Goal: Contribute content: Contribute content

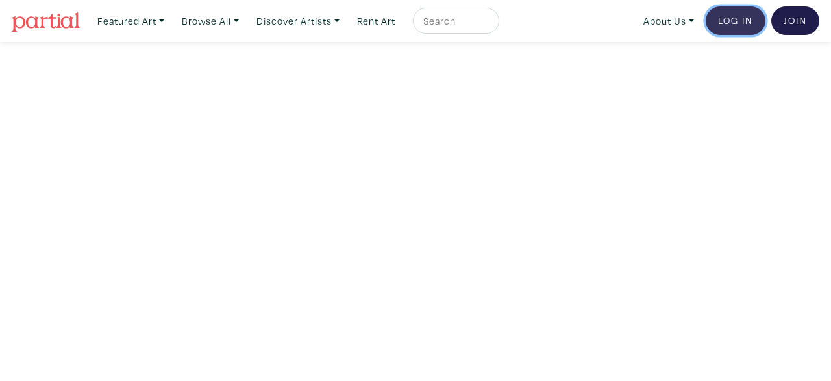
click at [738, 19] on link "Log In" at bounding box center [736, 20] width 60 height 29
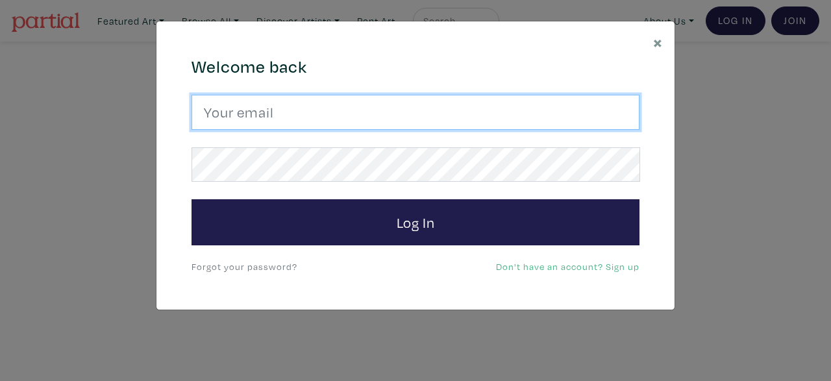
click at [436, 110] on input "email" at bounding box center [416, 112] width 448 height 35
type input "j"
type input "jmontesdeocaart@gmail.com"
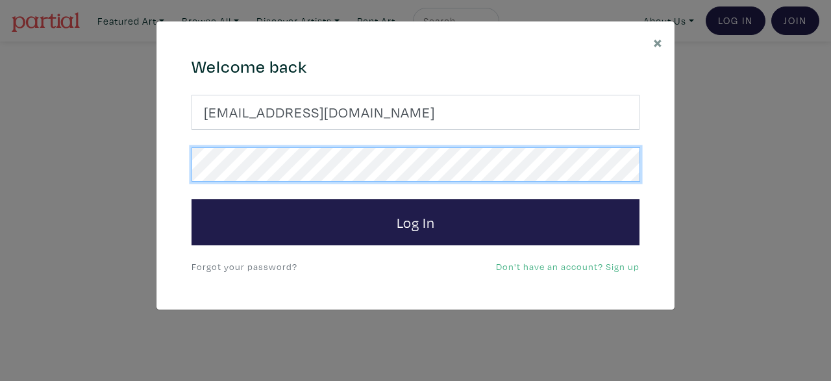
click at [192, 199] on button "Log In" at bounding box center [416, 222] width 448 height 47
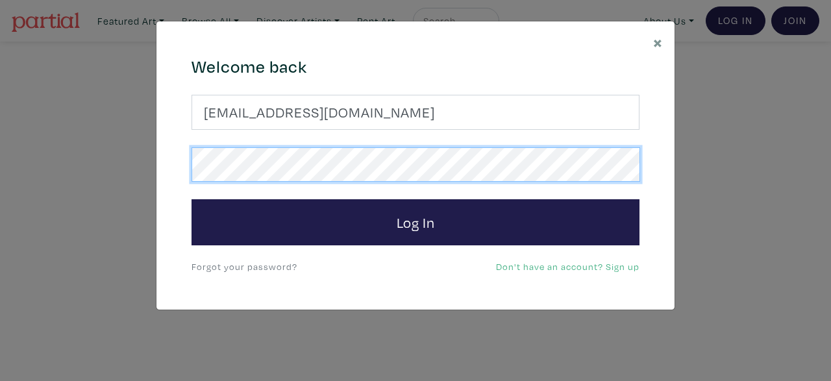
click at [192, 199] on button "Log In" at bounding box center [416, 222] width 448 height 47
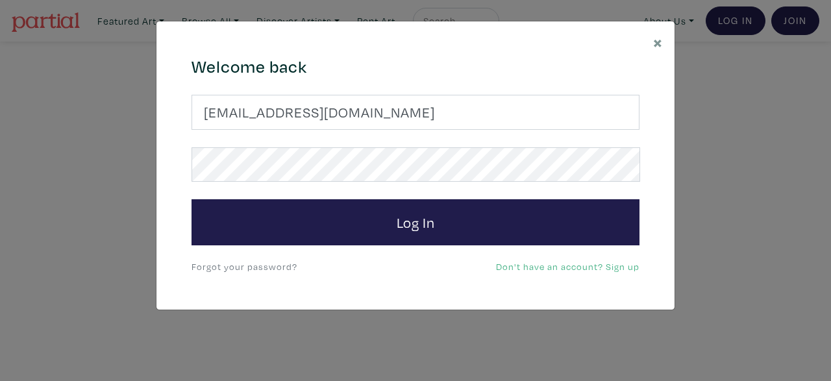
click at [242, 266] on link "Forgot your password?" at bounding box center [245, 266] width 106 height 12
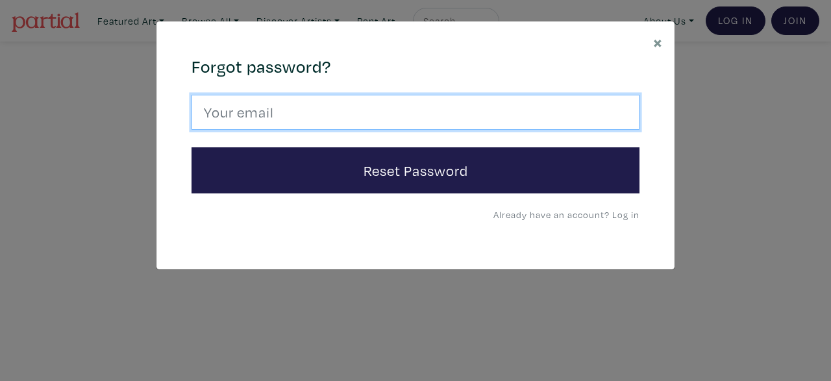
click at [325, 112] on input "email" at bounding box center [416, 112] width 448 height 35
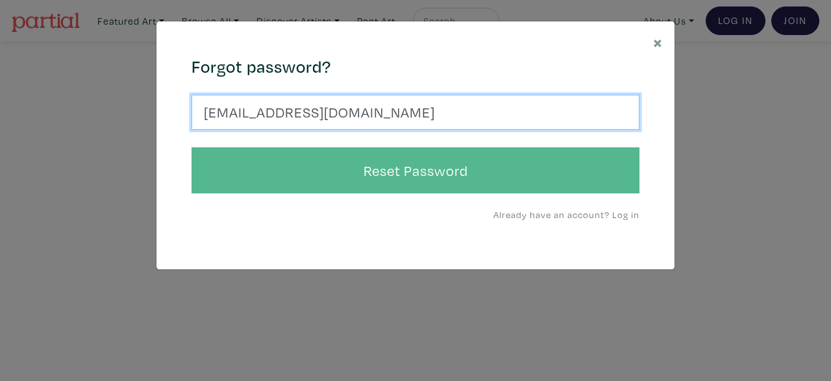
type input "jmontesdeocaart@gmail.com"
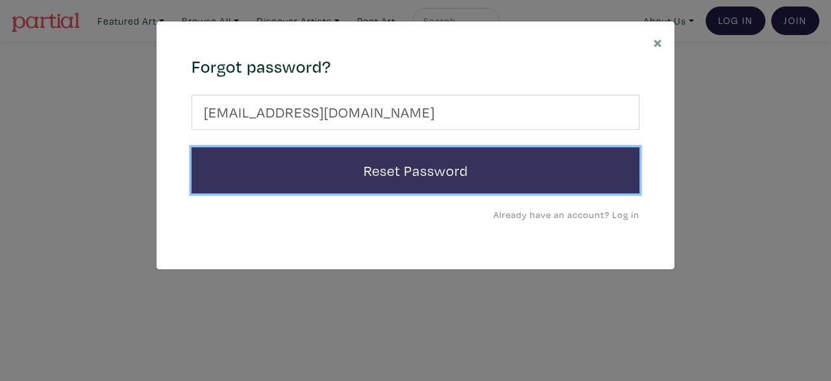
click at [311, 181] on button "Reset Password" at bounding box center [416, 170] width 448 height 47
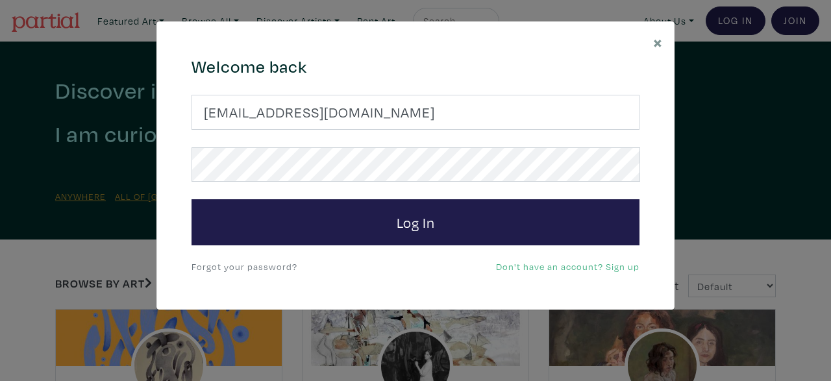
type input "[EMAIL_ADDRESS][DOMAIN_NAME]"
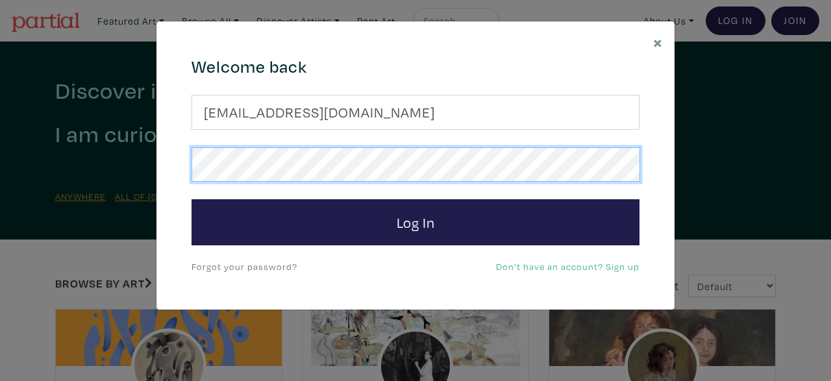
click at [192, 199] on button "Log In" at bounding box center [416, 222] width 448 height 47
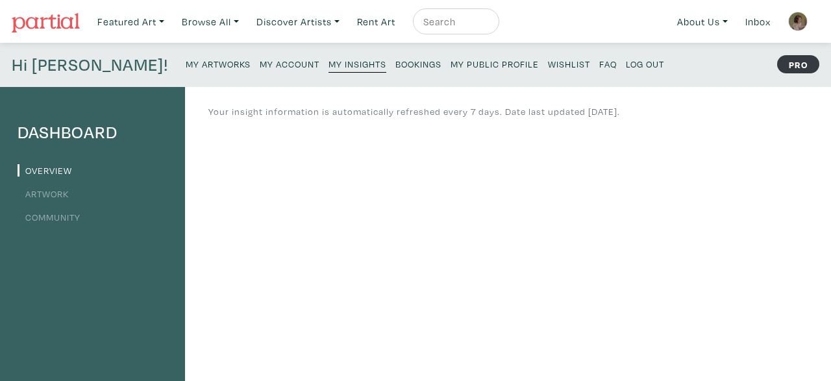
click at [186, 65] on small "My Artworks" at bounding box center [218, 64] width 65 height 12
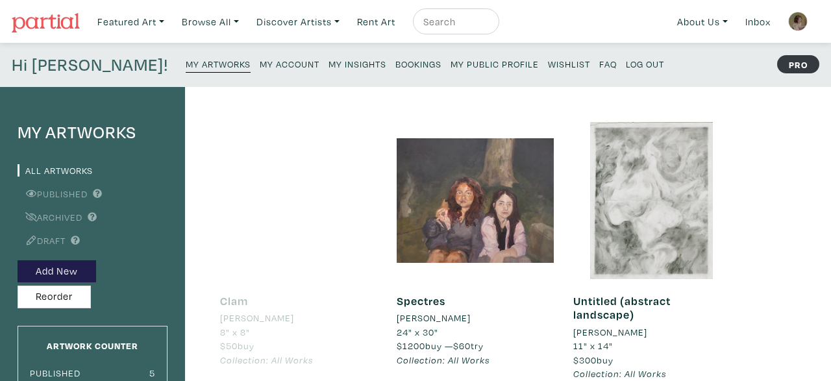
click at [238, 298] on link "Clam" at bounding box center [234, 301] width 28 height 15
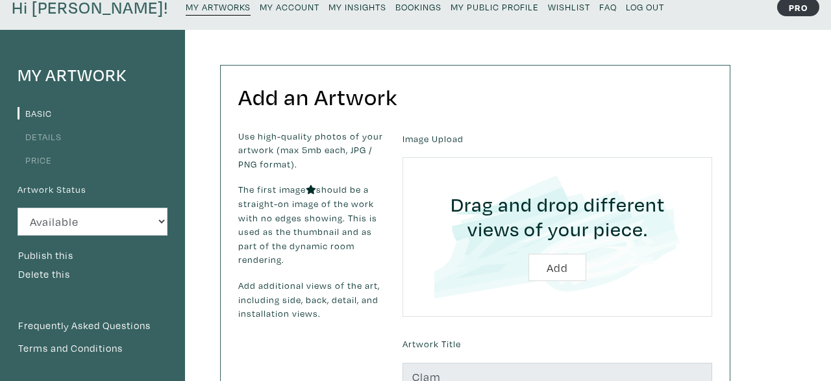
scroll to position [58, 0]
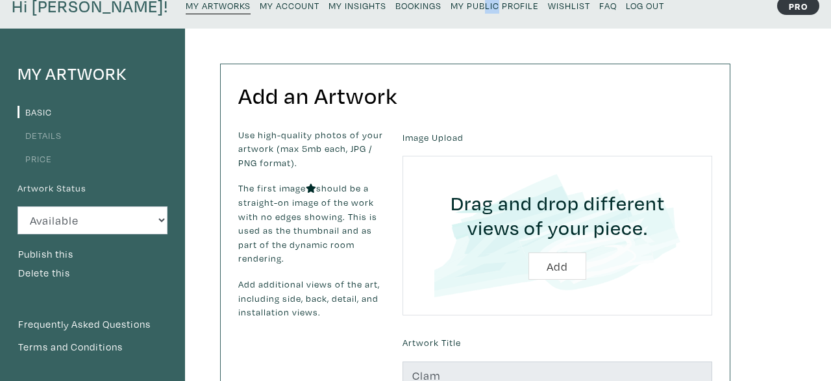
drag, startPoint x: 411, startPoint y: 15, endPoint x: 422, endPoint y: 8, distance: 12.6
click at [422, 8] on p "My Artworks My Account My Insights Bookings My Public Profile Wishlist FAQ Log …" at bounding box center [428, 6] width 485 height 21
click at [451, 8] on small "My Public Profile" at bounding box center [495, 5] width 88 height 12
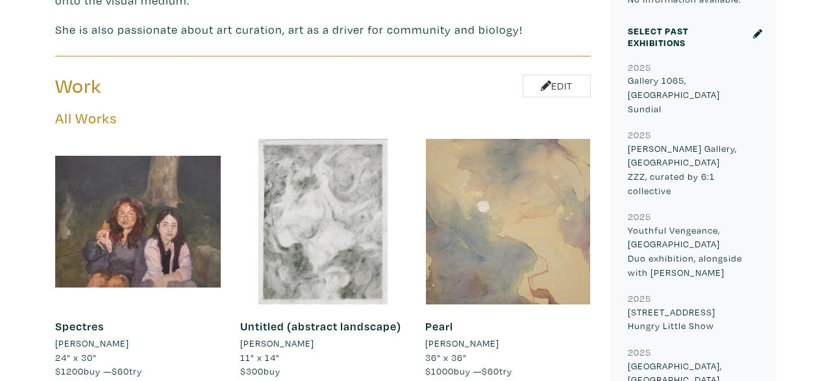
scroll to position [579, 0]
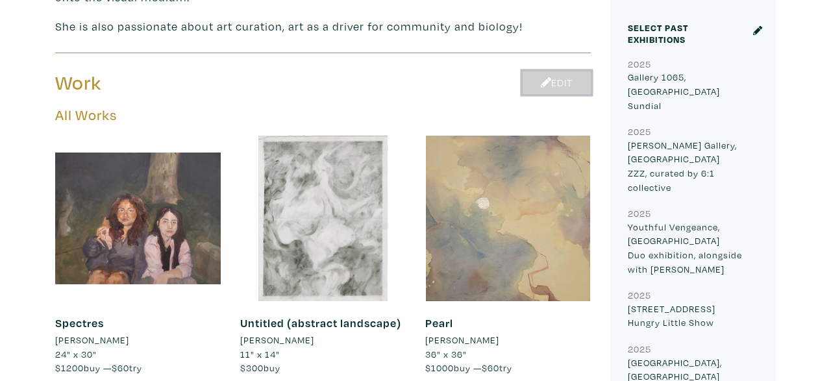
click at [541, 71] on link "Edit" at bounding box center [557, 82] width 68 height 23
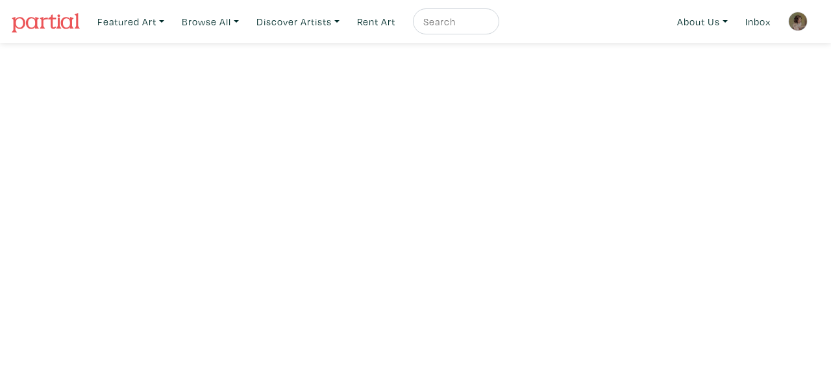
click at [805, 14] on link at bounding box center [798, 21] width 31 height 31
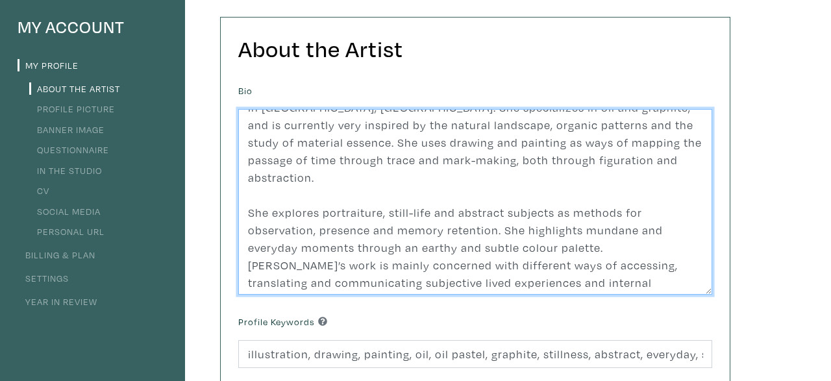
scroll to position [32, 0]
click at [452, 196] on textarea "Juliana Montes de Oca (2001) is a Costa Rican fine artist and illustrator livin…" at bounding box center [475, 202] width 474 height 186
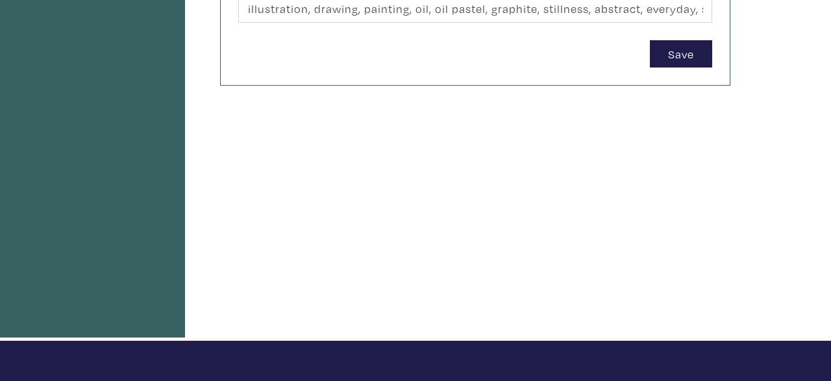
scroll to position [455, 0]
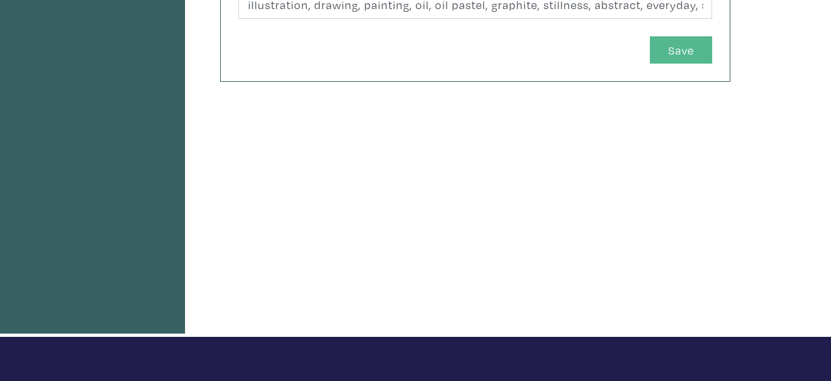
type textarea "Juliana Montes de Oca (2001) is a Costa Rican fine artist and illustrator livin…"
click at [691, 53] on button "Save" at bounding box center [681, 50] width 62 height 28
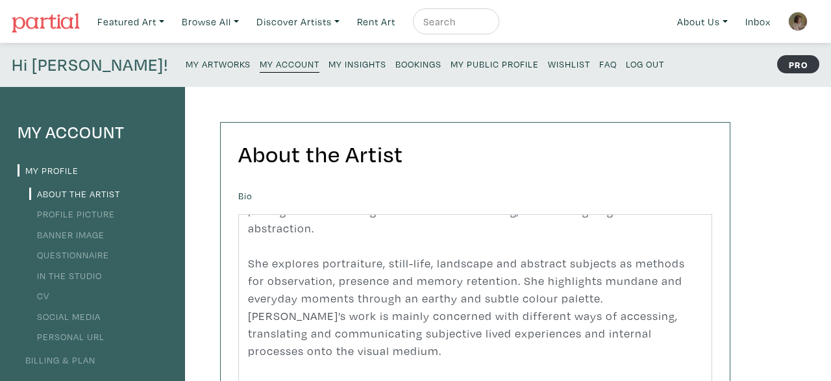
click at [74, 213] on link "Profile Picture" at bounding box center [72, 214] width 86 height 12
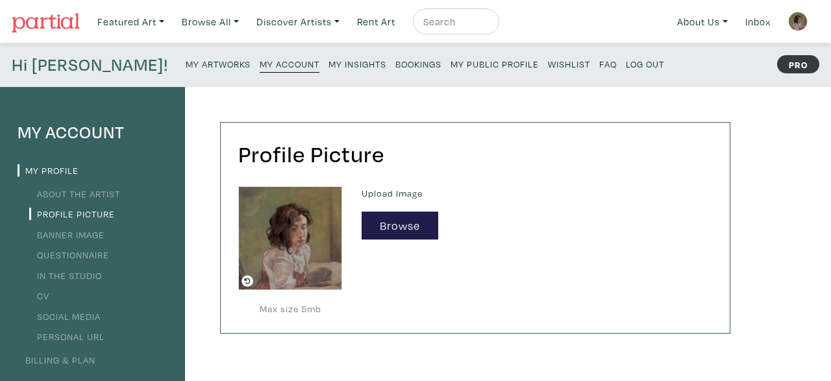
click at [186, 62] on small "My Artworks" at bounding box center [218, 64] width 65 height 12
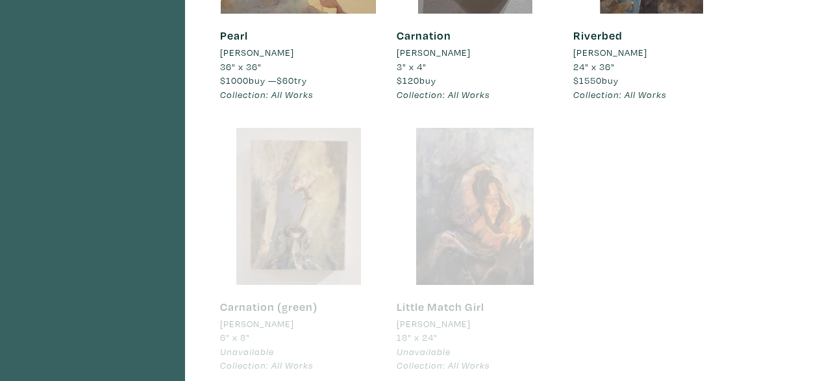
scroll to position [568, 0]
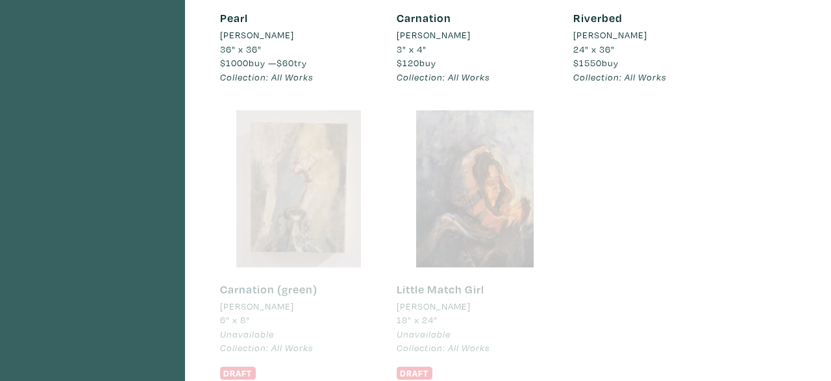
click at [329, 196] on div at bounding box center [298, 188] width 157 height 157
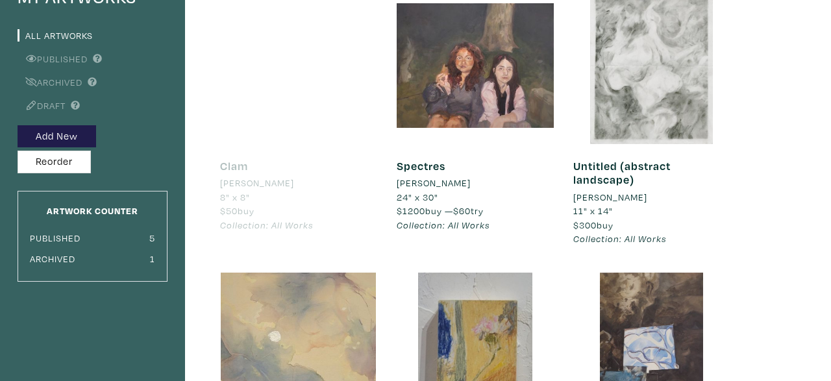
scroll to position [121, 0]
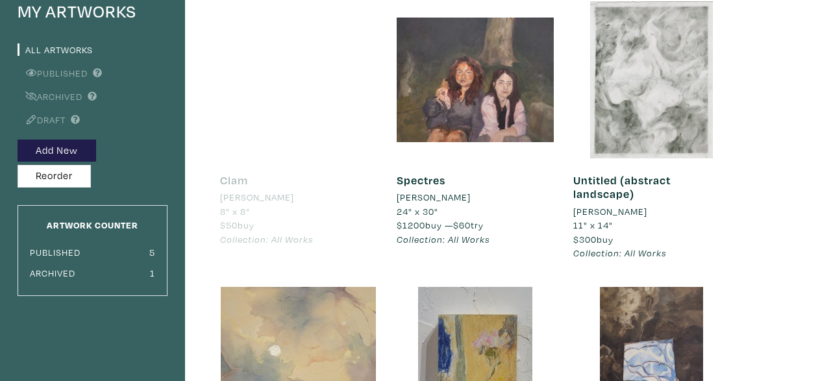
click at [305, 168] on div "Clam Juliana Montes de Oca 8" x 8" $50 buy Collection: All Works #pink #purple …" at bounding box center [298, 209] width 157 height 103
click at [82, 95] on link "Archived" at bounding box center [50, 96] width 65 height 12
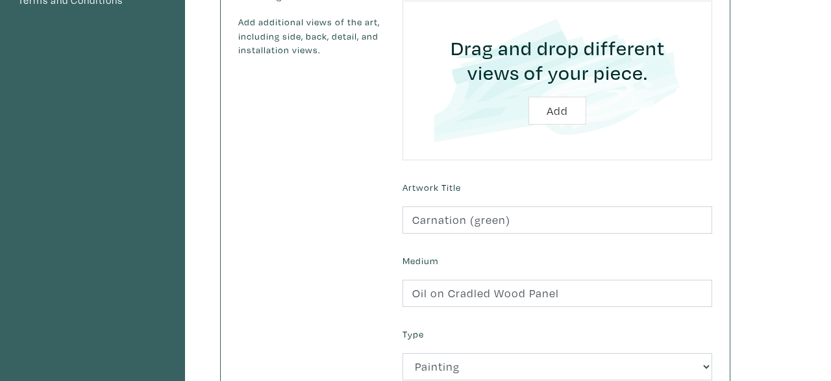
scroll to position [359, 0]
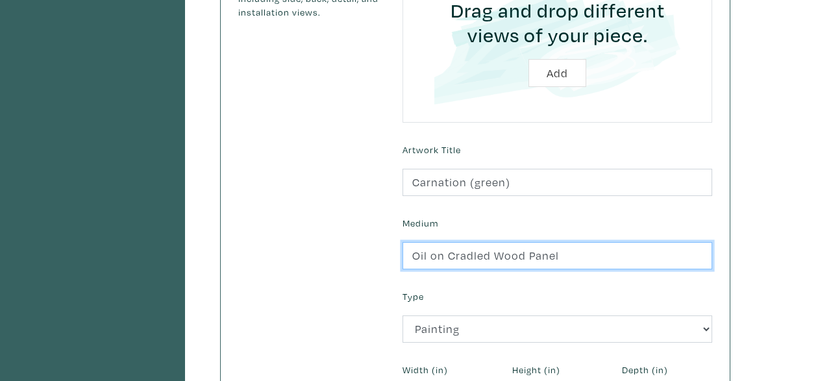
click at [453, 258] on input "Oil on Cradled Wood Panel" at bounding box center [558, 256] width 310 height 28
click at [502, 255] on input "Oil on cradled Wood Panel" at bounding box center [558, 256] width 310 height 28
click at [527, 253] on input "Oil on cradled wood Panel" at bounding box center [558, 256] width 310 height 28
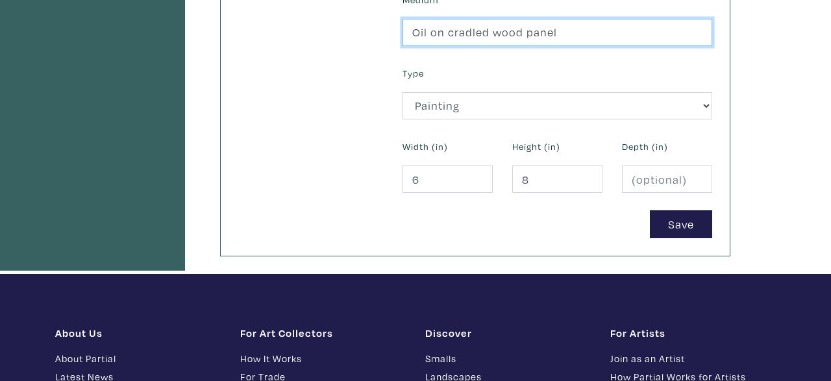
scroll to position [588, 0]
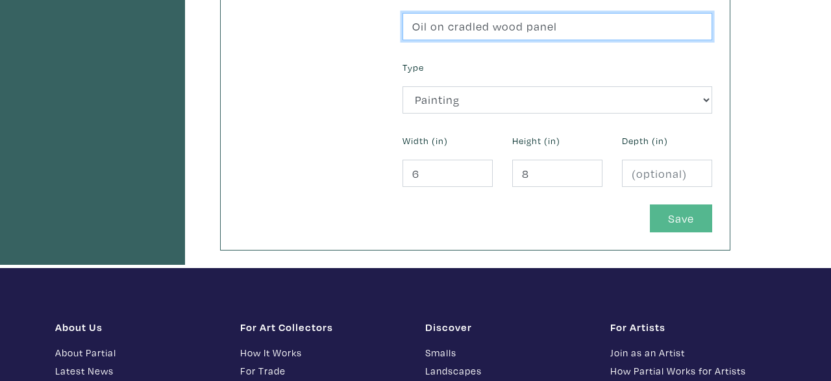
type input "Oil on cradled wood panel"
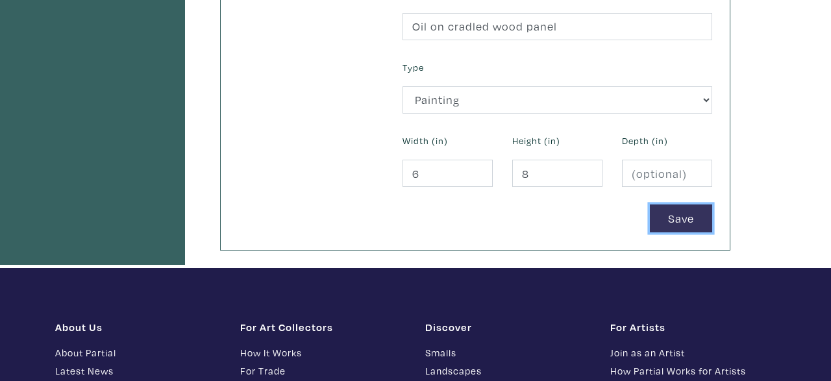
click at [670, 215] on button "Save" at bounding box center [681, 219] width 62 height 28
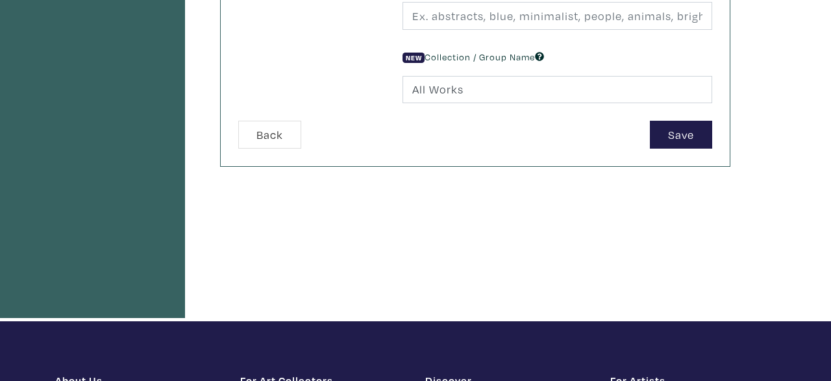
scroll to position [477, 0]
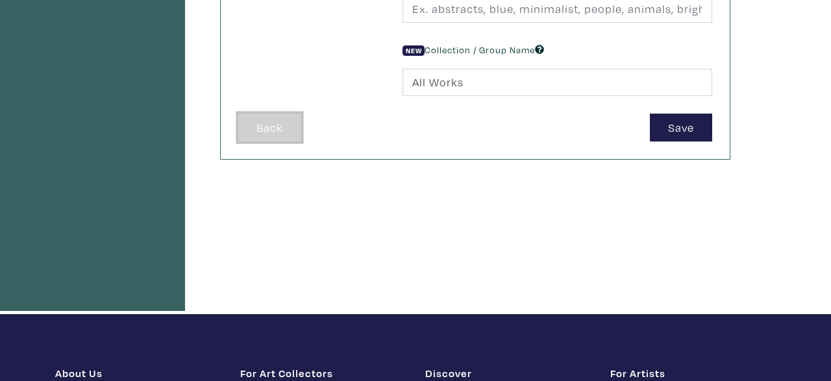
click at [252, 124] on button "Back" at bounding box center [269, 128] width 63 height 28
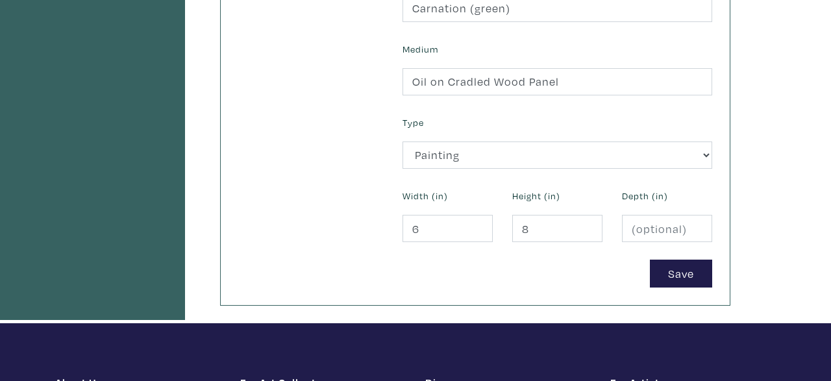
scroll to position [534, 0]
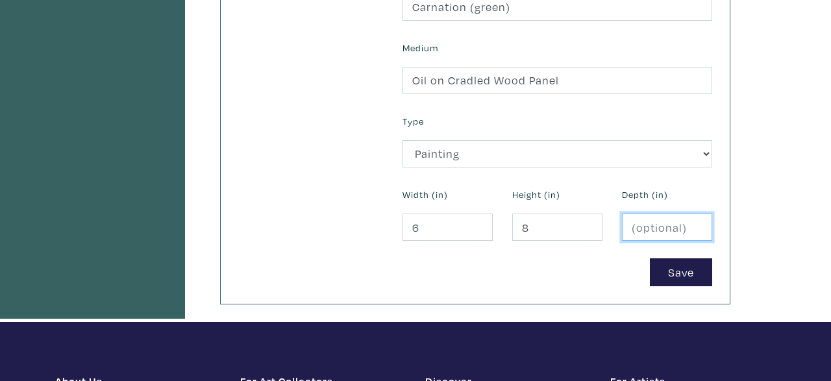
click at [664, 227] on input "number" at bounding box center [667, 228] width 90 height 28
type input "1"
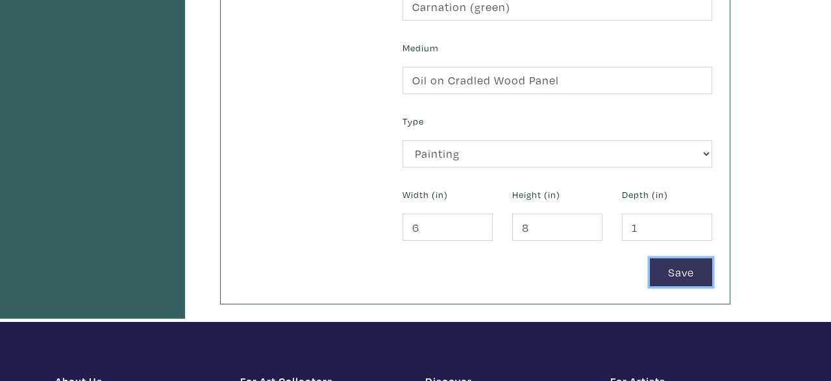
click at [687, 273] on button "Save" at bounding box center [681, 273] width 62 height 28
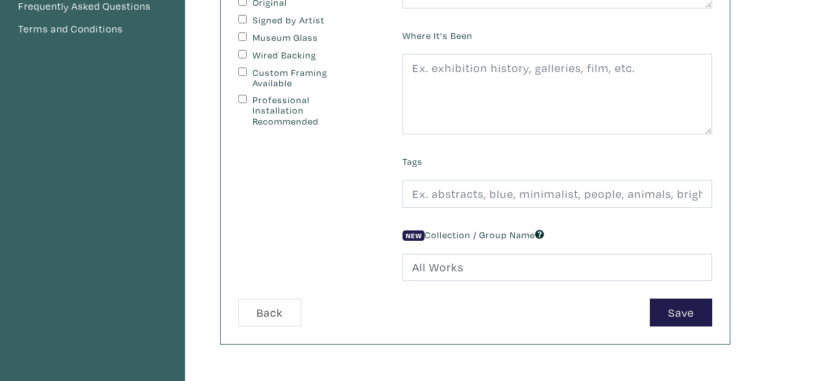
scroll to position [238, 0]
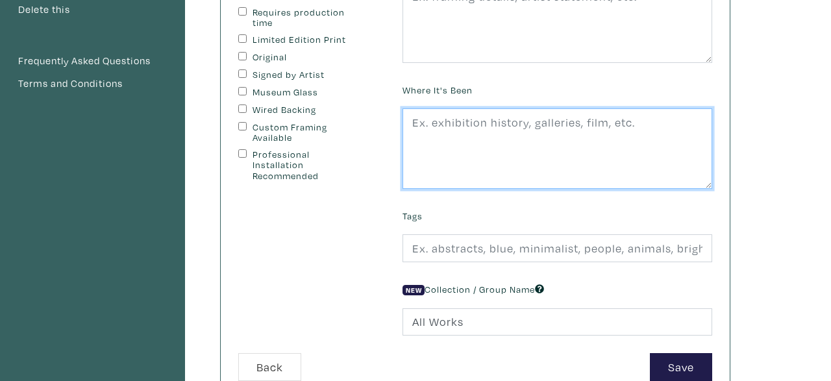
click at [638, 134] on textarea at bounding box center [558, 148] width 310 height 81
type textarea "S"
type textarea "G"
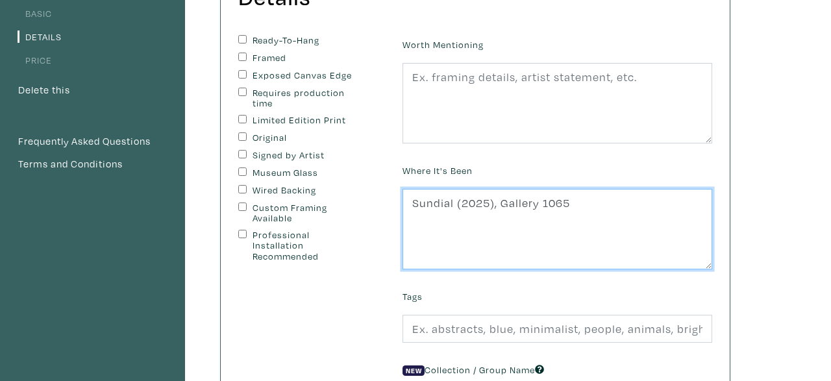
scroll to position [158, 0]
type textarea "Sundial (2025), Gallery 1065"
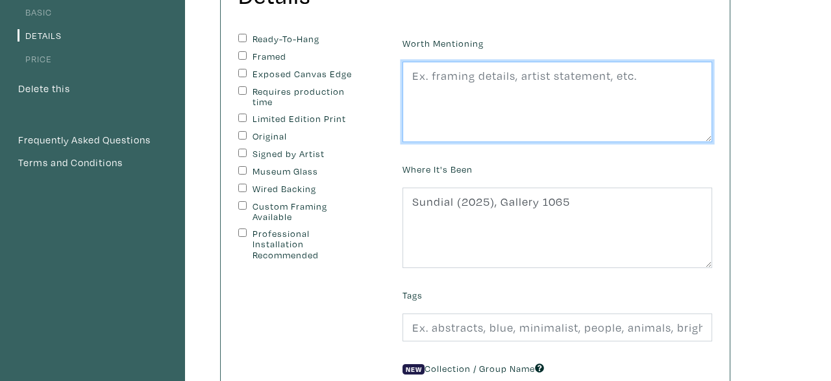
click at [511, 95] on textarea at bounding box center [558, 102] width 310 height 81
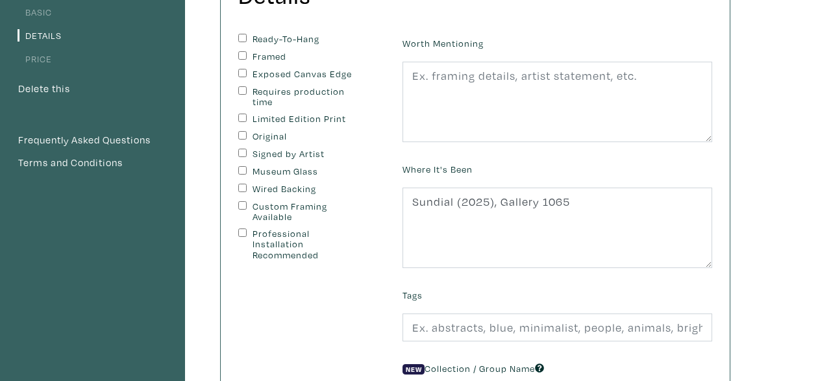
click at [244, 36] on input "Ready-To-Hang" at bounding box center [242, 38] width 8 height 8
checkbox input "true"
click at [240, 154] on input "Signed by Artist" at bounding box center [242, 153] width 8 height 8
checkbox input "true"
click at [244, 132] on input "Original" at bounding box center [242, 135] width 8 height 8
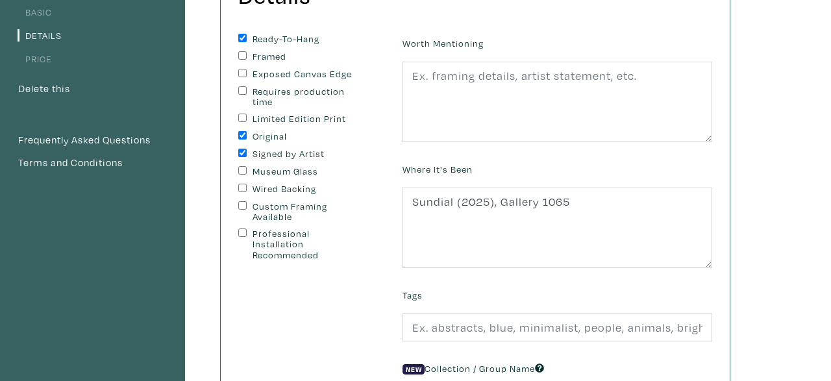
click at [244, 132] on input "Original" at bounding box center [242, 135] width 8 height 8
checkbox input "true"
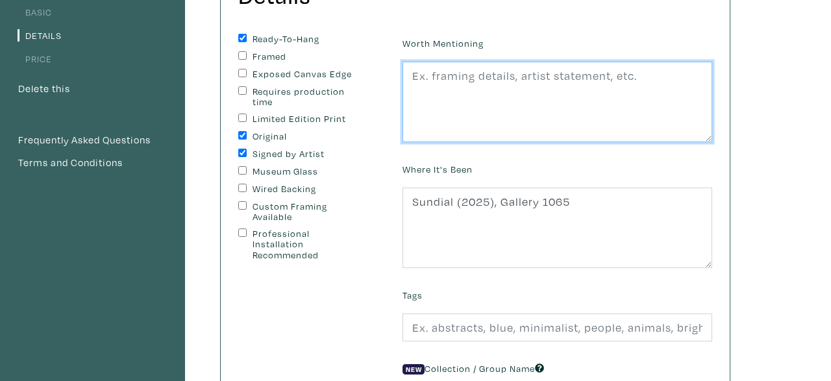
click at [497, 87] on textarea at bounding box center [558, 102] width 310 height 81
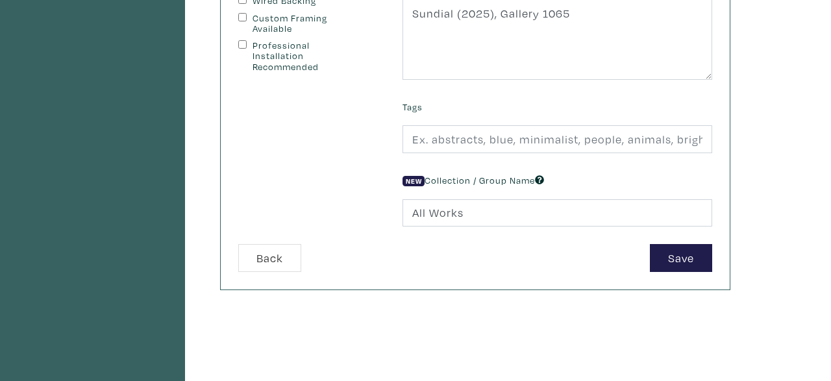
scroll to position [349, 0]
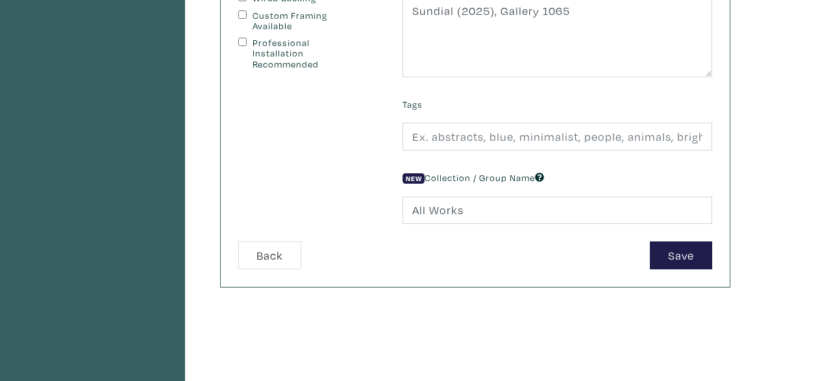
type textarea "Part of 'carnation' series."
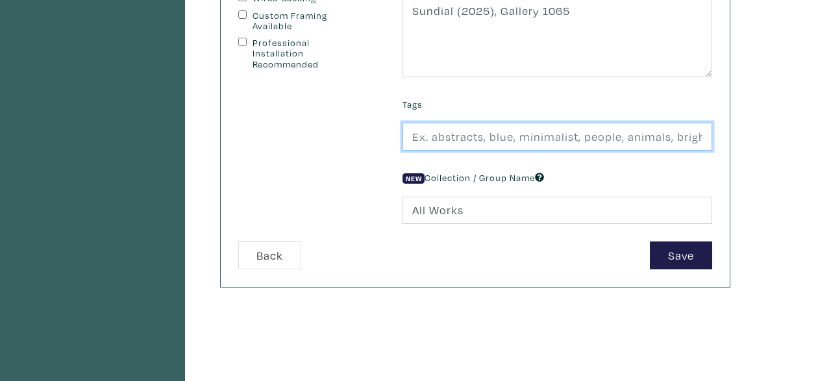
click at [594, 140] on input "text" at bounding box center [558, 137] width 310 height 28
drag, startPoint x: 475, startPoint y: 138, endPoint x: 403, endPoint y: 141, distance: 71.5
click at [403, 141] on input "blue, yellow, green, pink, flower, florals, still-life, oi" at bounding box center [558, 137] width 310 height 28
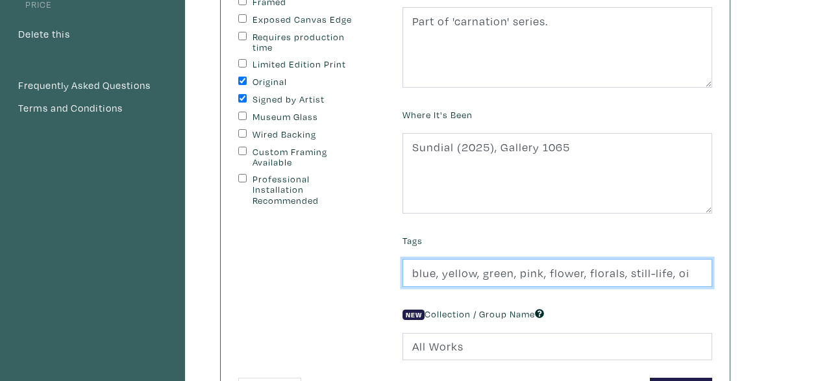
scroll to position [335, 0]
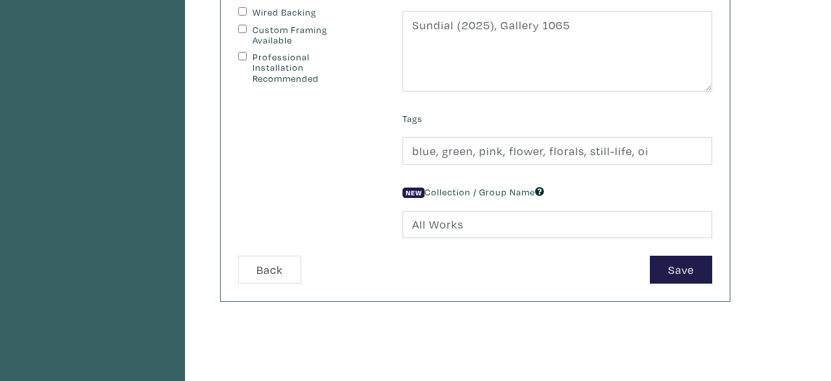
click at [609, 379] on div "Details You can change this at anytime. Ready-To-Hang Framed Exposed Canvas Edg…" at bounding box center [462, 104] width 555 height 705
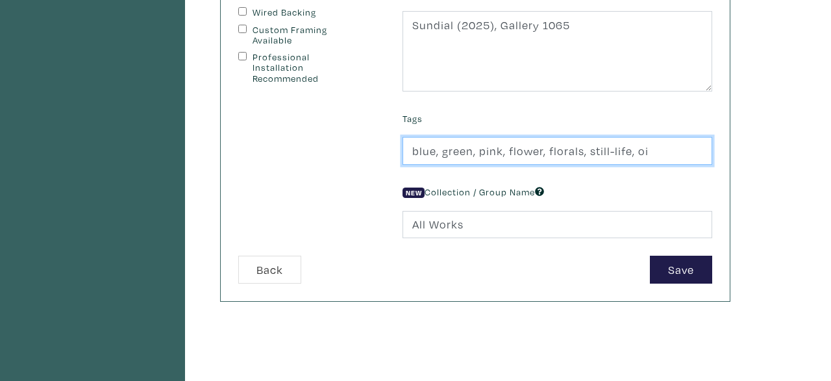
click at [476, 153] on input "blue, green, pink, flower, florals, still-life, oi" at bounding box center [558, 151] width 310 height 28
click at [697, 146] on input "blue, green, yellow, pink, flower, florals, still-life, oi" at bounding box center [558, 151] width 310 height 28
drag, startPoint x: 672, startPoint y: 153, endPoint x: 716, endPoint y: 153, distance: 44.2
click at [713, 153] on input "blue, green, yellow, pink, flower, florals, still-life, oi" at bounding box center [558, 151] width 310 height 28
click at [692, 149] on input "blue, green, yellow, pink, flower, florals, still-life, oi" at bounding box center [558, 151] width 310 height 28
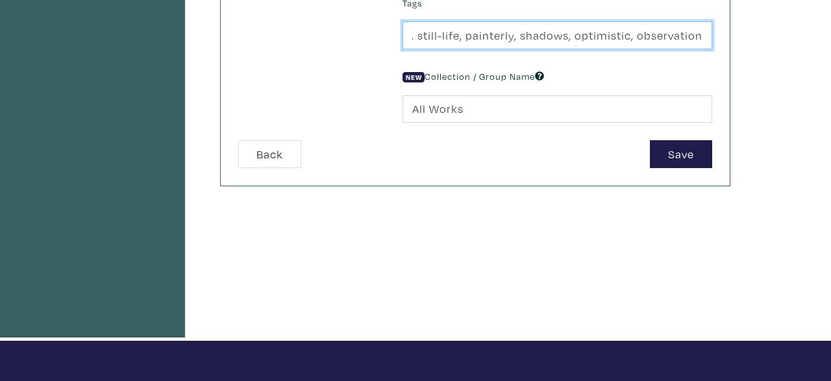
scroll to position [469, 0]
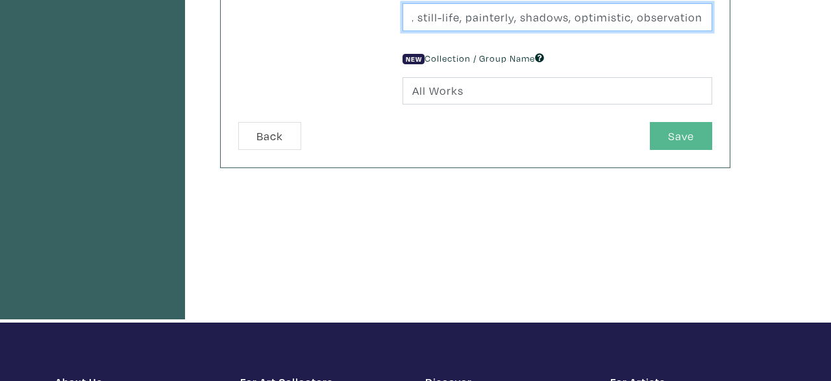
type input "blue, green, yellow, pink, flower, florals, still-life, painterly, shadows, opt…"
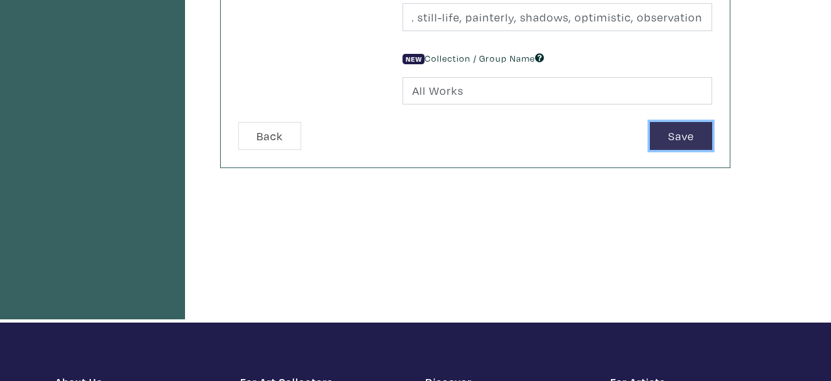
click at [670, 124] on button "Save" at bounding box center [681, 136] width 62 height 28
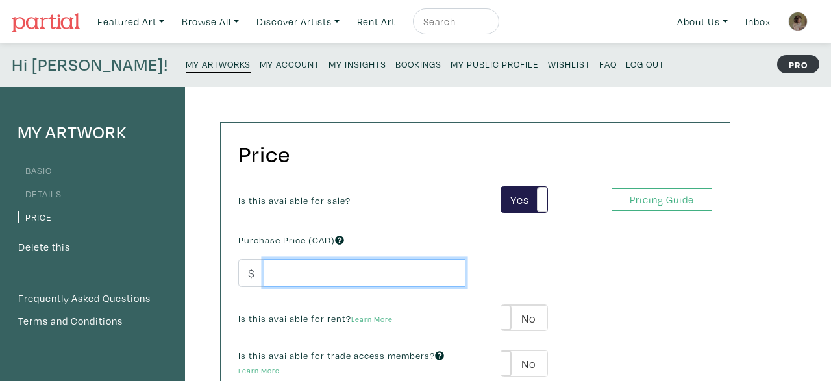
click at [399, 275] on input "number" at bounding box center [365, 273] width 202 height 28
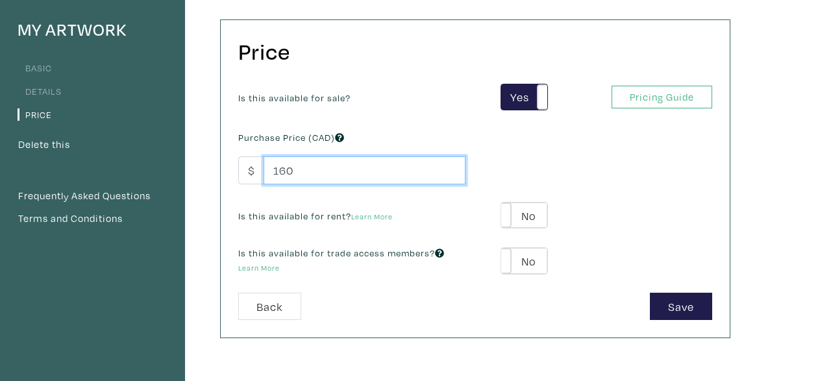
scroll to position [221, 0]
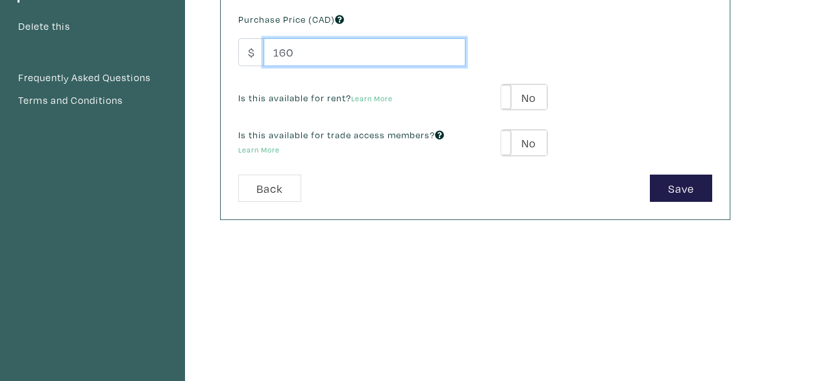
type input "160"
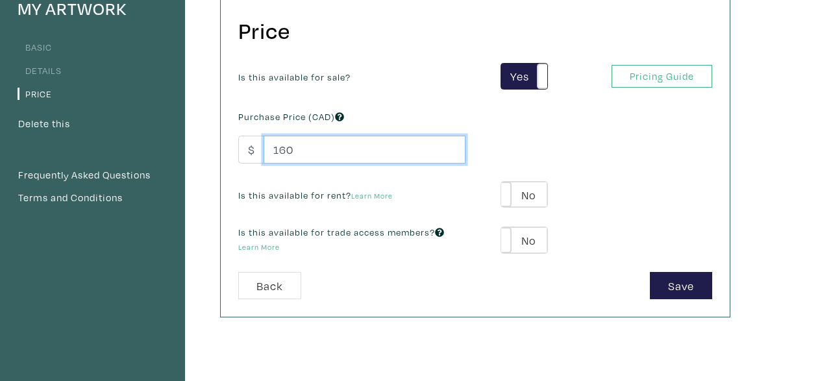
scroll to position [128, 0]
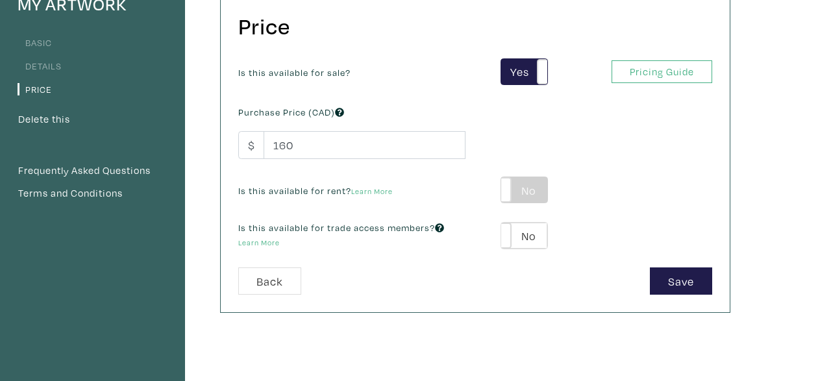
click at [530, 190] on label "No" at bounding box center [524, 190] width 46 height 26
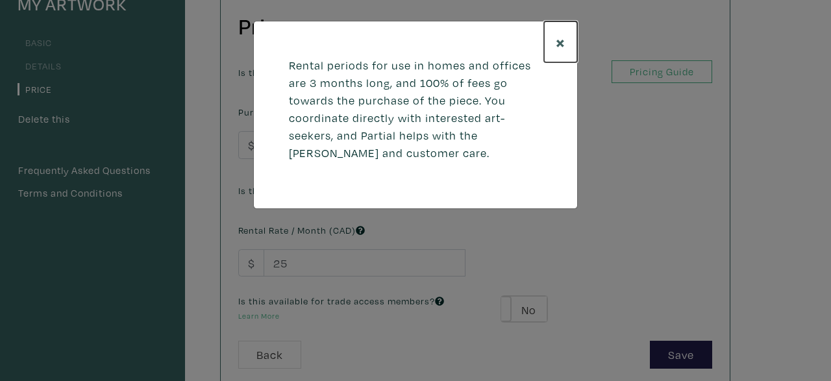
click at [562, 36] on span "×" at bounding box center [561, 42] width 10 height 23
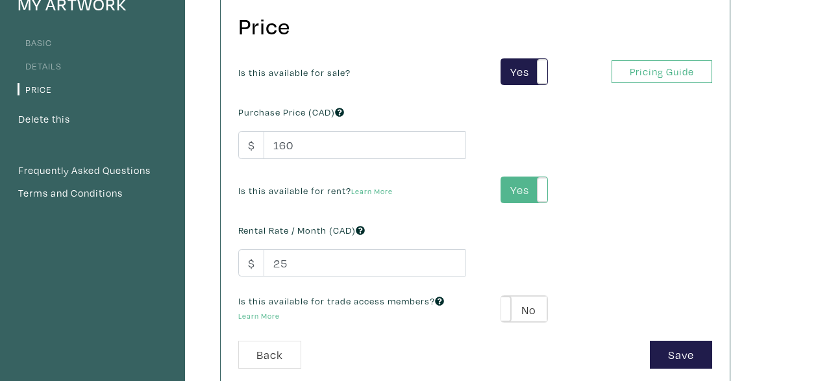
click at [529, 186] on label "Yes" at bounding box center [524, 190] width 46 height 26
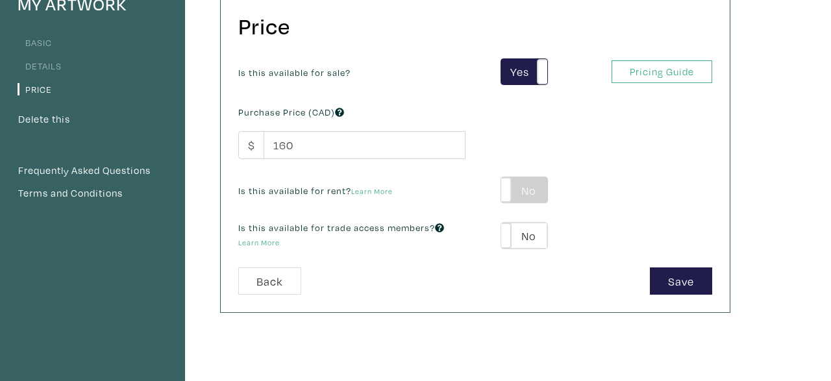
click at [533, 185] on label "No" at bounding box center [524, 190] width 46 height 26
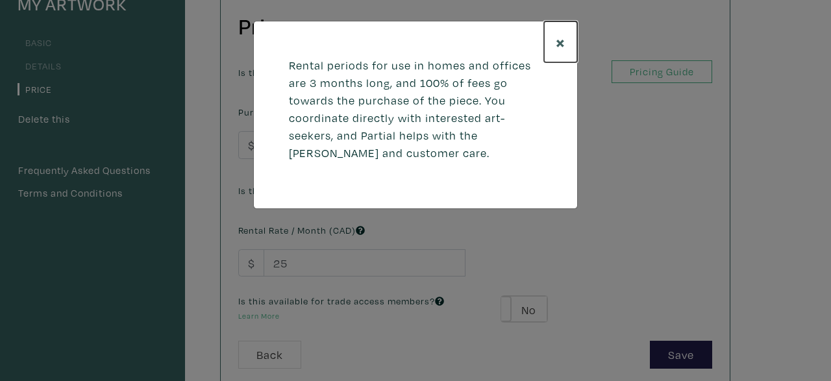
click at [558, 40] on span "×" at bounding box center [561, 42] width 10 height 23
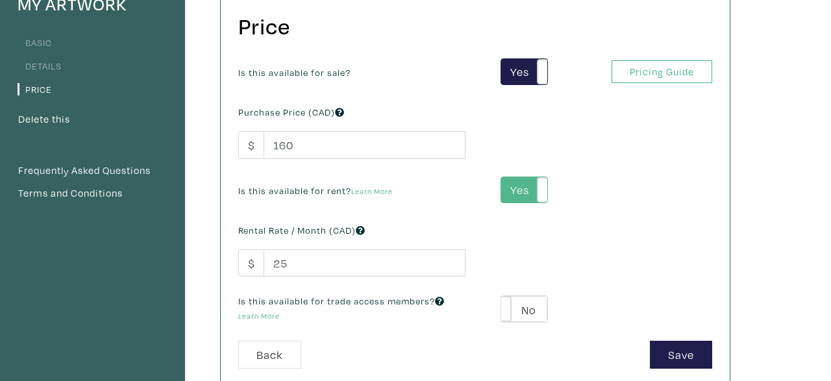
click at [528, 183] on label "Yes" at bounding box center [524, 190] width 46 height 26
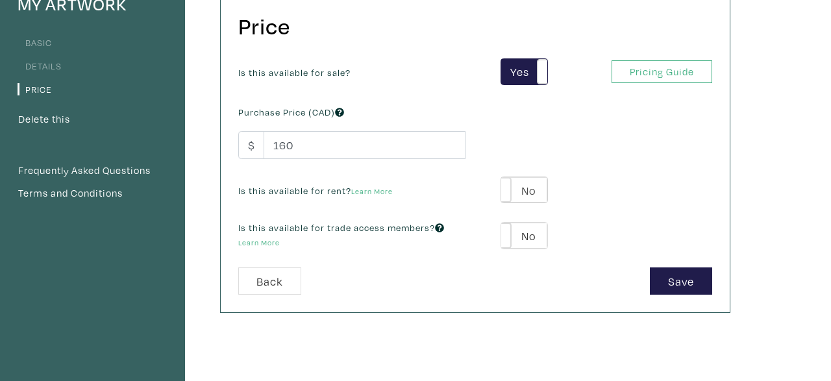
click at [528, 183] on label "No" at bounding box center [524, 190] width 46 height 26
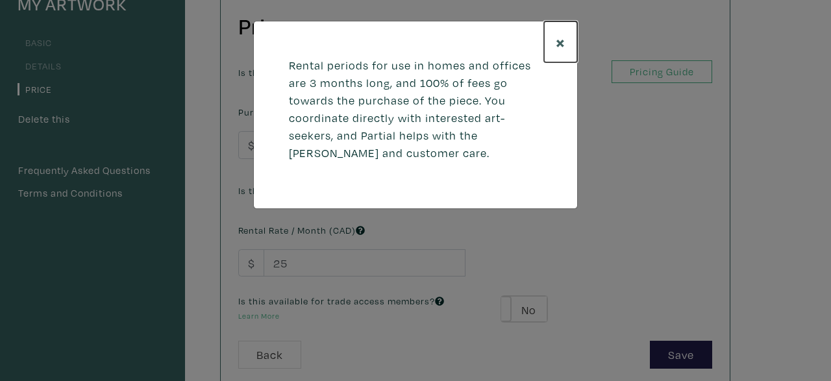
click at [558, 47] on span "×" at bounding box center [561, 42] width 10 height 23
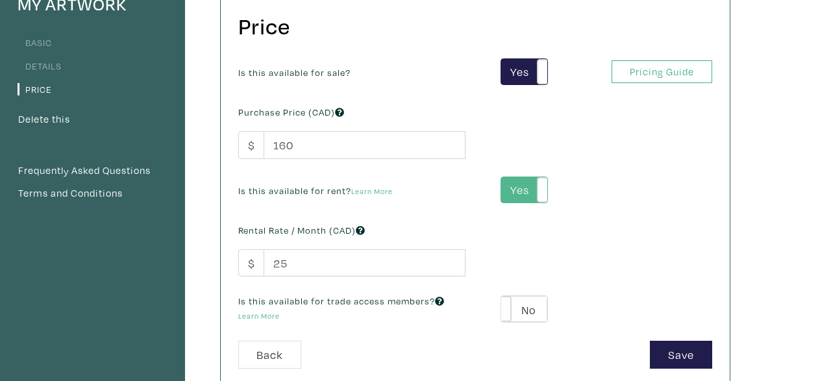
click at [535, 192] on label "Yes" at bounding box center [524, 190] width 46 height 26
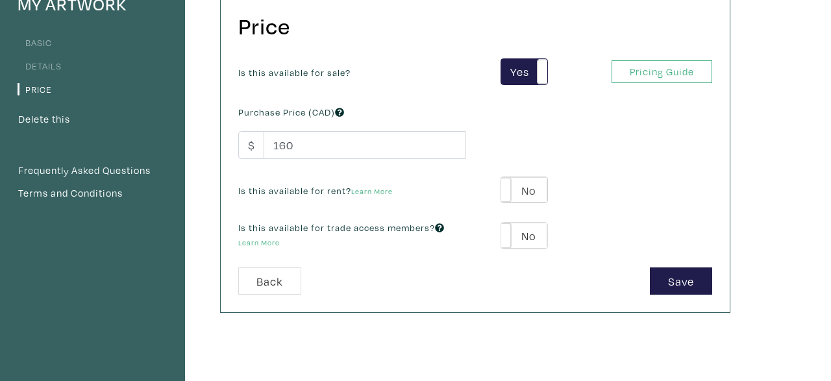
click at [535, 192] on label "No" at bounding box center [524, 190] width 46 height 26
type input "25"
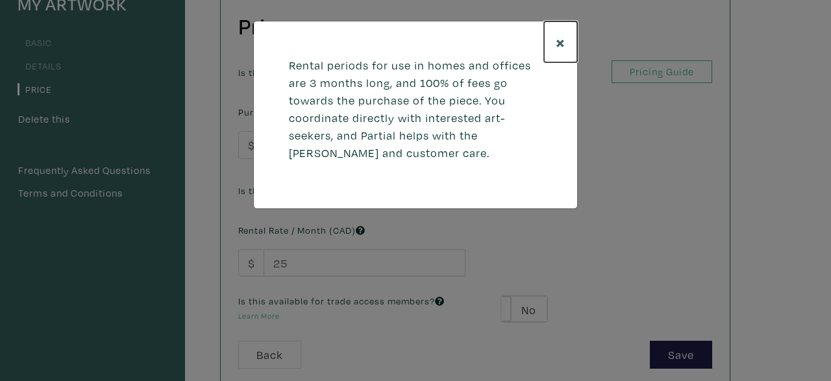
click at [559, 39] on span "×" at bounding box center [561, 42] width 10 height 23
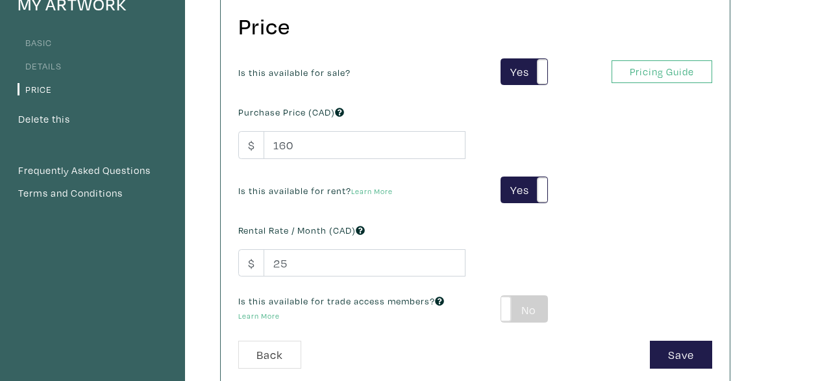
click at [520, 315] on label "No" at bounding box center [524, 309] width 46 height 26
type input "39"
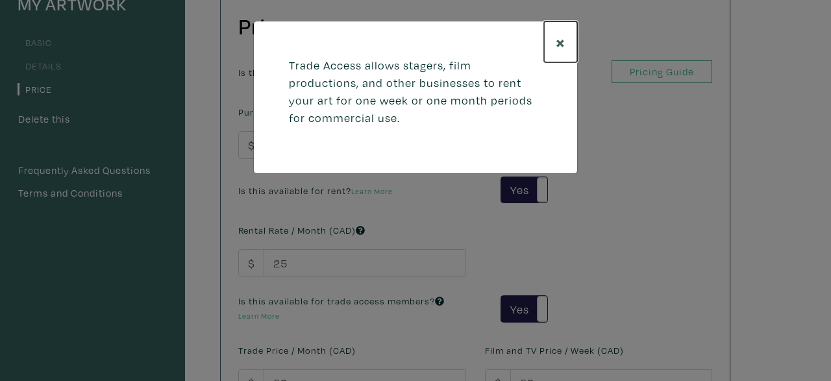
click at [566, 39] on span "×" at bounding box center [561, 42] width 10 height 23
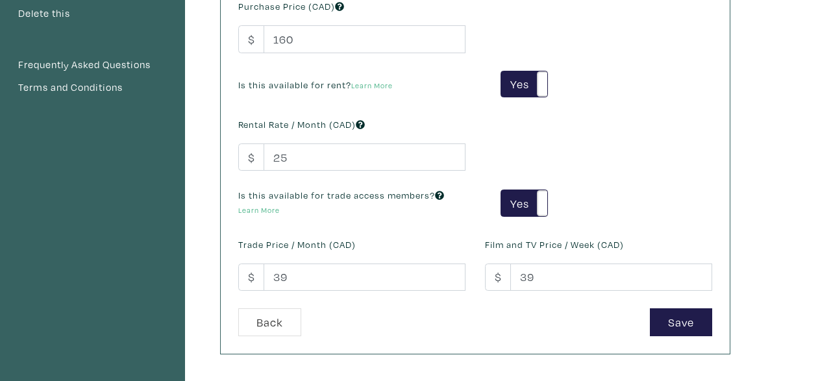
scroll to position [245, 0]
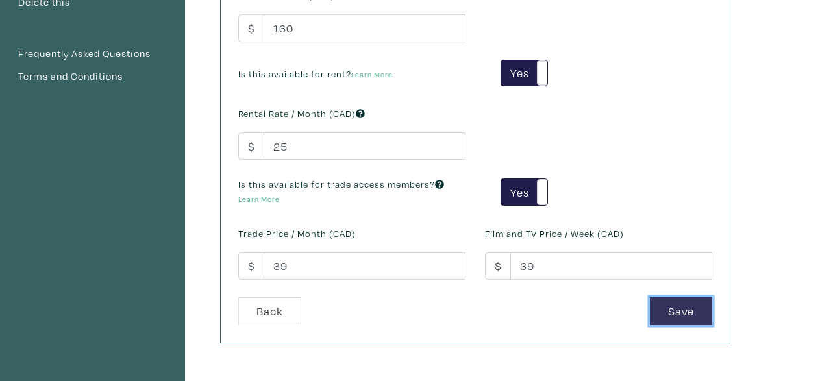
click at [675, 320] on button "Save" at bounding box center [681, 311] width 62 height 28
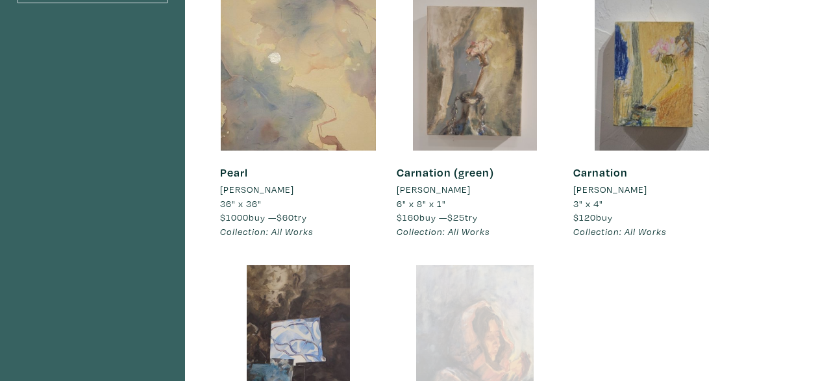
scroll to position [415, 0]
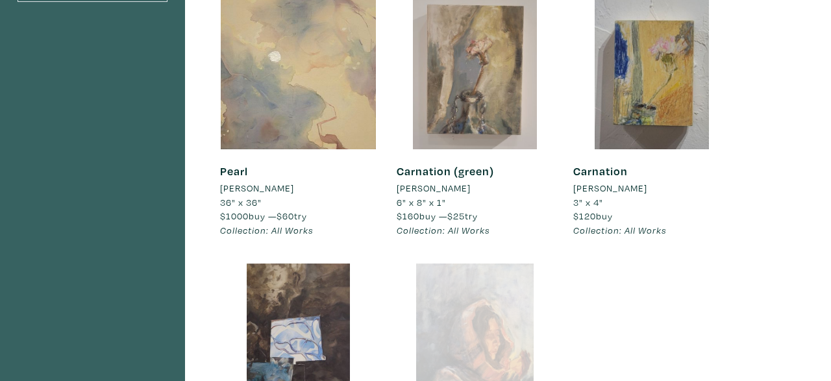
click at [616, 214] on li "$120 buy" at bounding box center [652, 216] width 157 height 14
click at [615, 169] on link "Carnation" at bounding box center [601, 171] width 55 height 15
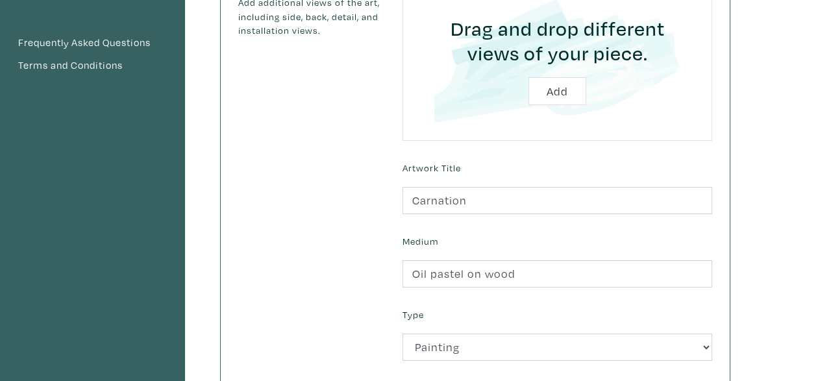
scroll to position [322, 0]
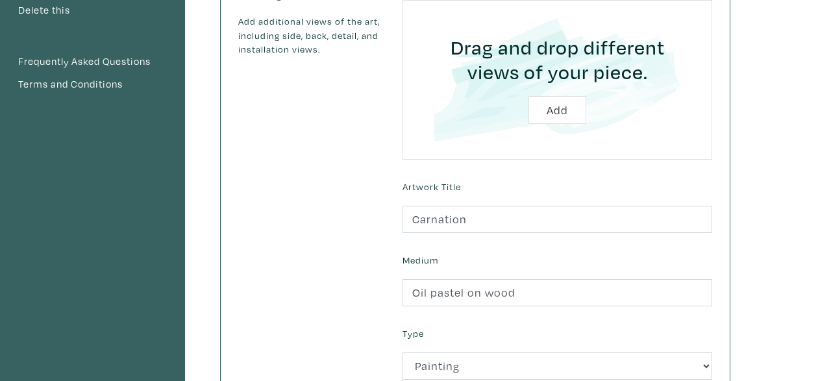
click at [561, 109] on input "file" at bounding box center [557, 79] width 273 height 123
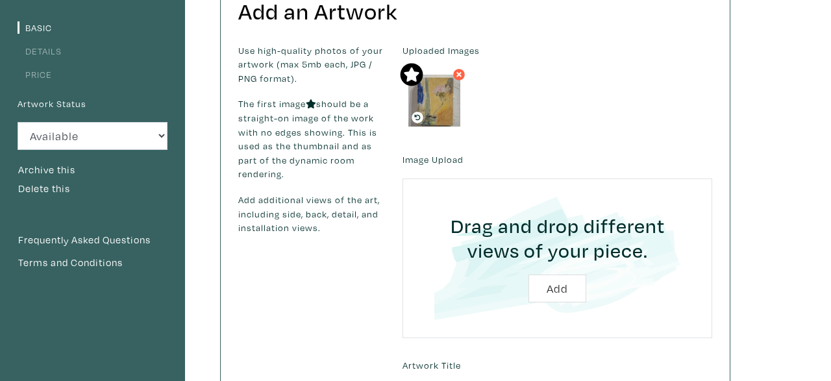
scroll to position [140, 0]
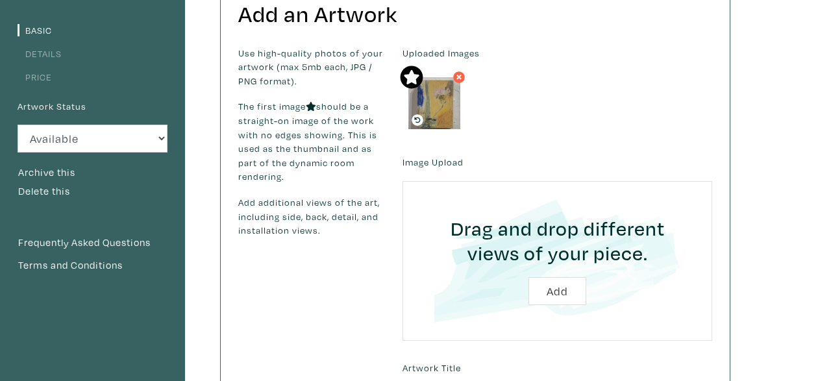
click at [563, 301] on input "file" at bounding box center [557, 260] width 273 height 123
type input "C:\fakepath\carnation view.jpg"
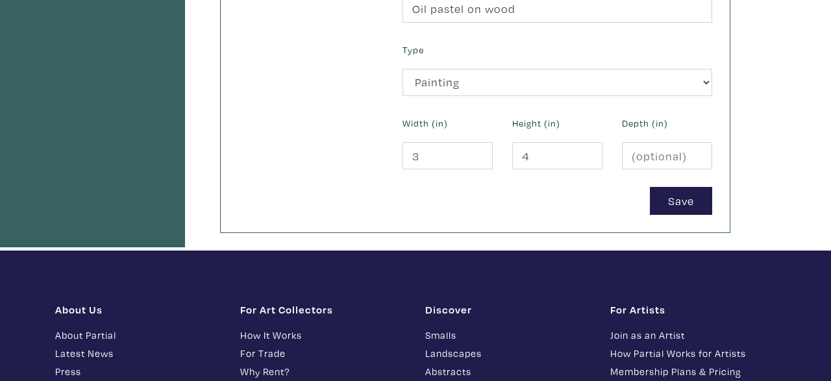
scroll to position [618, 0]
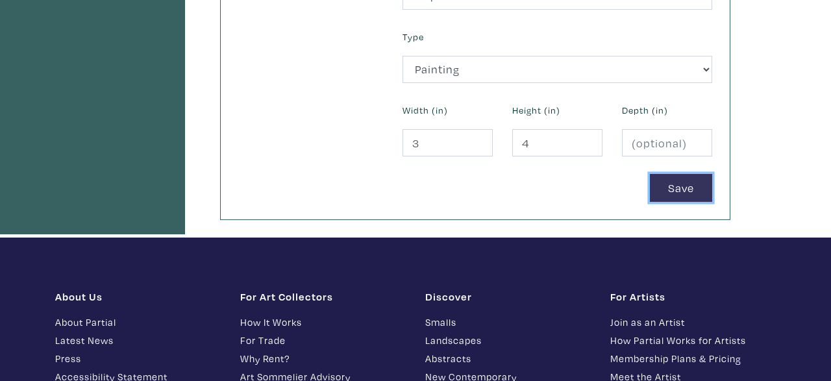
click at [691, 189] on button "Save" at bounding box center [681, 188] width 62 height 28
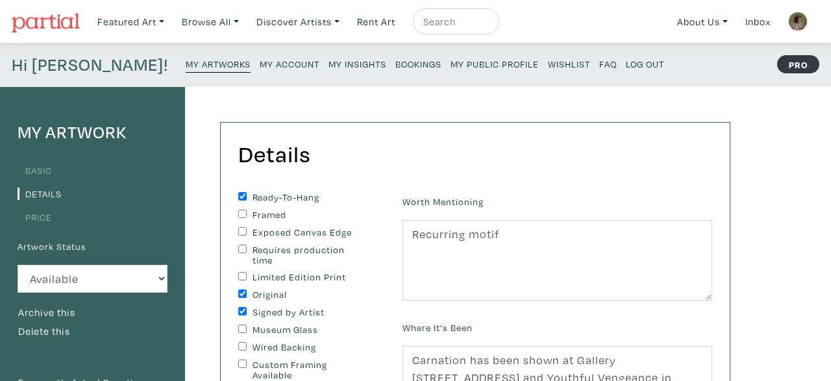
scroll to position [359, 0]
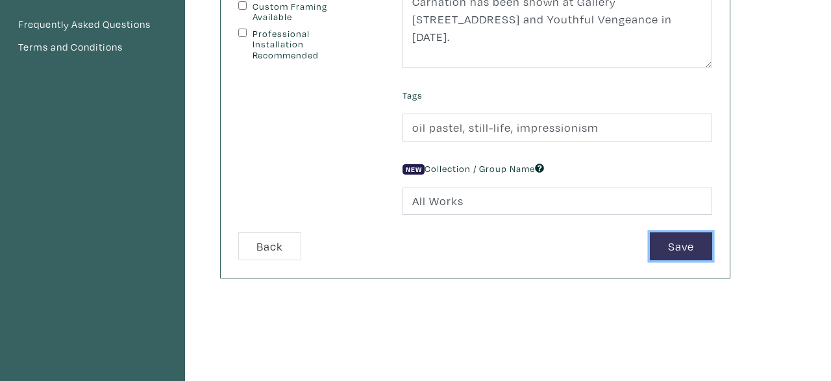
click at [679, 233] on button "Save" at bounding box center [681, 247] width 62 height 28
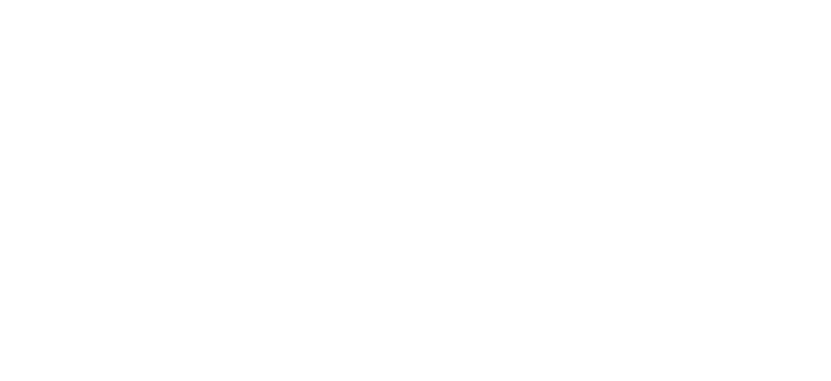
scroll to position [183, 0]
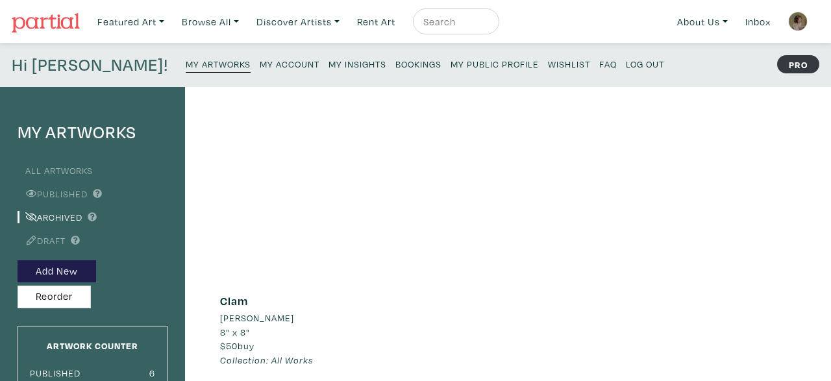
click at [240, 299] on link "Clam" at bounding box center [234, 301] width 28 height 15
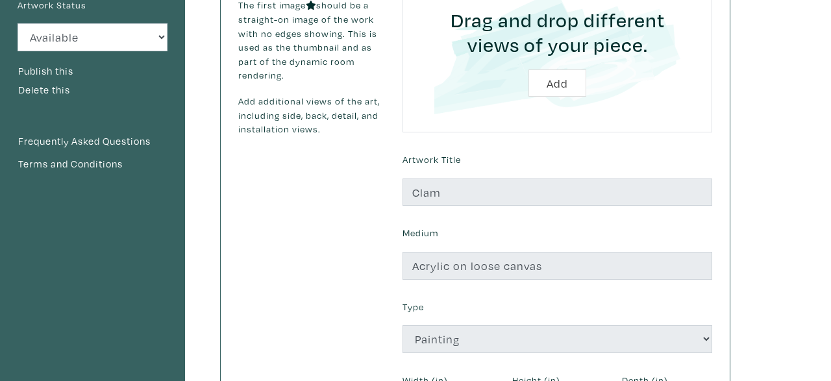
scroll to position [235, 0]
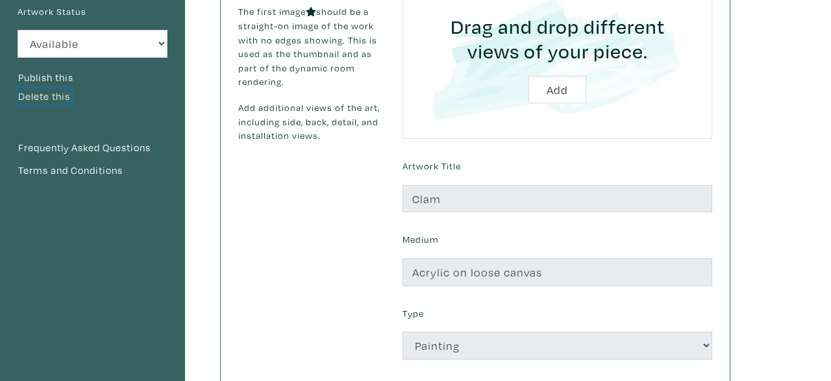
click at [44, 99] on button "Delete this" at bounding box center [44, 96] width 53 height 17
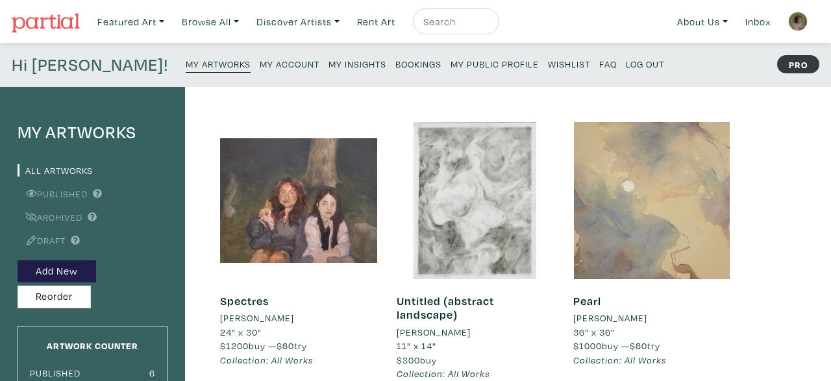
scroll to position [359, 0]
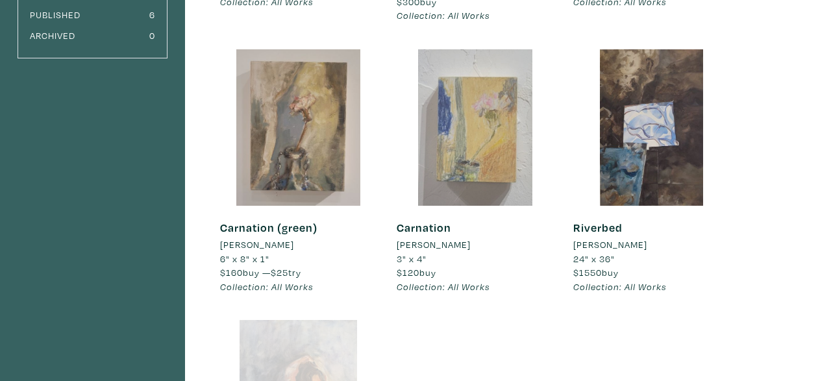
click at [473, 147] on div at bounding box center [475, 127] width 157 height 157
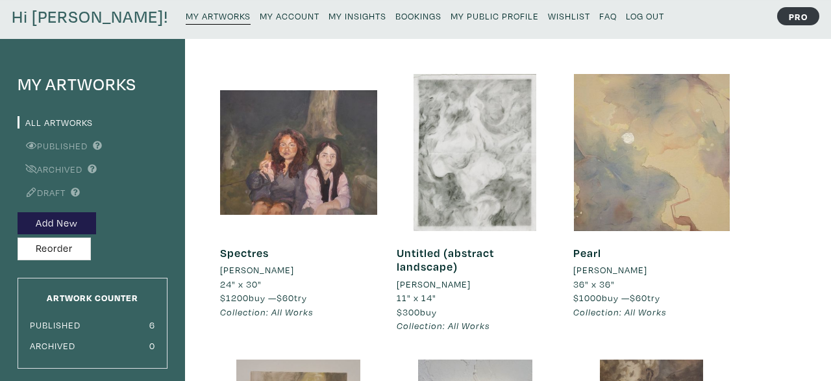
scroll to position [47, 0]
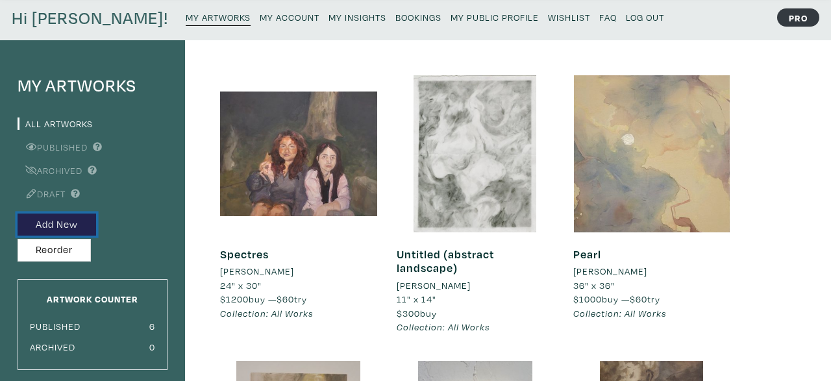
click at [75, 224] on button "Add New" at bounding box center [57, 225] width 79 height 23
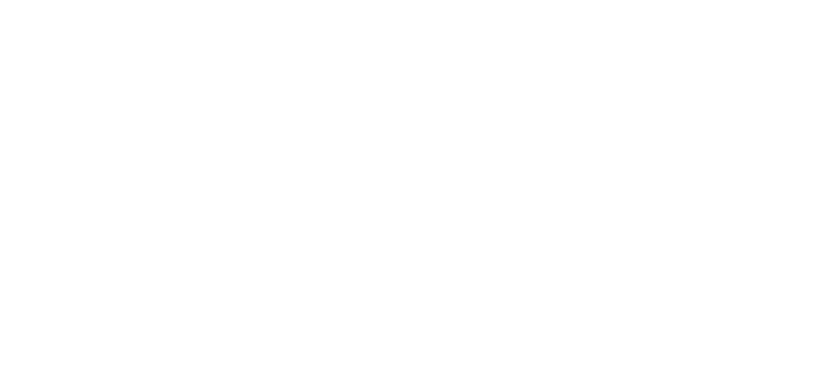
scroll to position [49, 0]
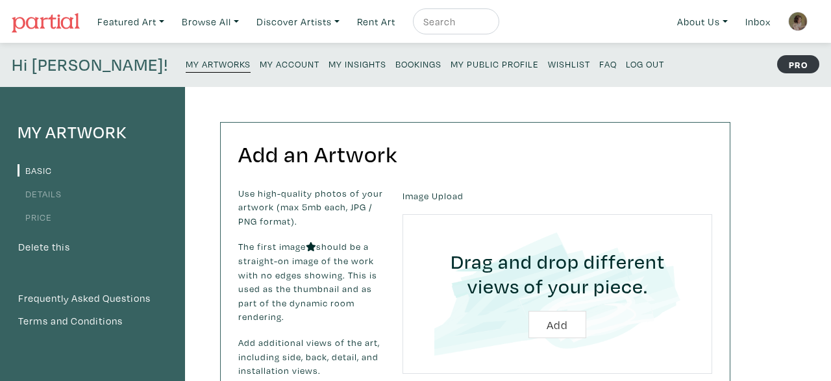
click at [574, 338] on input "file" at bounding box center [557, 294] width 273 height 123
click at [186, 68] on small "My Artworks" at bounding box center [218, 64] width 65 height 12
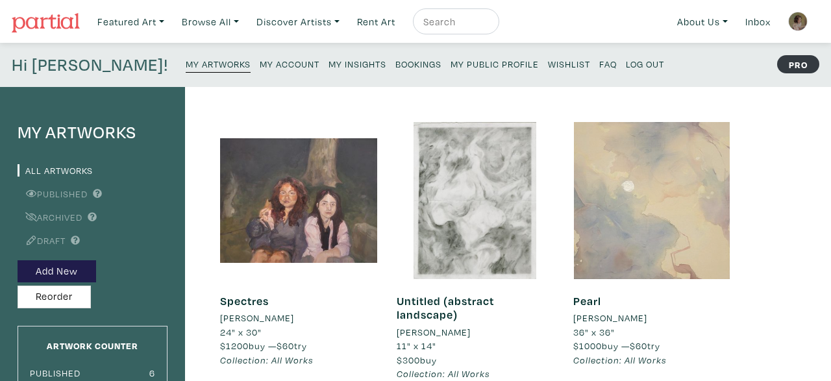
click at [648, 226] on div at bounding box center [652, 200] width 157 height 157
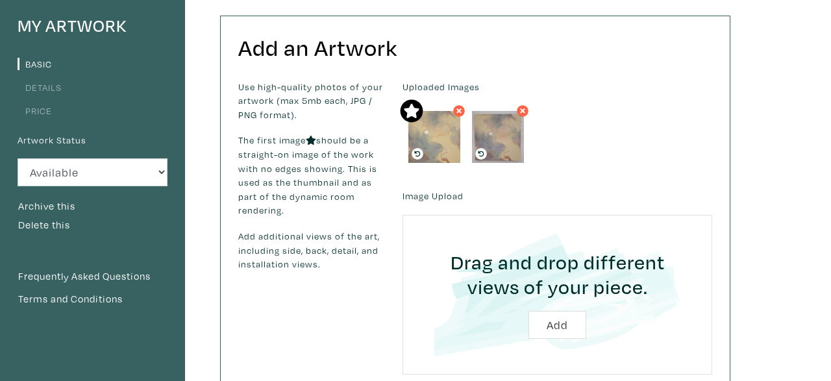
scroll to position [120, 0]
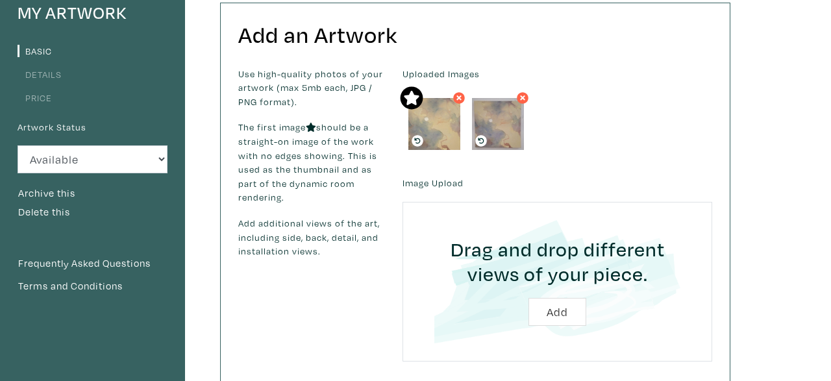
click at [551, 311] on input "file" at bounding box center [557, 281] width 273 height 123
click at [550, 312] on input "file" at bounding box center [557, 281] width 273 height 123
type input "C:\fakepath\Pearl view.jpg"
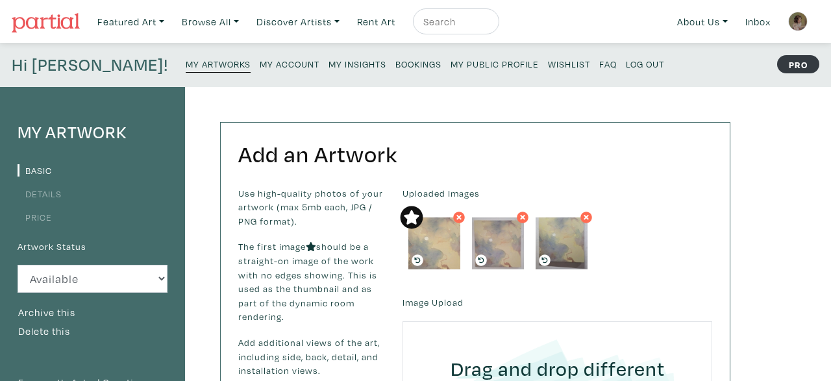
scroll to position [120, 0]
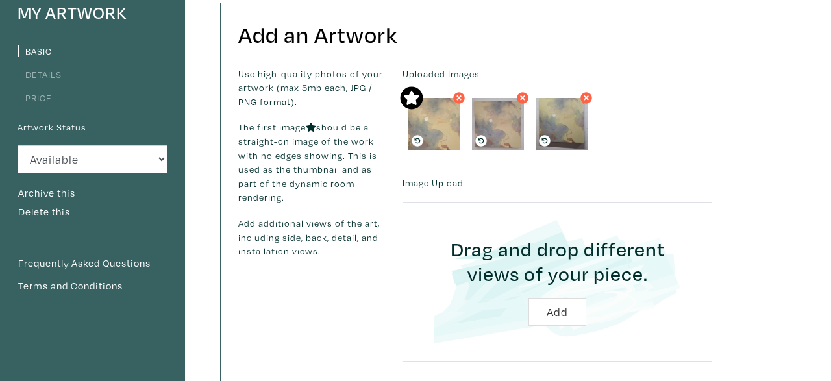
click at [576, 314] on input "file" at bounding box center [557, 281] width 273 height 123
type input "C:\fakepath\IMG-20250718-WA0074.jpg"
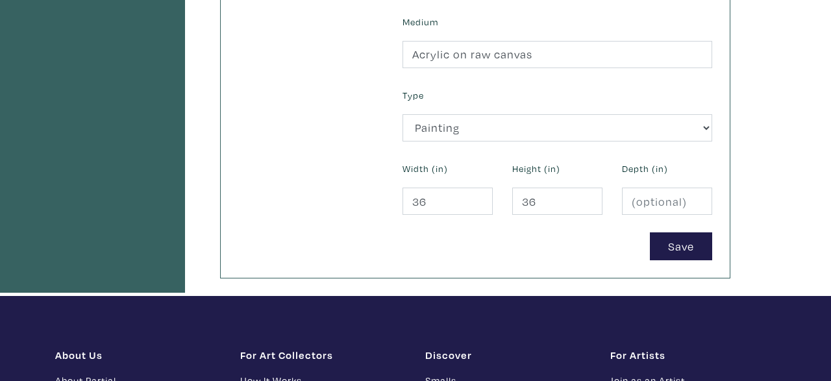
scroll to position [564, 0]
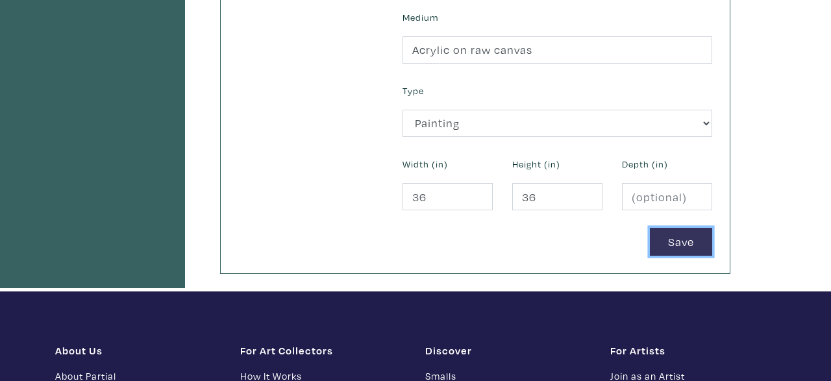
click at [694, 229] on button "Save" at bounding box center [681, 242] width 62 height 28
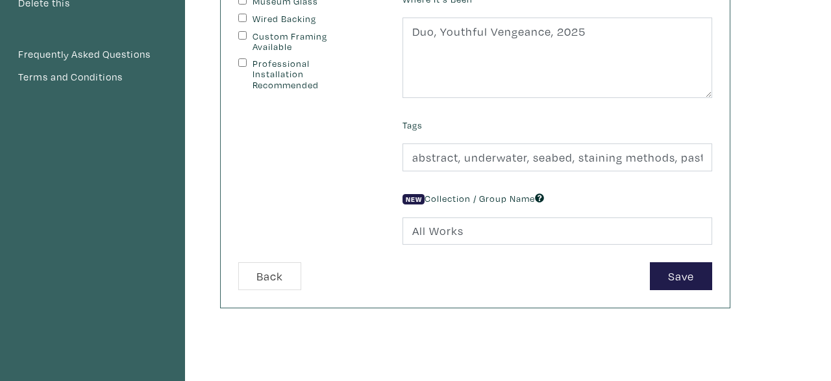
scroll to position [320, 0]
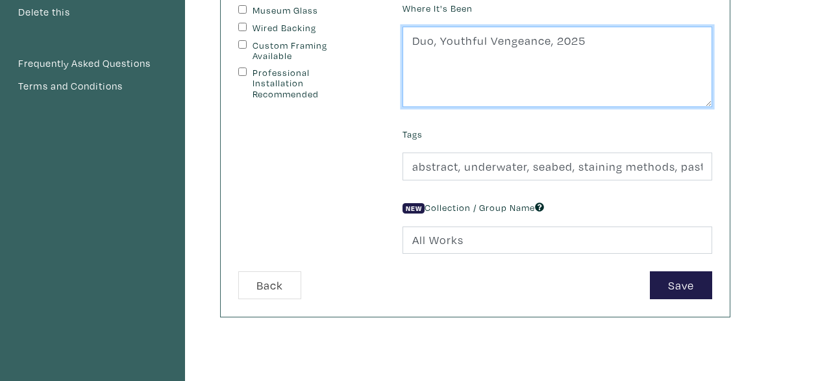
drag, startPoint x: 595, startPoint y: 38, endPoint x: 548, endPoint y: 45, distance: 48.1
click at [548, 45] on textarea "Duo, Youthful Vengeance, 2025" at bounding box center [558, 67] width 310 height 81
click at [431, 42] on textarea "Duo, Youthful Vengeance, 2025" at bounding box center [558, 67] width 310 height 81
type textarea "Duo (2025), Youthful Vengeance"
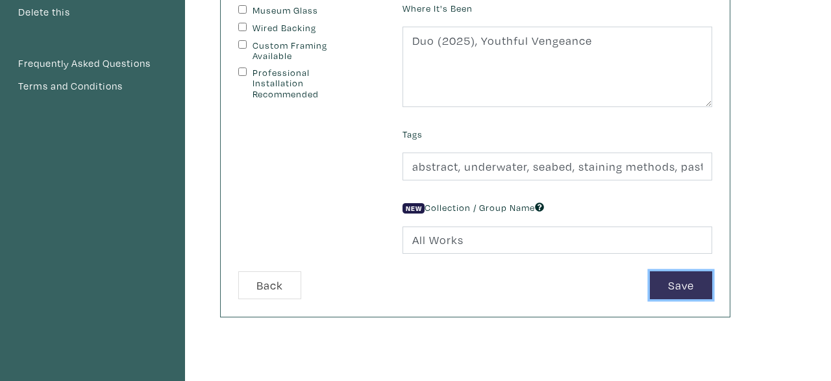
click at [668, 286] on button "Save" at bounding box center [681, 285] width 62 height 28
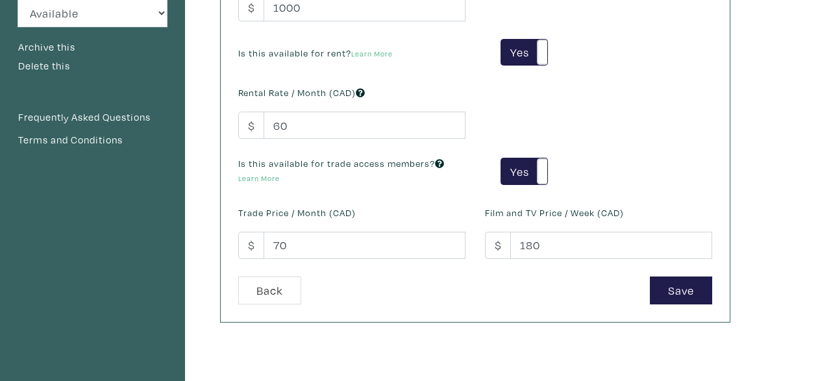
scroll to position [225, 0]
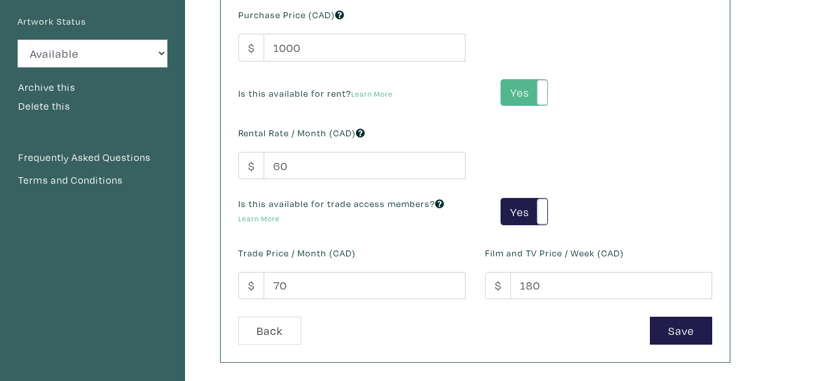
click at [511, 87] on label "Yes" at bounding box center [524, 93] width 46 height 26
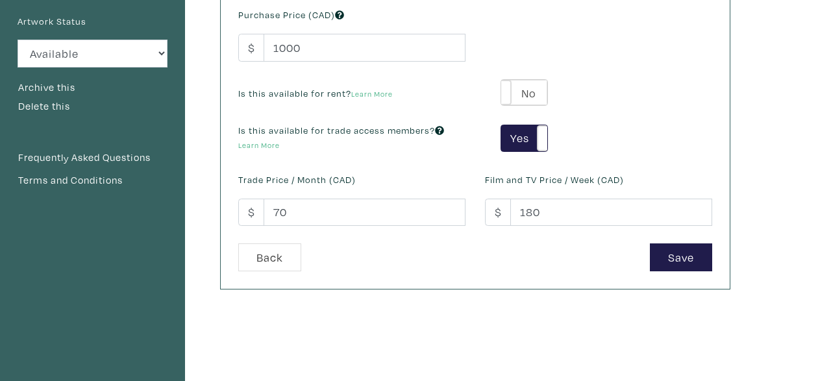
click at [511, 87] on span at bounding box center [502, 93] width 20 height 26
type input "50"
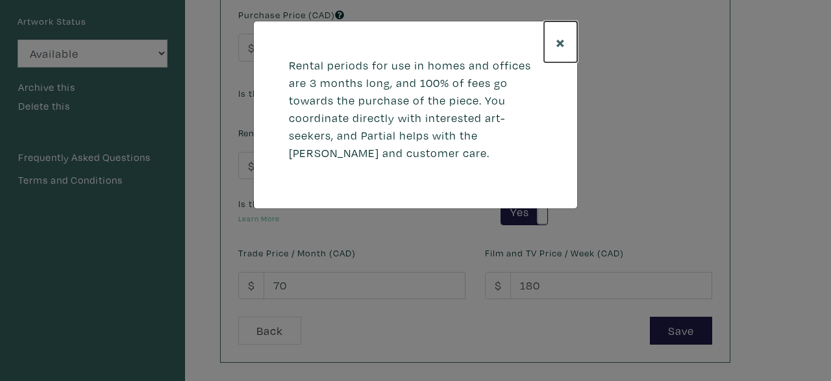
click at [557, 41] on span "×" at bounding box center [561, 42] width 10 height 23
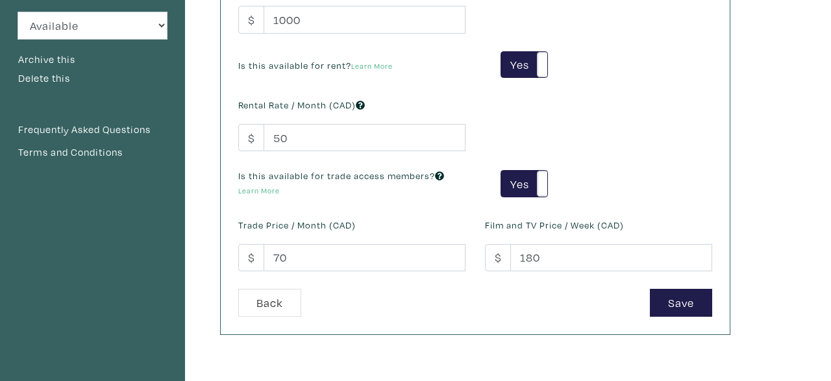
scroll to position [256, 0]
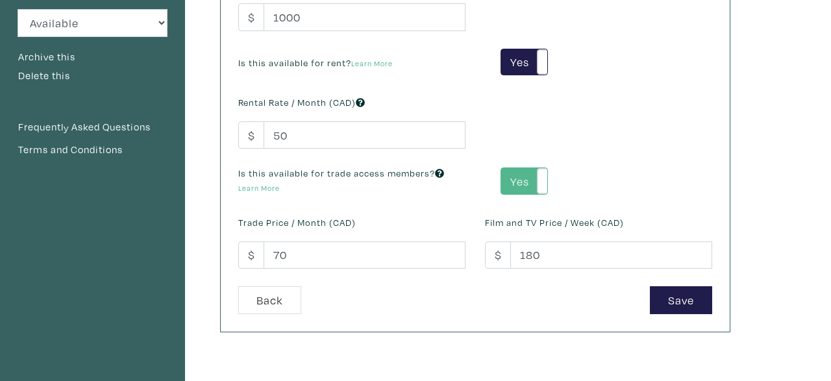
click at [525, 181] on label "Yes" at bounding box center [524, 181] width 46 height 26
type input "-1"
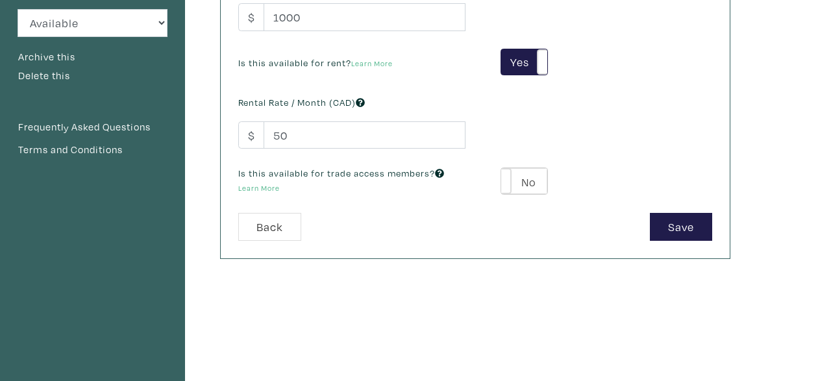
click at [525, 181] on label "No" at bounding box center [524, 181] width 46 height 26
type input "60"
type input "180"
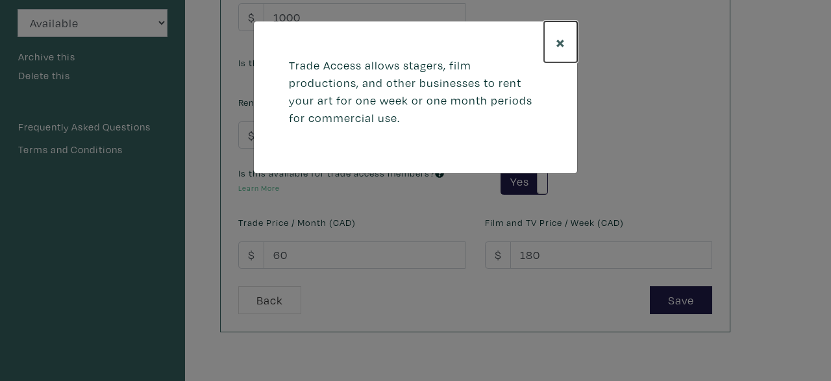
click at [562, 39] on span "×" at bounding box center [561, 42] width 10 height 23
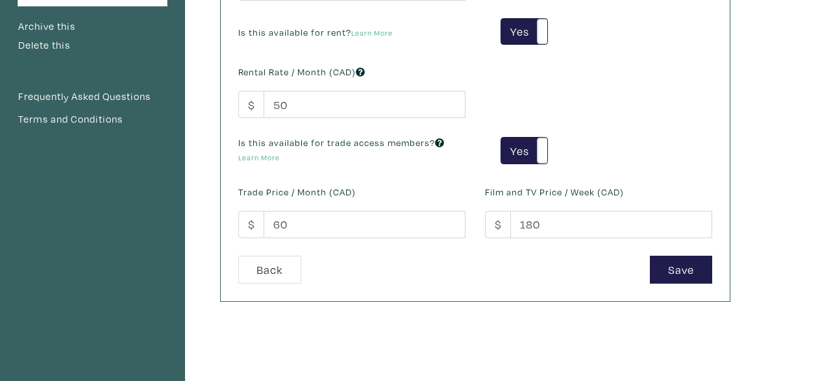
scroll to position [283, 0]
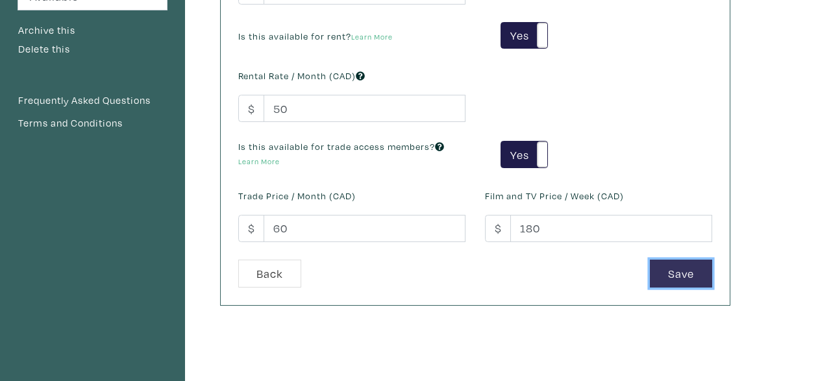
click at [697, 275] on button "Save" at bounding box center [681, 274] width 62 height 28
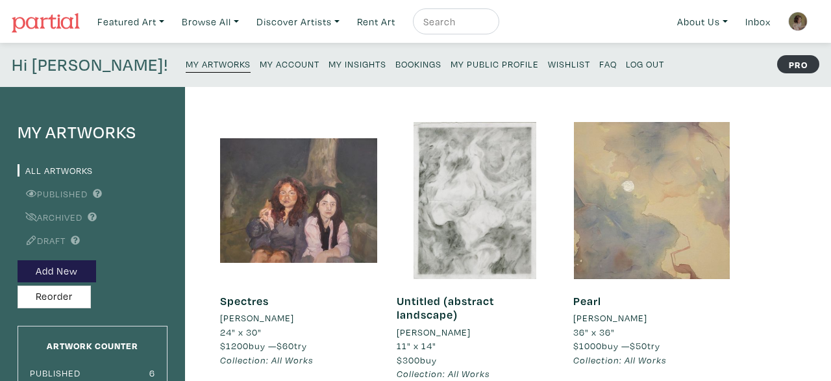
scroll to position [53, 0]
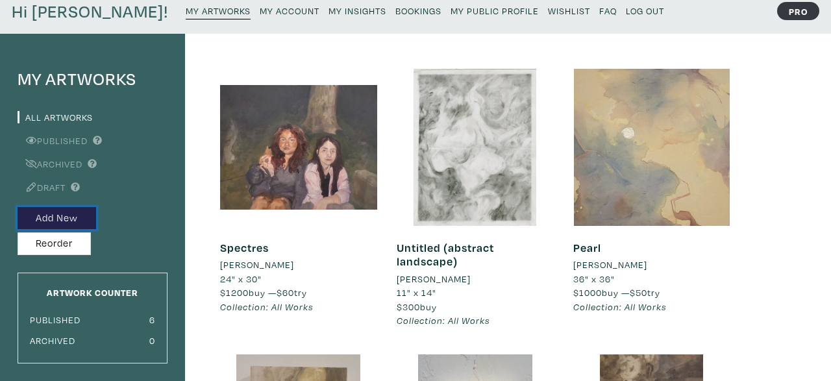
click at [71, 217] on button "Add New" at bounding box center [57, 218] width 79 height 23
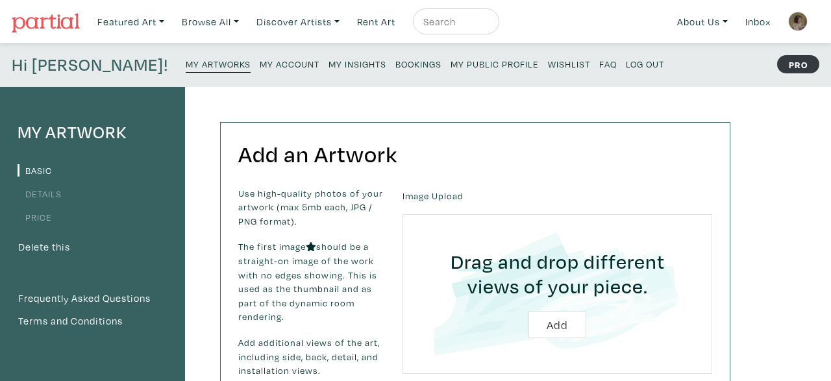
click at [558, 317] on input "file" at bounding box center [557, 294] width 273 height 123
type input "C:\fakepath\20250901_132308.jpg"
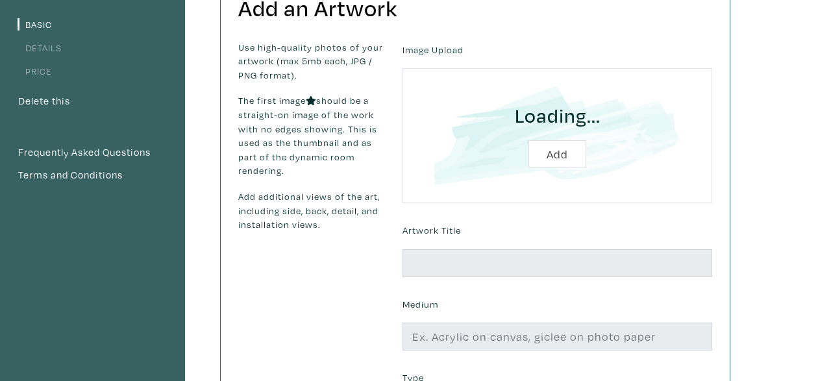
scroll to position [149, 0]
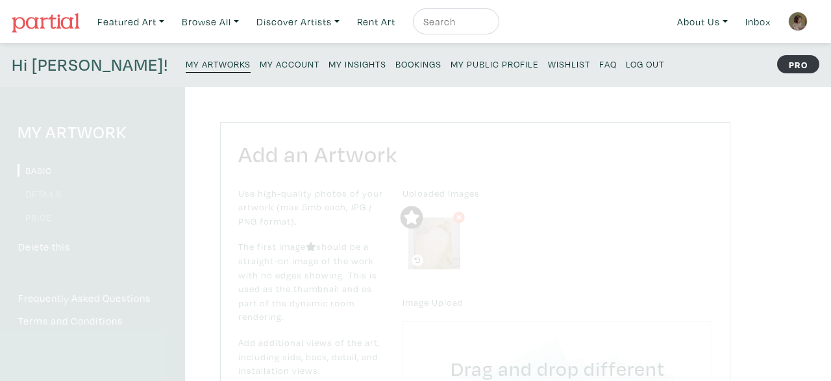
scroll to position [149, 0]
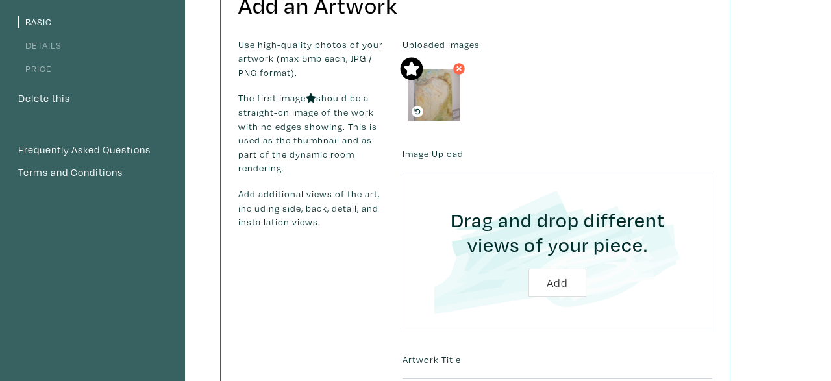
click at [458, 65] on icon at bounding box center [459, 69] width 8 height 12
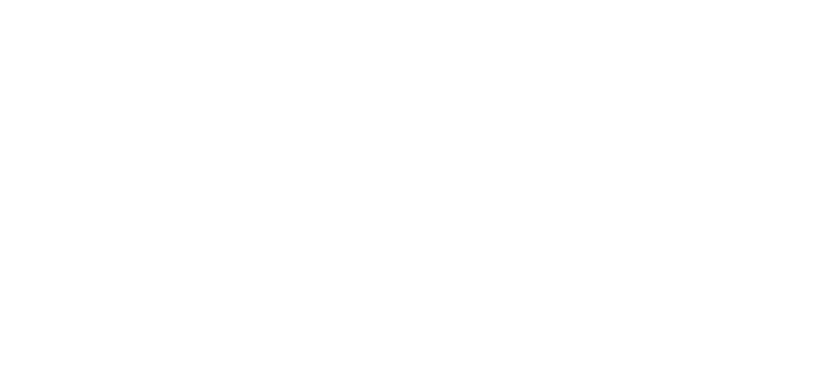
scroll to position [149, 0]
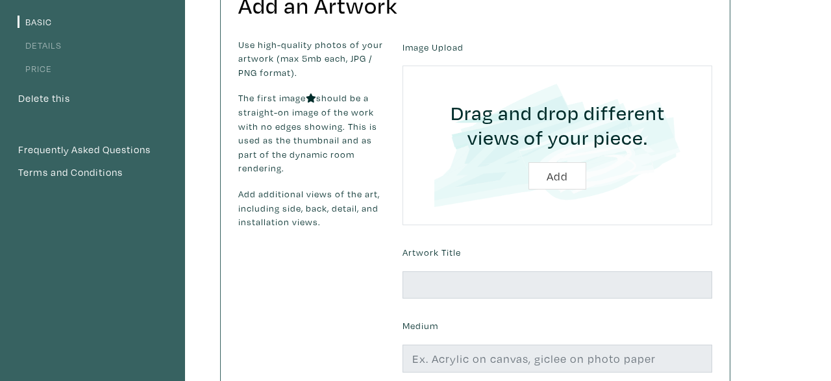
click at [557, 176] on input "file" at bounding box center [557, 145] width 273 height 123
type input "C:\fakepath\resignation.jpg"
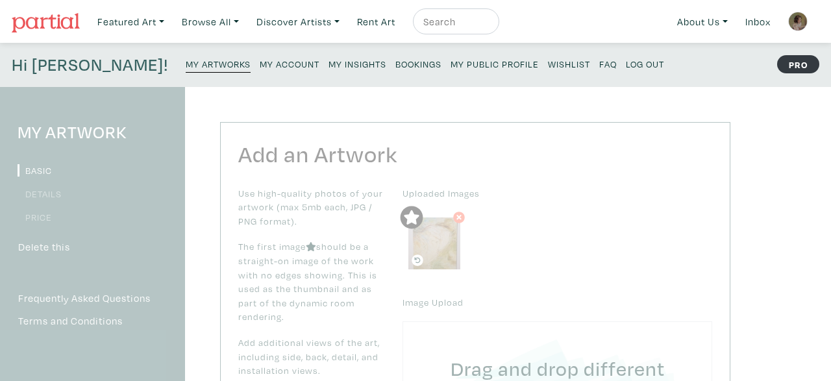
scroll to position [149, 0]
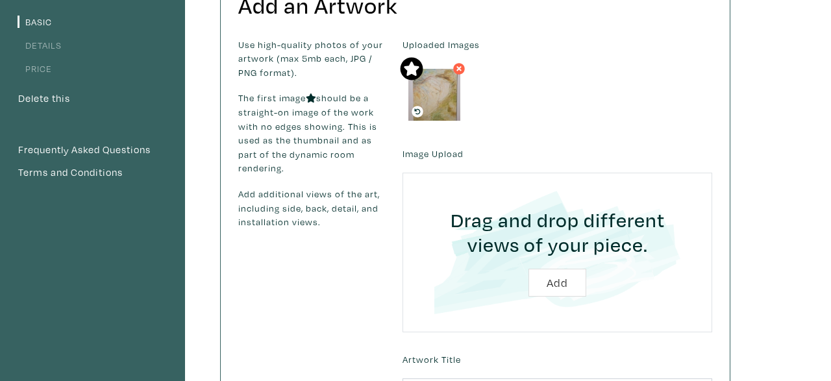
click at [565, 272] on input "file" at bounding box center [557, 252] width 273 height 123
click at [548, 275] on input "file" at bounding box center [557, 252] width 273 height 123
type input "C:\fakepath\resignation vie vertical.jpg"
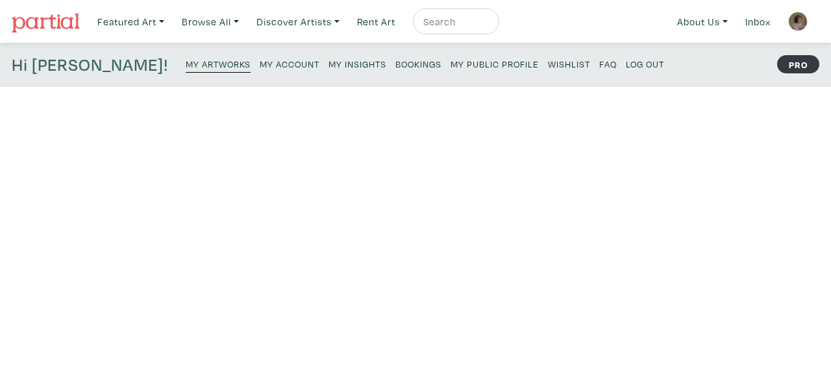
scroll to position [149, 0]
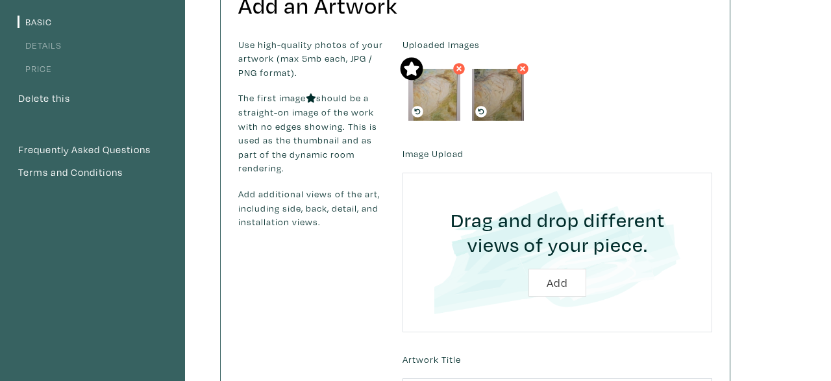
click at [547, 279] on input "file" at bounding box center [557, 252] width 273 height 123
type input "C:\fakepath\resignation view horizontal.jpg"
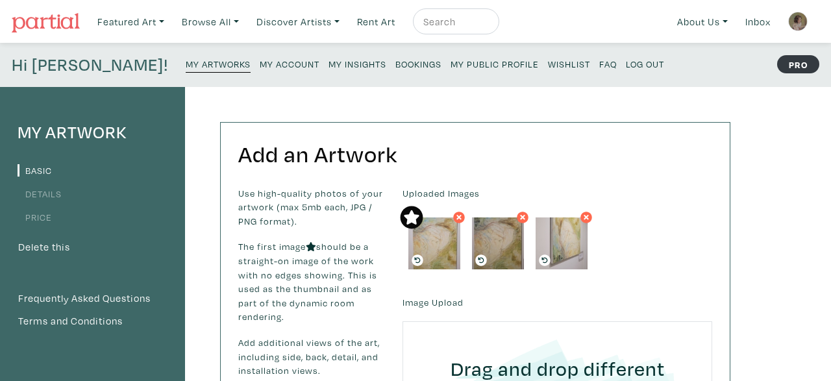
scroll to position [149, 0]
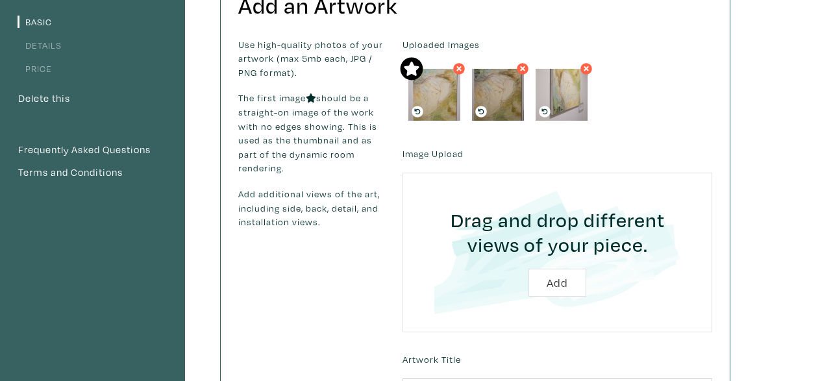
click at [554, 279] on input "file" at bounding box center [557, 252] width 273 height 123
type input "C:\fakepath\20250829_194158.jpg"
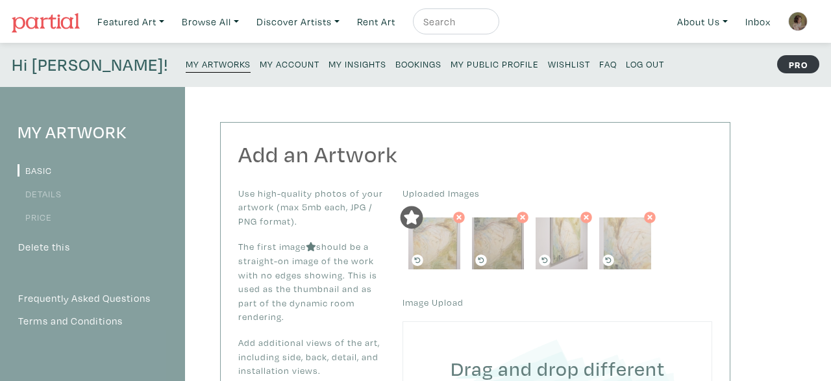
scroll to position [149, 0]
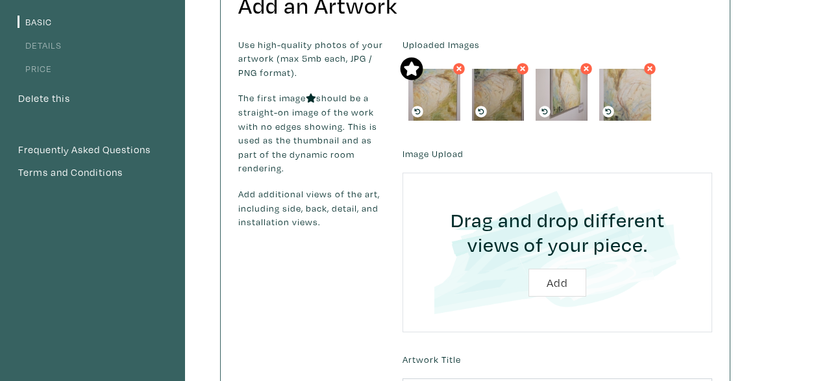
click at [555, 272] on input "file" at bounding box center [557, 252] width 273 height 123
type input "C:\fakepath\20250829_194229.jpg"
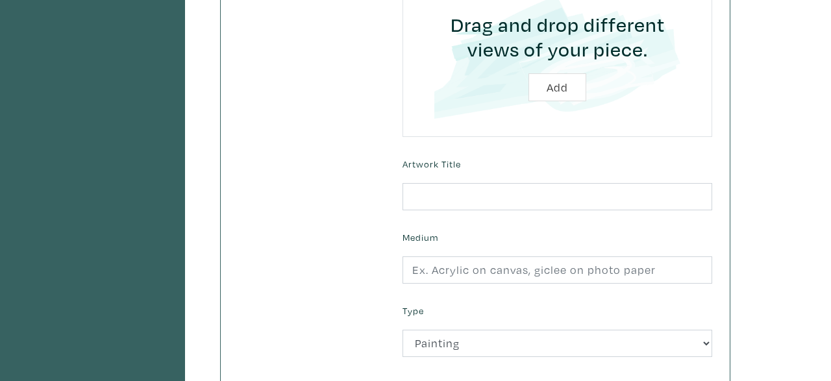
scroll to position [409, 0]
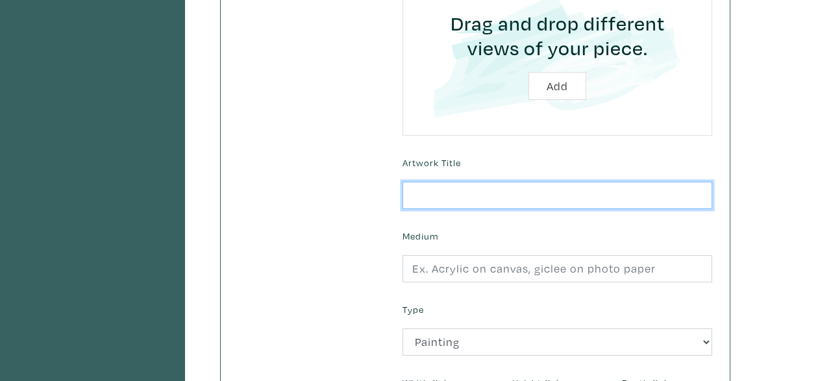
click at [577, 202] on input "text" at bounding box center [558, 196] width 310 height 28
type input "Resignation / Nap time"
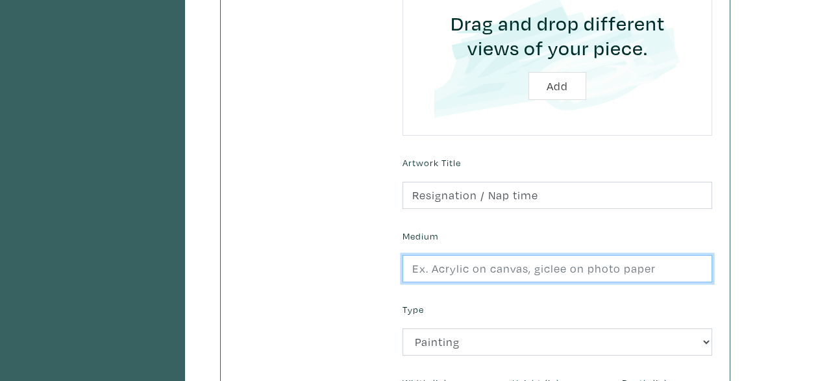
click at [576, 270] on input "text" at bounding box center [558, 269] width 310 height 28
type input "Oil on canvas"
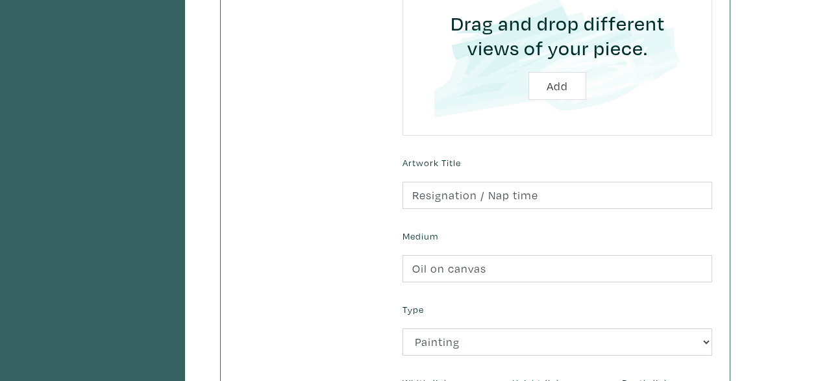
click at [685, 239] on div "Medium Oil on canvas" at bounding box center [557, 255] width 329 height 56
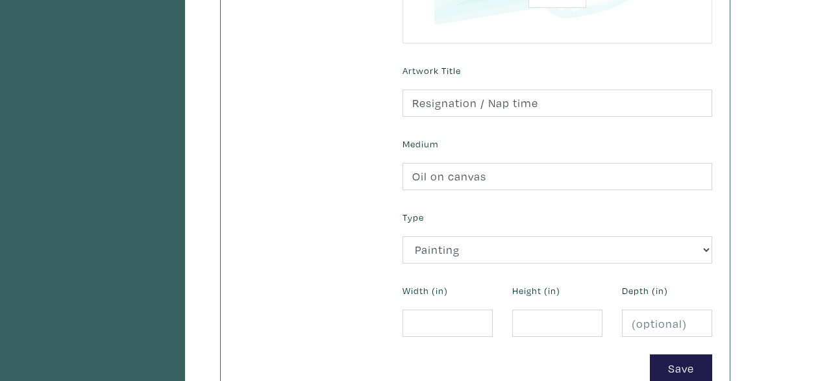
scroll to position [511, 0]
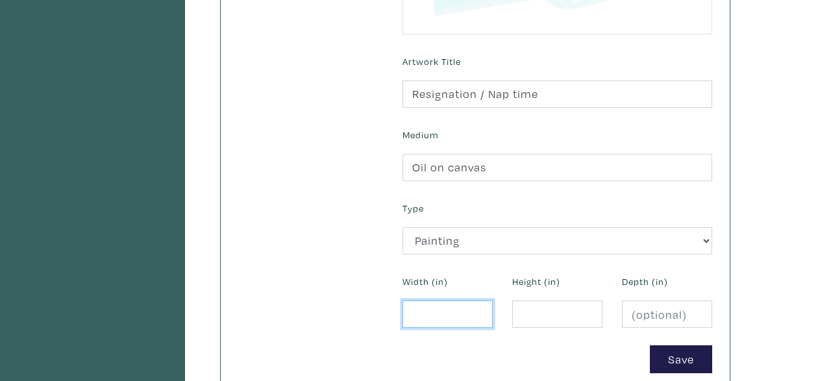
click at [445, 316] on input "number" at bounding box center [448, 315] width 90 height 28
type input "16"
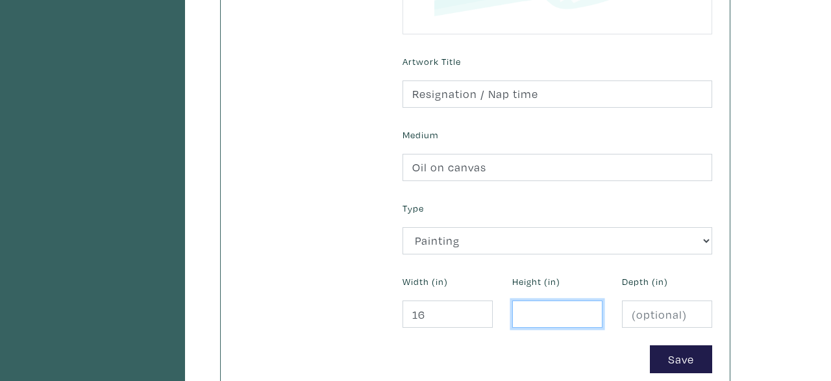
click at [557, 318] on input "number" at bounding box center [557, 315] width 90 height 28
type input "20"
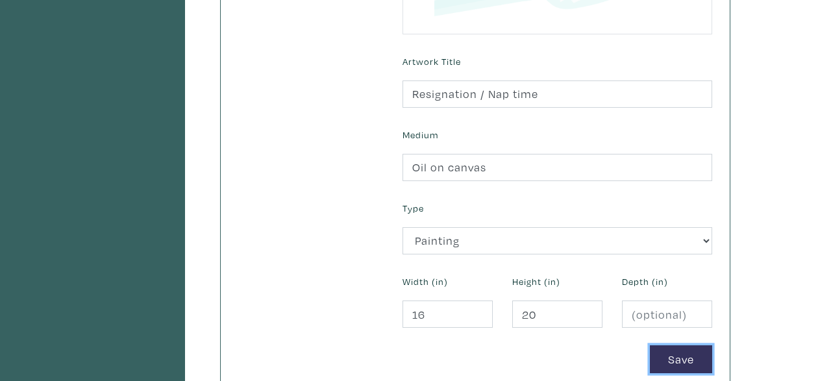
click at [685, 353] on button "Save" at bounding box center [681, 360] width 62 height 28
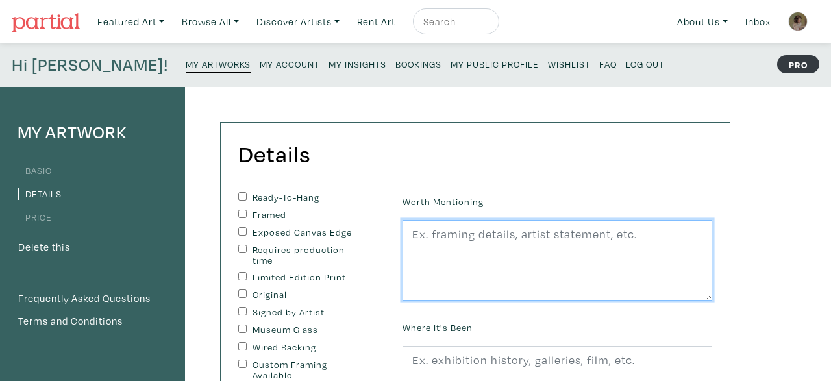
click at [549, 249] on textarea at bounding box center [558, 260] width 310 height 81
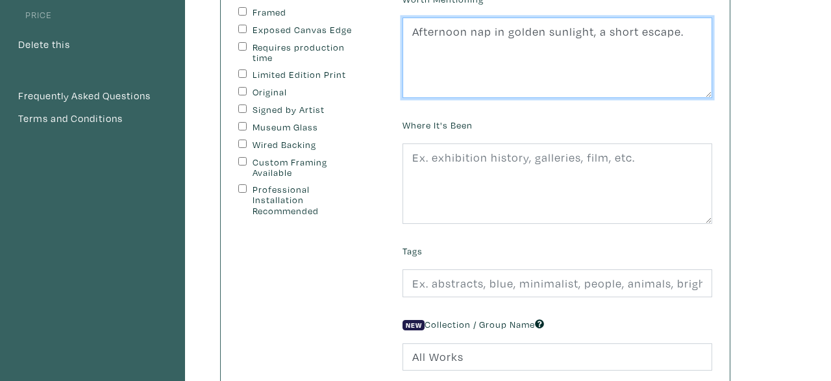
scroll to position [205, 0]
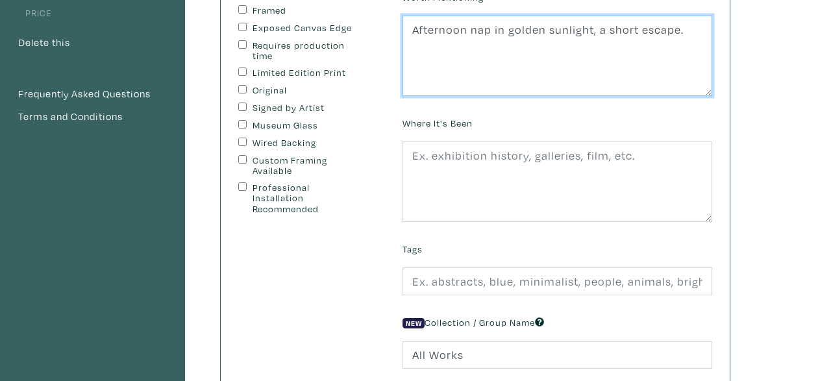
type textarea "Afternoon nap in golden sunlight, a short escape."
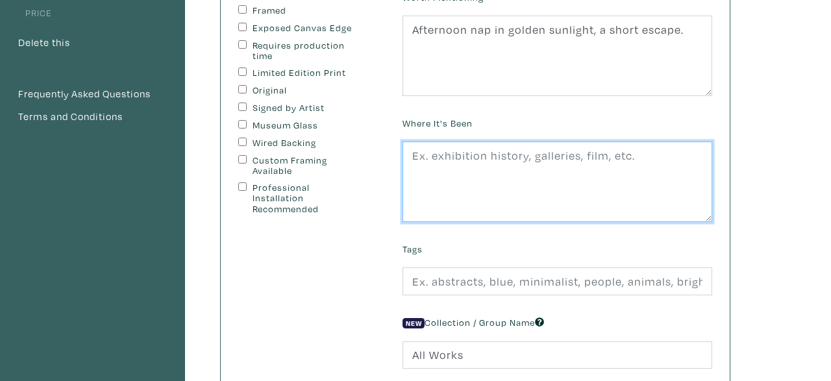
click at [548, 160] on textarea at bounding box center [558, 182] width 310 height 81
type textarea "Sundial (2025), Gallery 1065"
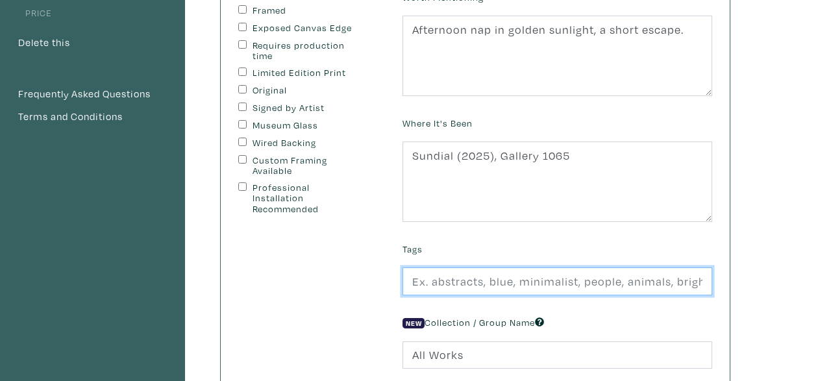
click at [553, 287] on input "text" at bounding box center [558, 282] width 310 height 28
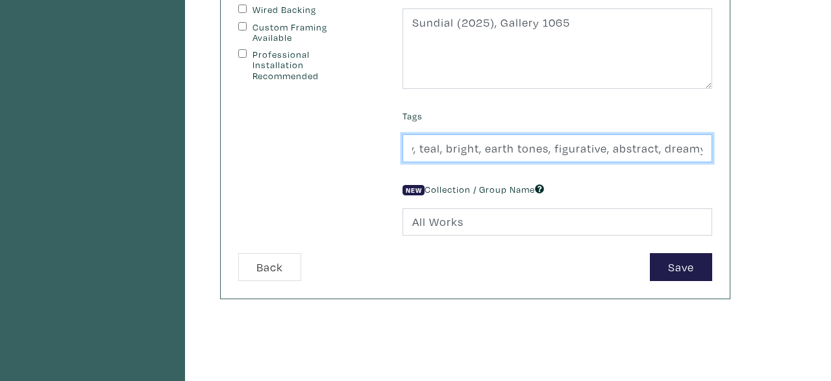
scroll to position [0, 69]
type input "green, yellow, teal, bright, earth tones, figurative, abstract, dreamy"
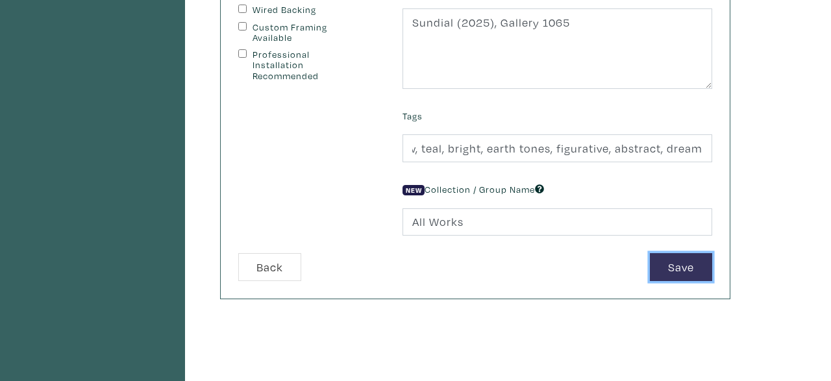
click at [683, 269] on button "Save" at bounding box center [681, 267] width 62 height 28
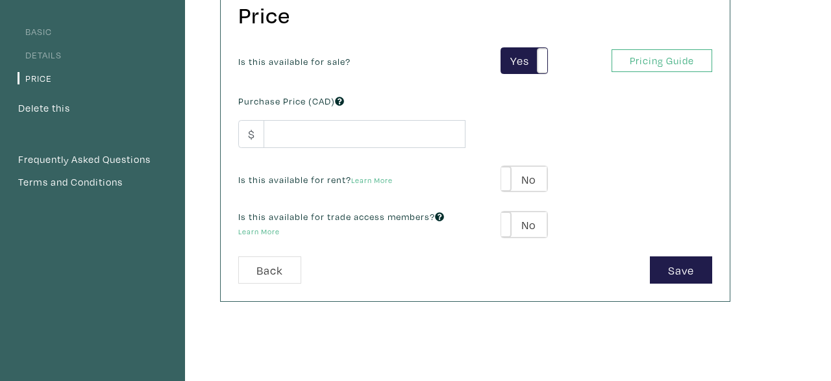
scroll to position [157, 0]
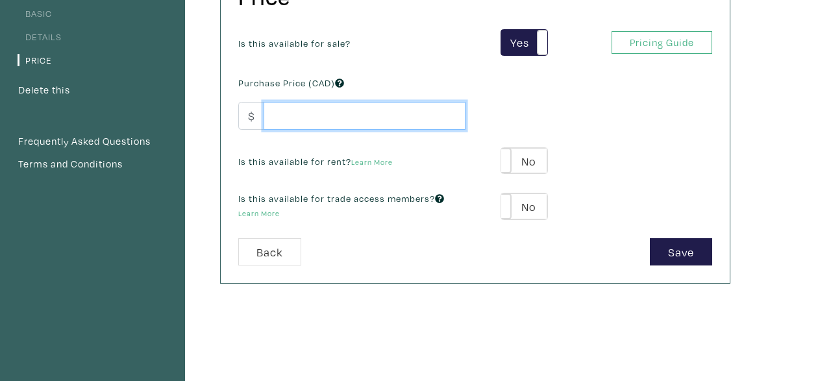
click at [375, 110] on input "number" at bounding box center [365, 116] width 202 height 28
type input "600"
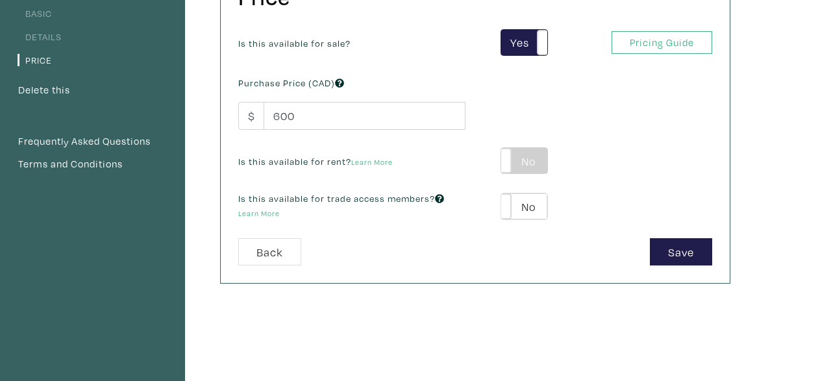
click at [538, 166] on label "No" at bounding box center [524, 161] width 46 height 26
type input "30"
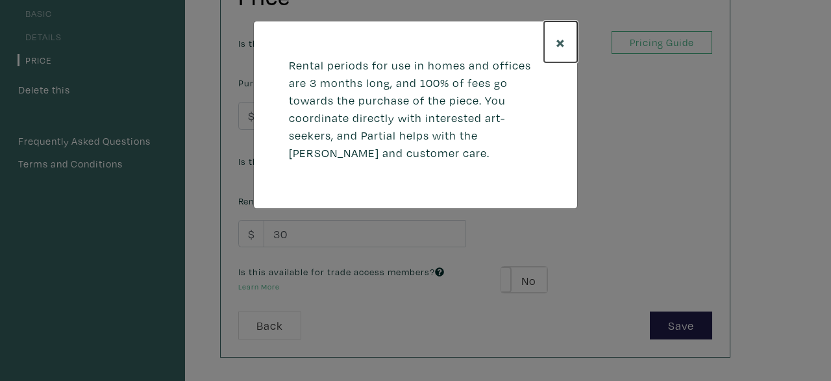
click at [560, 34] on span "×" at bounding box center [561, 42] width 10 height 23
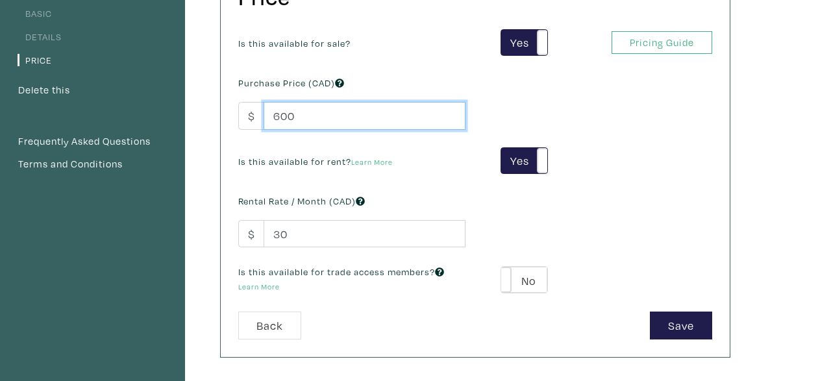
drag, startPoint x: 301, startPoint y: 120, endPoint x: 213, endPoint y: 116, distance: 88.4
click at [264, 116] on input "600" at bounding box center [365, 116] width 202 height 28
type input "650"
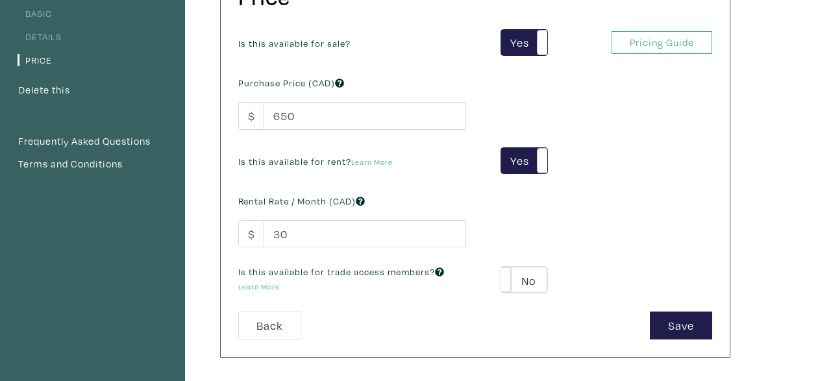
click at [561, 72] on div "Is this available for sale? Yes No Yes No Pricing Guide PRO Purchase Price (CAD…" at bounding box center [476, 170] width 494 height 283
click at [522, 163] on label "Yes" at bounding box center [524, 161] width 46 height 26
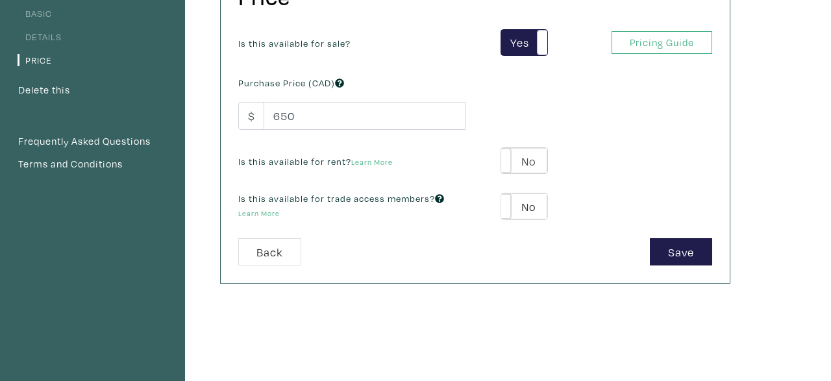
click at [522, 163] on label "No" at bounding box center [524, 161] width 46 height 26
type input "33"
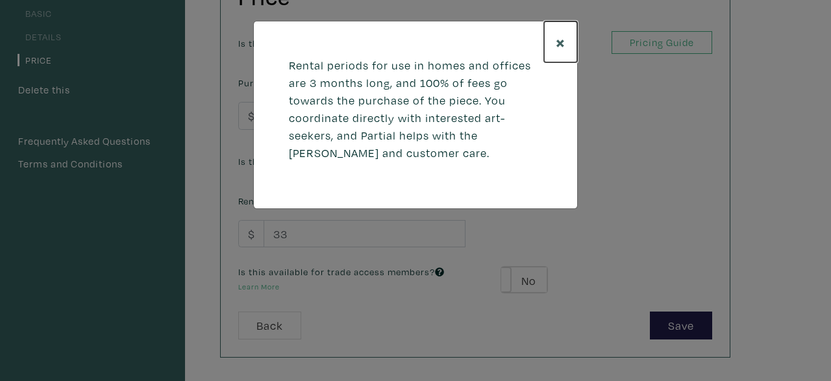
click at [563, 42] on span "×" at bounding box center [561, 42] width 10 height 23
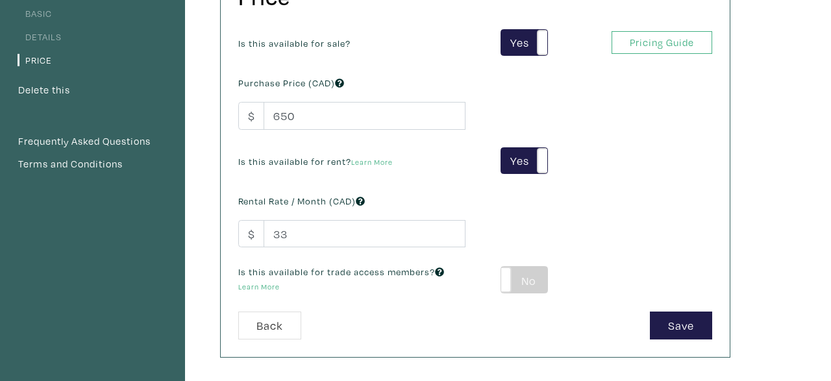
click at [536, 280] on label "No" at bounding box center [524, 280] width 46 height 26
type input "39"
type input "117"
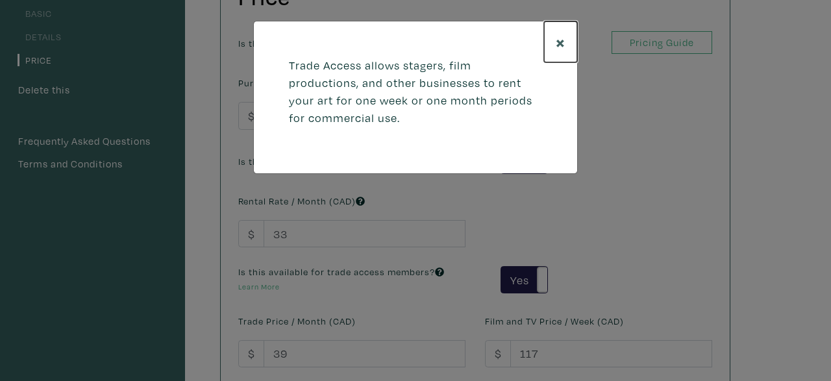
click at [559, 37] on span "×" at bounding box center [561, 42] width 10 height 23
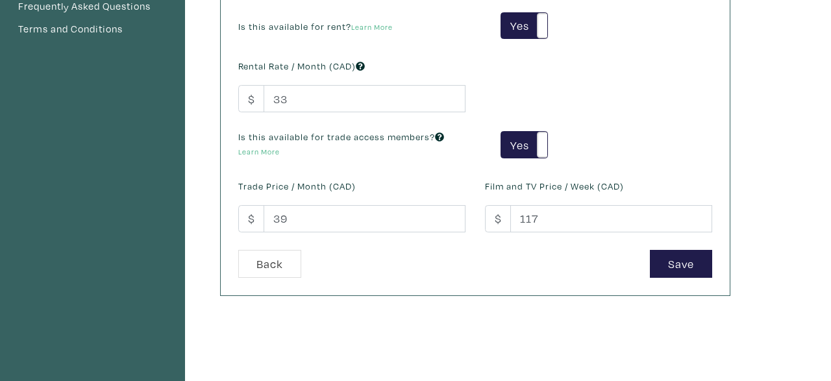
scroll to position [363, 0]
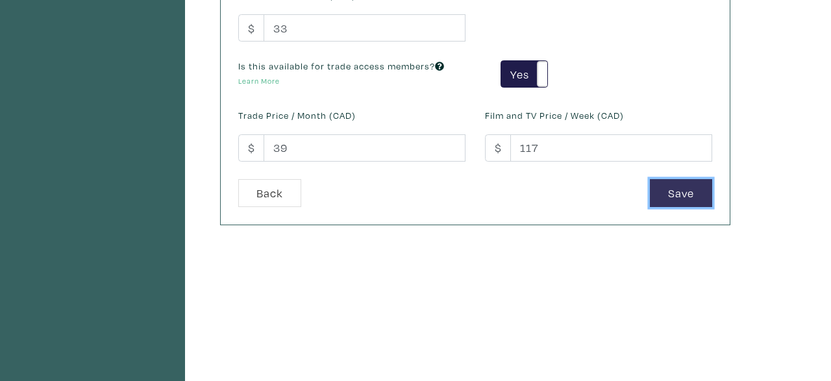
click at [709, 184] on button "Save" at bounding box center [681, 193] width 62 height 28
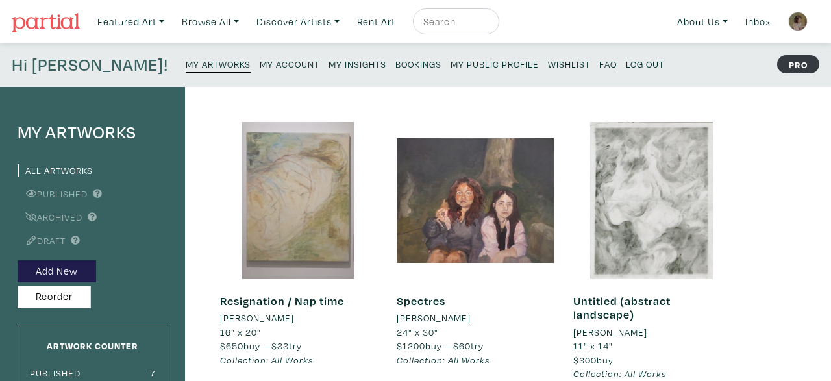
click at [286, 205] on div at bounding box center [298, 200] width 157 height 157
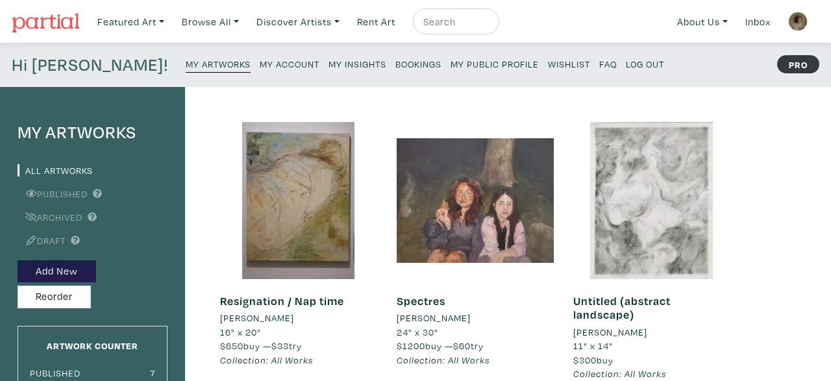
click at [451, 63] on small "My Public Profile" at bounding box center [495, 64] width 88 height 12
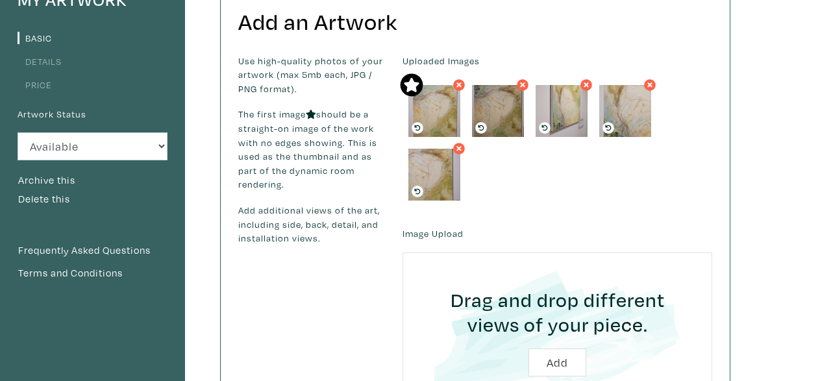
scroll to position [135, 0]
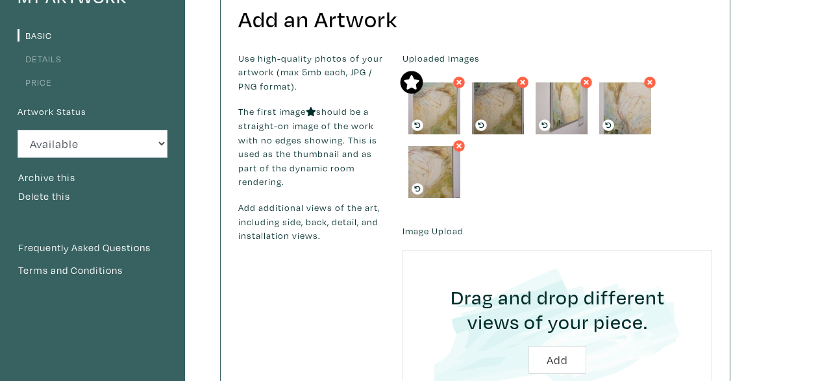
click at [463, 145] on icon at bounding box center [459, 146] width 8 height 12
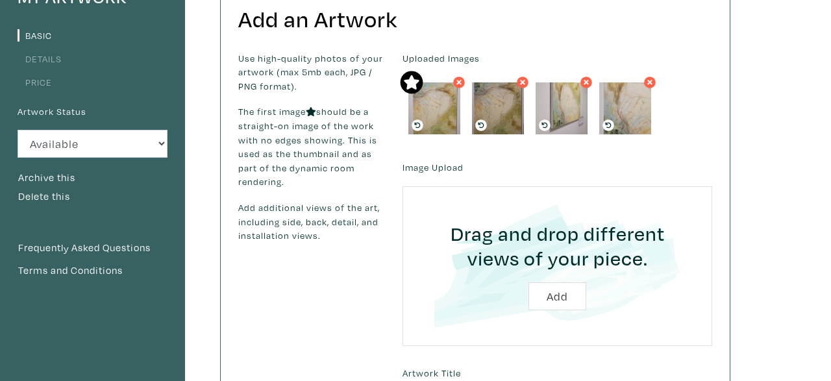
click at [609, 123] on icon at bounding box center [609, 126] width 6 height 6
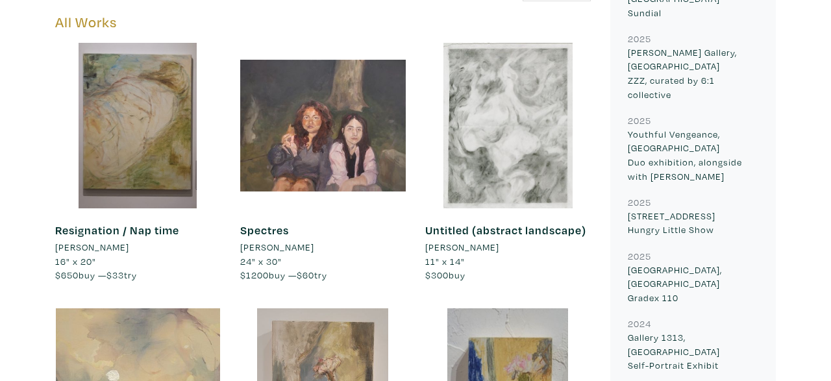
scroll to position [718, 0]
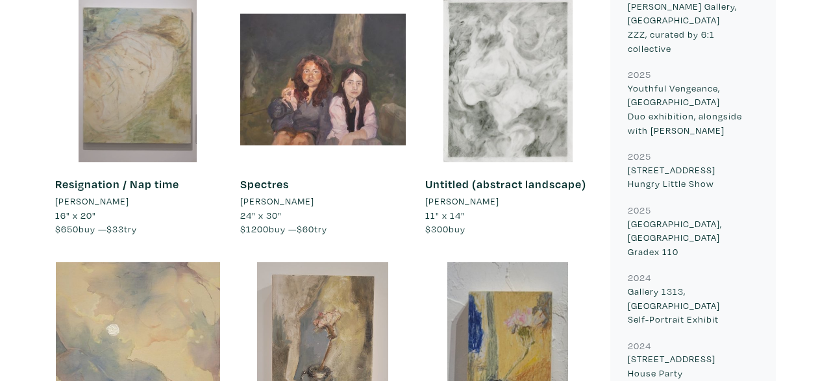
click at [162, 79] on div at bounding box center [138, 80] width 166 height 166
click at [155, 90] on div at bounding box center [138, 80] width 166 height 166
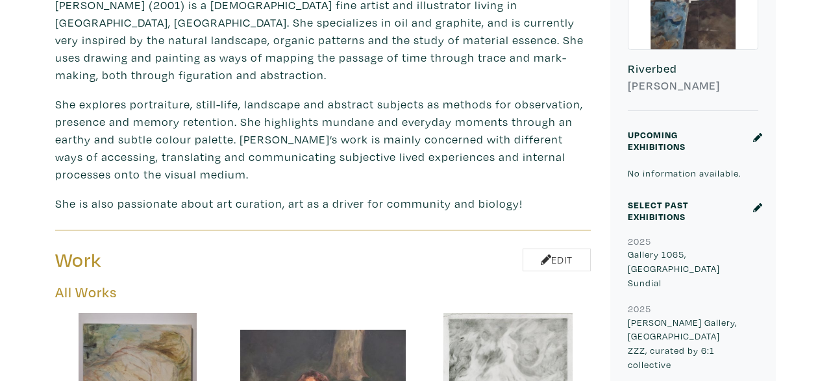
scroll to position [359, 0]
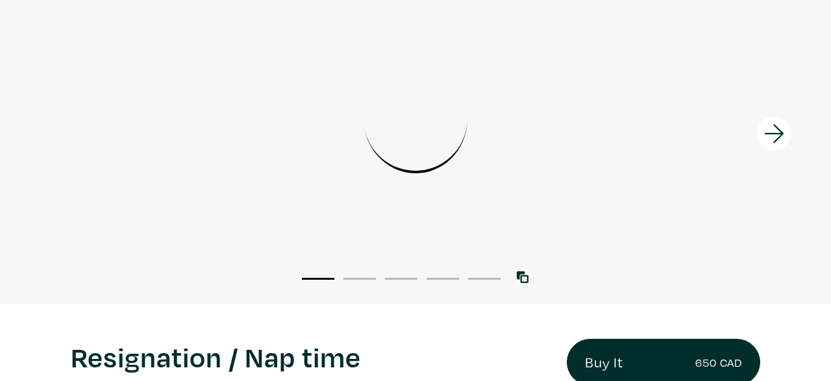
scroll to position [122, 0]
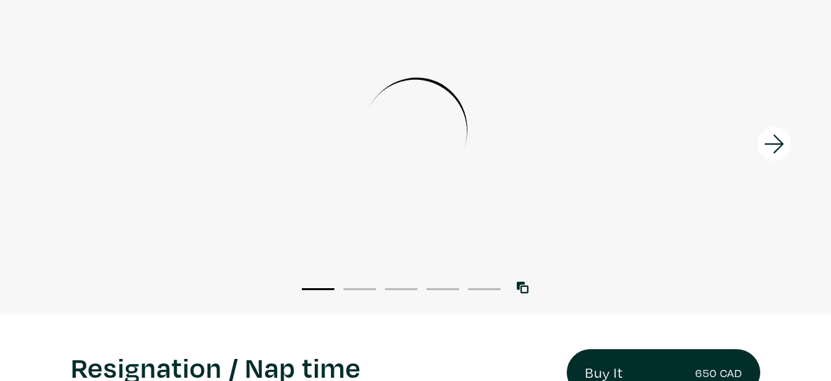
click at [785, 149] on icon at bounding box center [775, 144] width 44 height 35
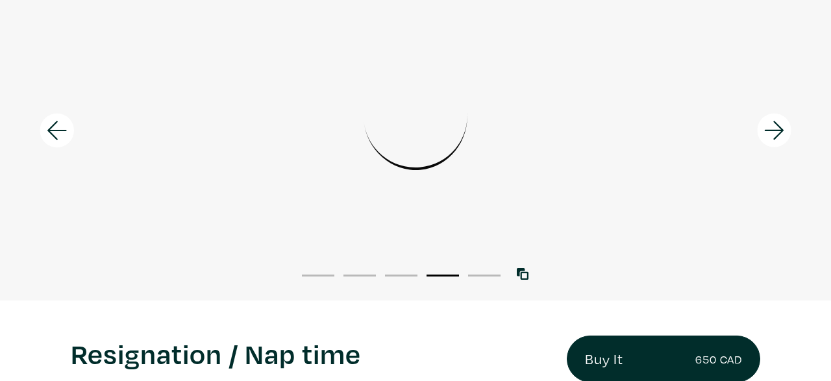
scroll to position [180, 0]
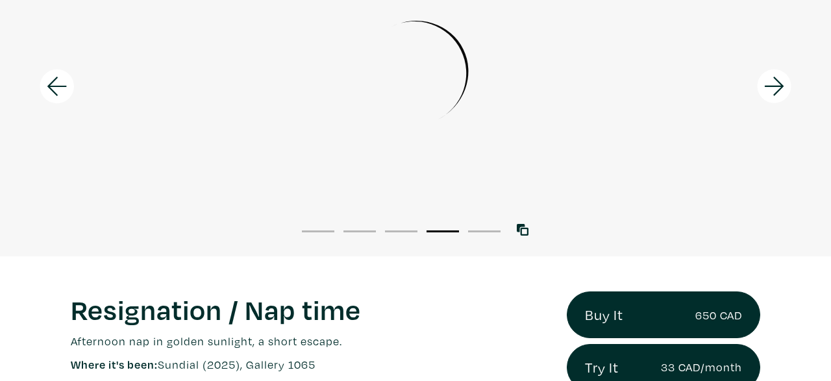
click at [776, 88] on icon at bounding box center [775, 86] width 44 height 35
click at [59, 88] on icon at bounding box center [57, 86] width 44 height 35
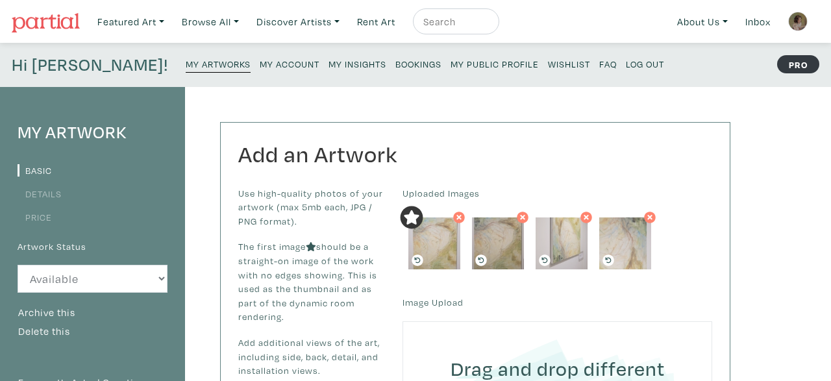
scroll to position [135, 0]
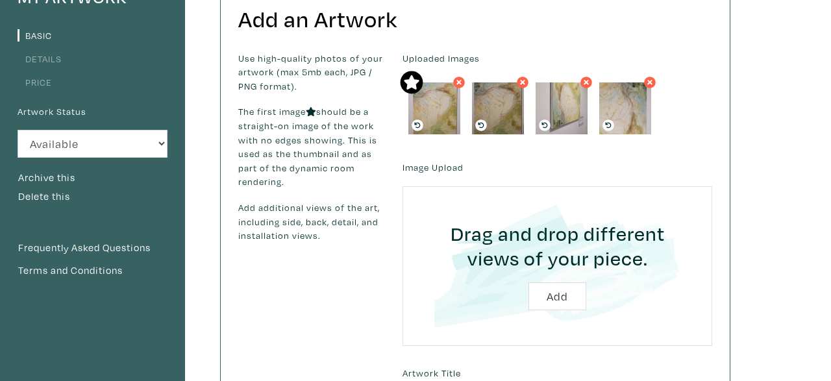
click at [609, 123] on icon at bounding box center [609, 126] width 6 height 6
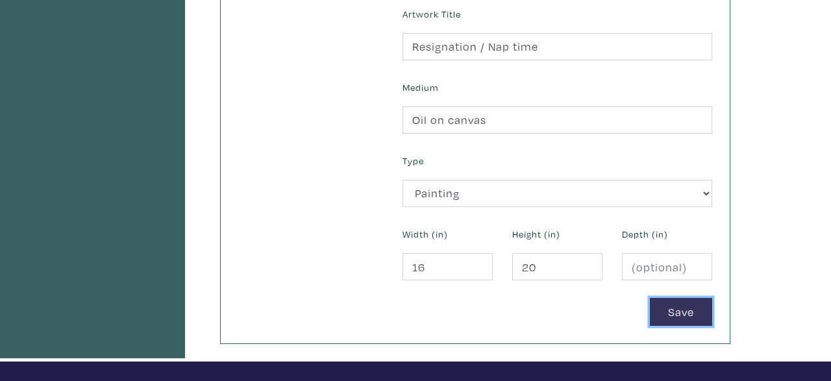
click at [693, 306] on button "Save" at bounding box center [681, 312] width 62 height 28
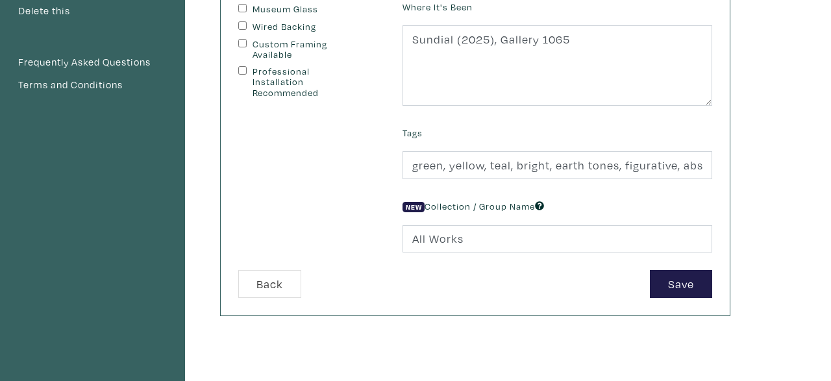
scroll to position [359, 0]
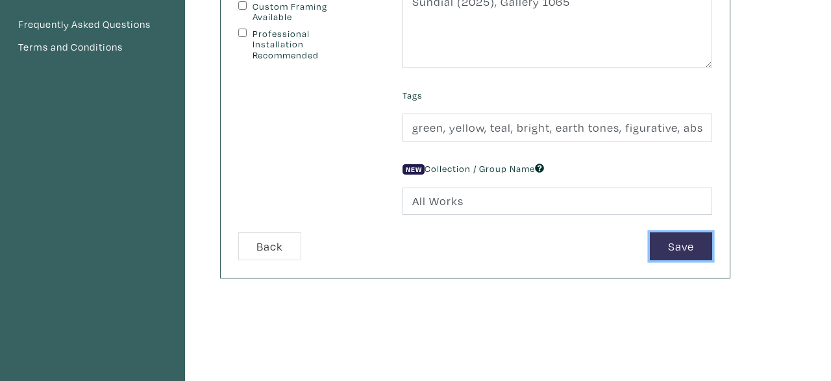
click at [683, 233] on button "Save" at bounding box center [681, 247] width 62 height 28
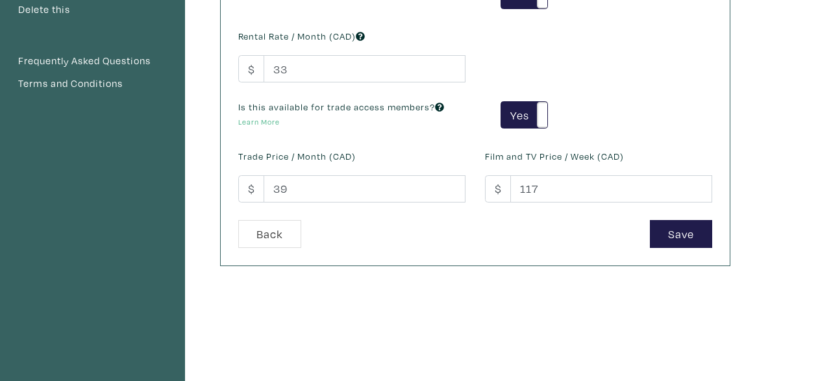
scroll to position [359, 0]
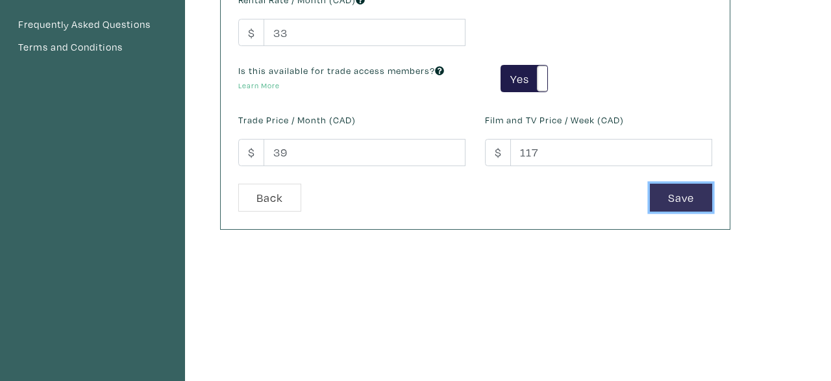
click at [690, 203] on button "Save" at bounding box center [681, 198] width 62 height 28
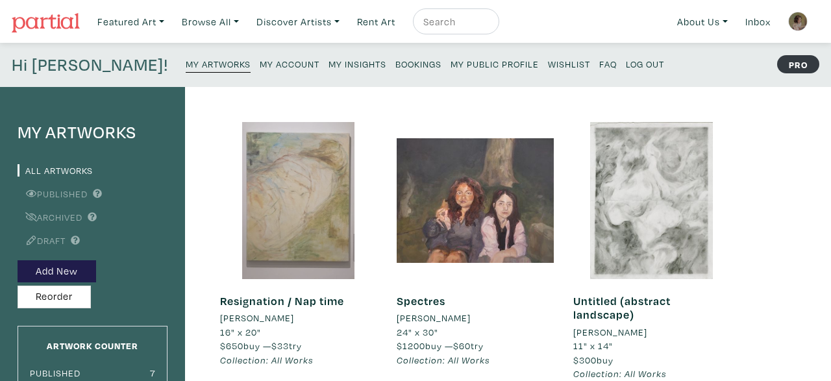
click at [307, 196] on div at bounding box center [298, 200] width 157 height 157
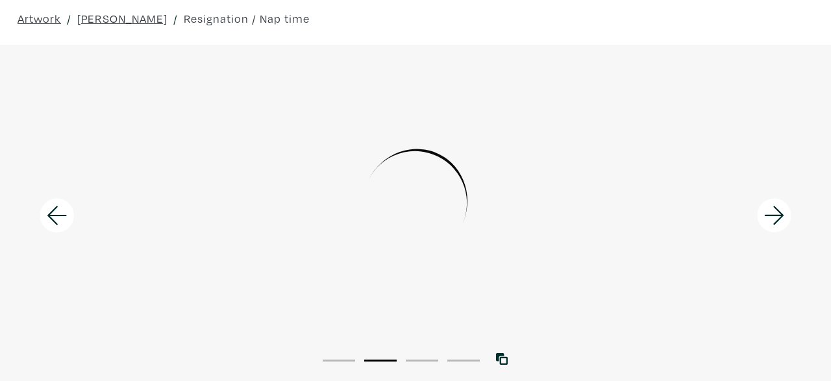
scroll to position [51, 0]
click at [774, 218] on icon at bounding box center [775, 215] width 44 height 35
click at [467, 225] on div at bounding box center [415, 200] width 831 height 277
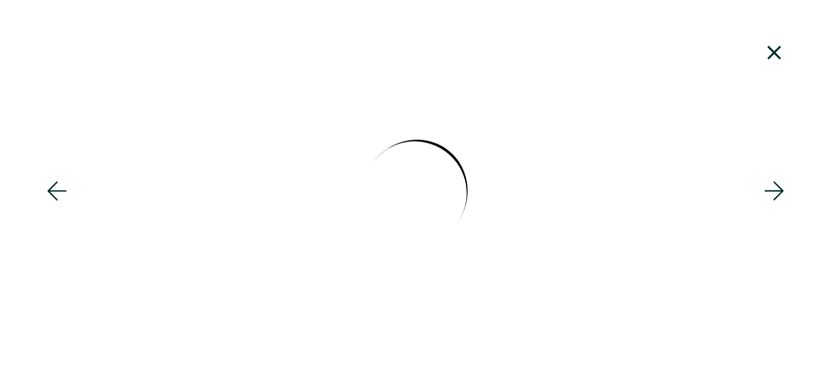
click at [467, 225] on div at bounding box center [415, 191] width 831 height 346
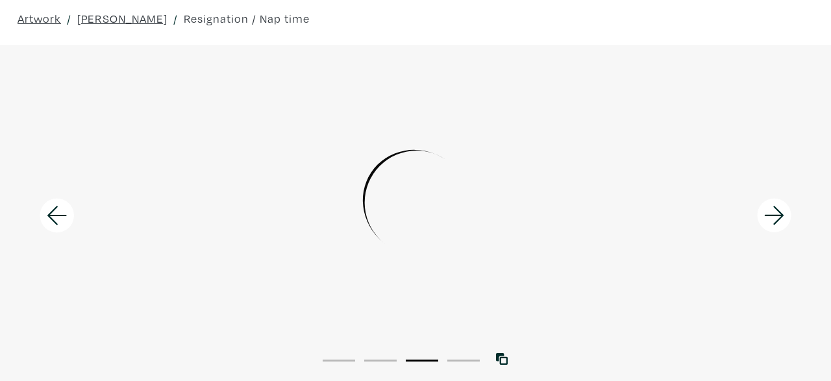
click at [783, 216] on icon at bounding box center [773, 215] width 19 height 19
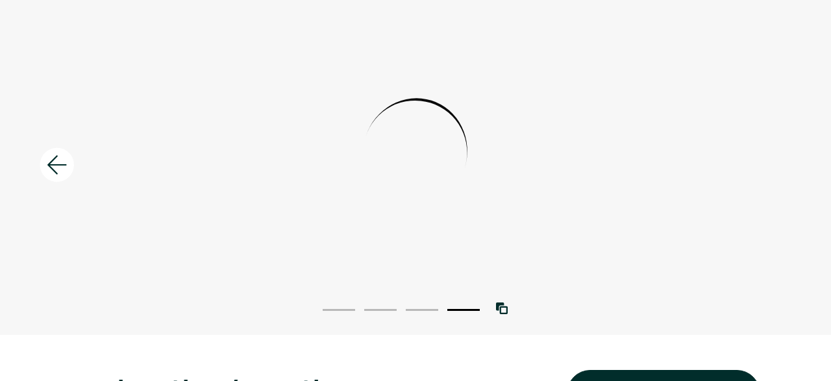
scroll to position [95, 0]
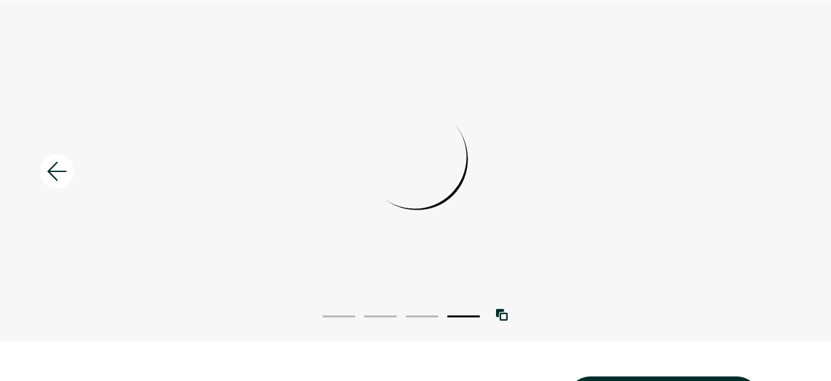
click at [62, 182] on icon at bounding box center [57, 171] width 44 height 35
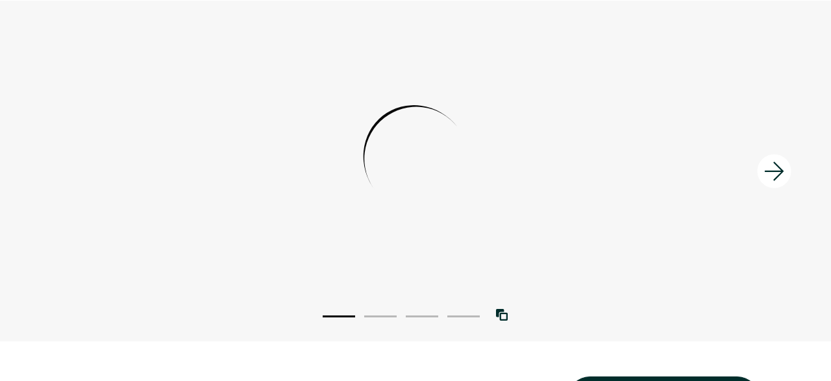
click at [219, 132] on div at bounding box center [415, 156] width 831 height 277
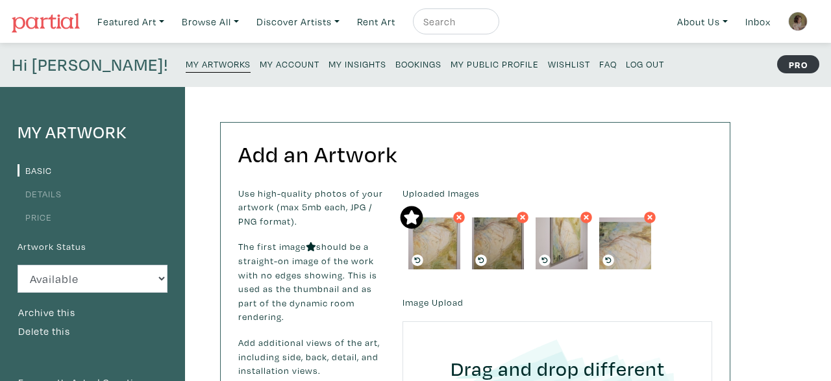
click at [612, 264] on icon at bounding box center [609, 261] width 12 height 12
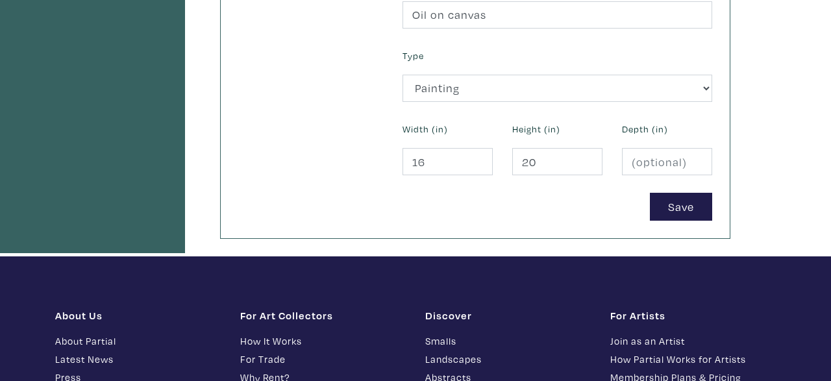
scroll to position [610, 0]
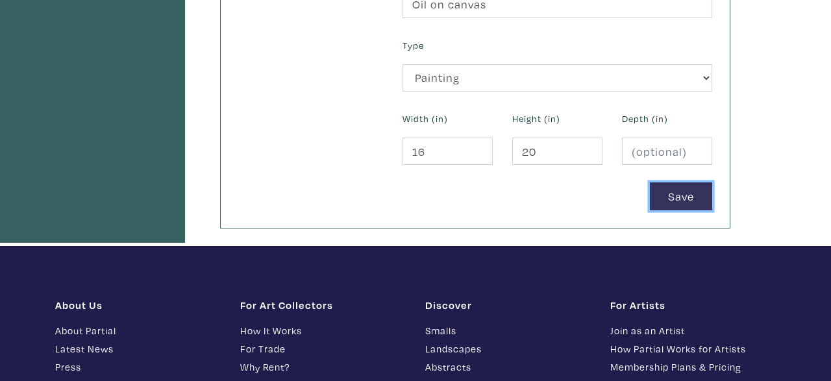
click at [705, 186] on button "Save" at bounding box center [681, 197] width 62 height 28
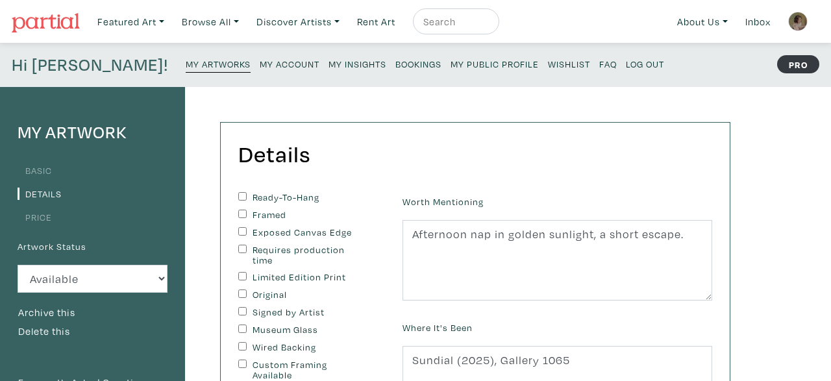
scroll to position [359, 0]
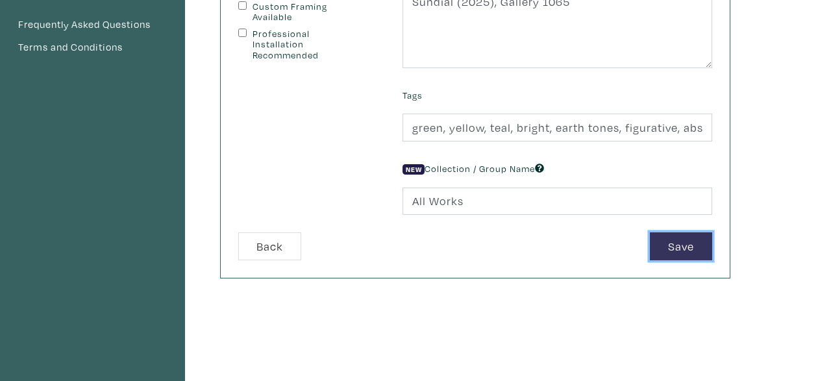
click at [707, 238] on button "Save" at bounding box center [681, 247] width 62 height 28
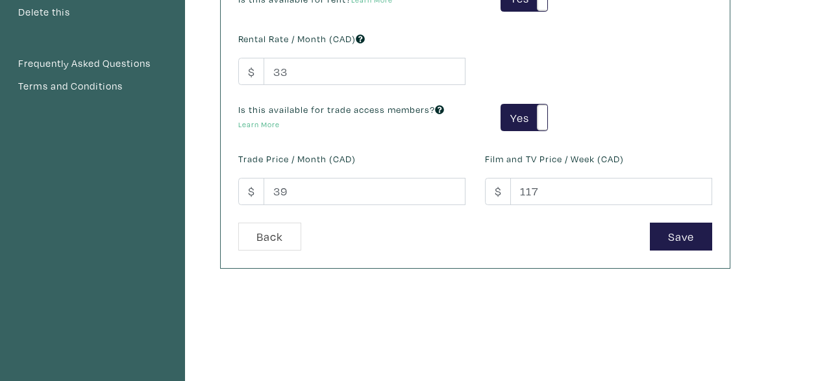
scroll to position [359, 0]
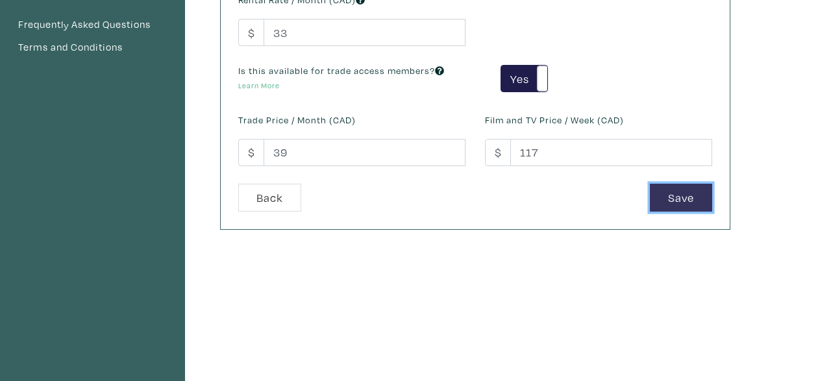
click at [659, 193] on button "Save" at bounding box center [681, 198] width 62 height 28
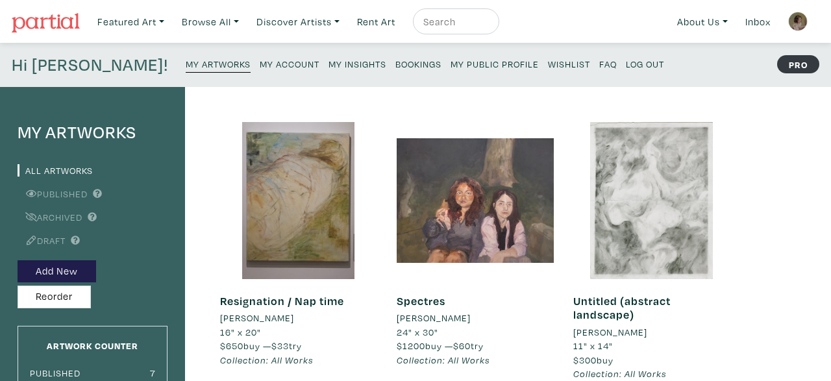
click at [808, 16] on link at bounding box center [798, 21] width 31 height 31
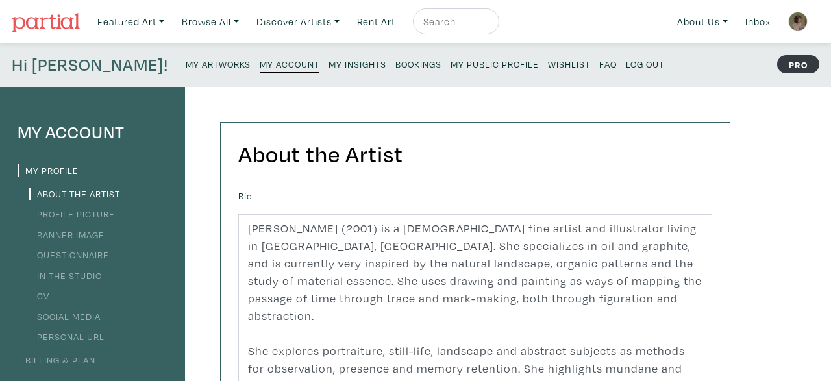
click at [451, 61] on small "My Public Profile" at bounding box center [495, 64] width 88 height 12
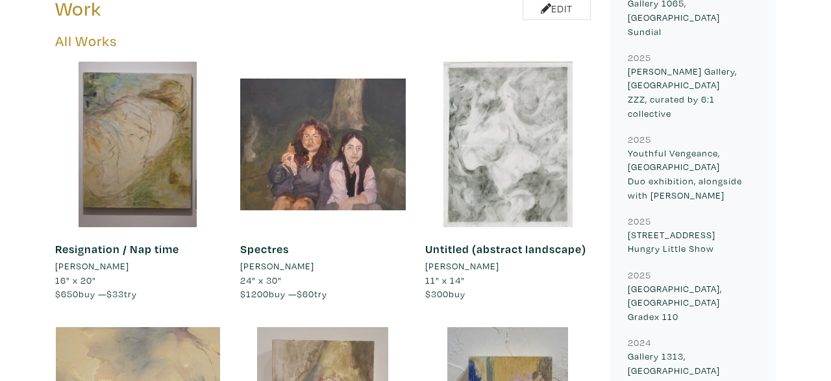
scroll to position [644, 0]
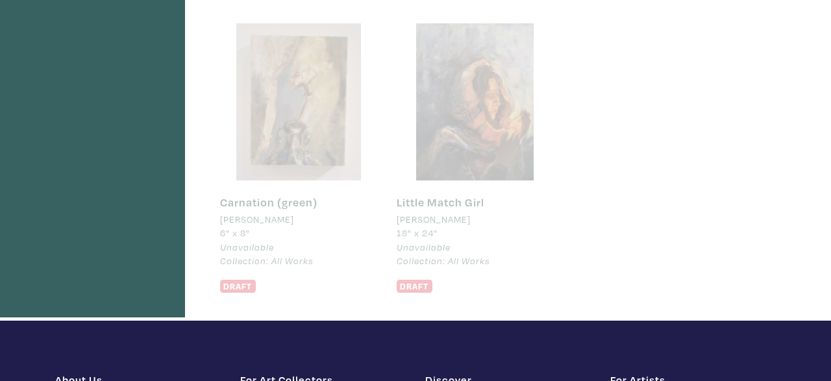
scroll to position [718, 0]
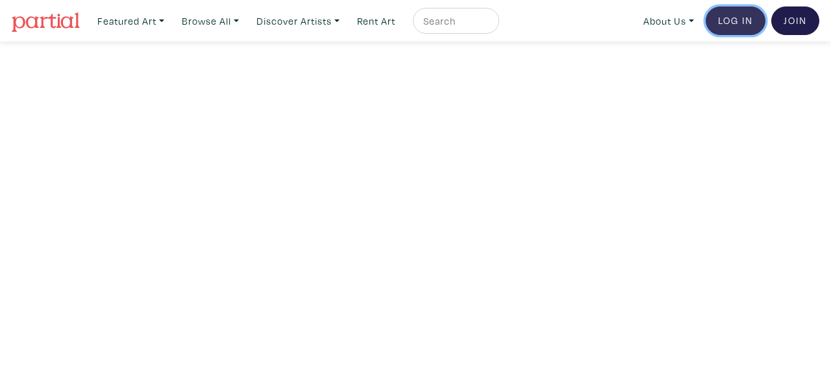
click at [748, 14] on link "Log In" at bounding box center [736, 20] width 60 height 29
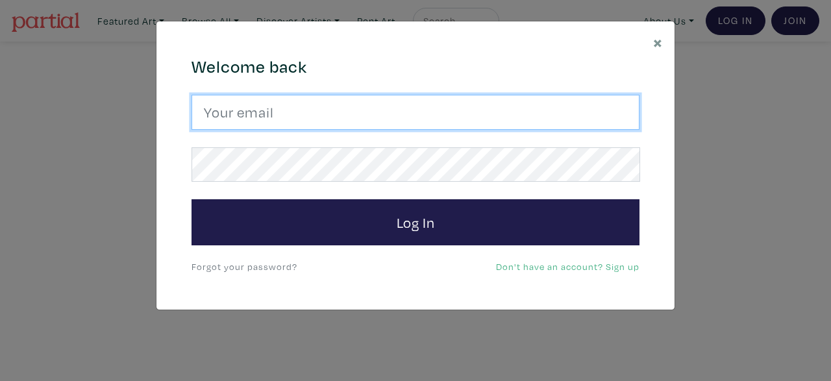
click at [512, 107] on input "email" at bounding box center [416, 112] width 448 height 35
type input "[EMAIL_ADDRESS][DOMAIN_NAME]"
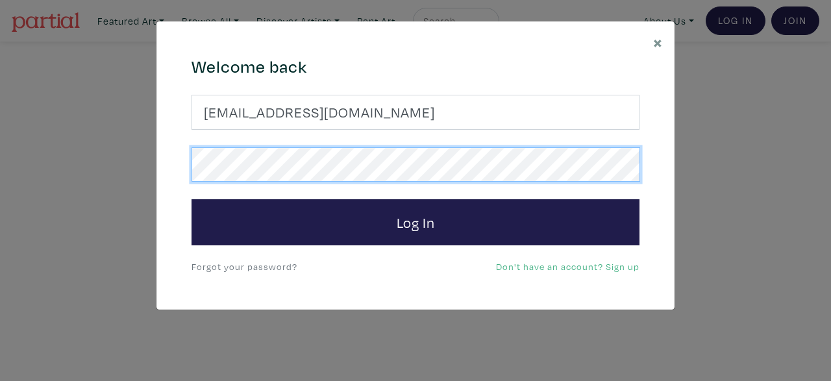
click at [192, 199] on button "Log In" at bounding box center [416, 222] width 448 height 47
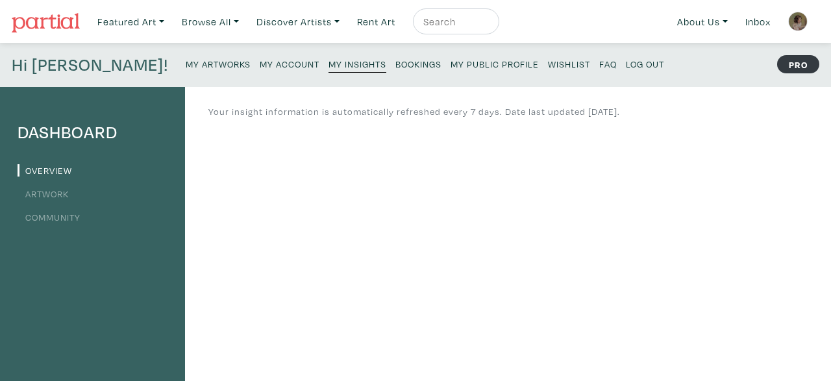
click at [260, 55] on link "My Account" at bounding box center [290, 64] width 60 height 18
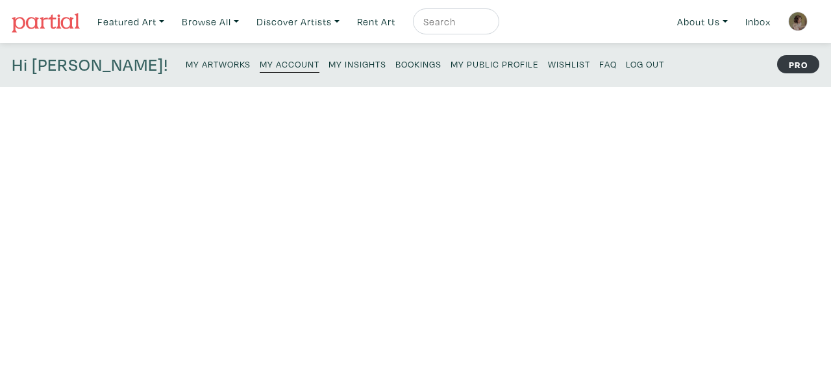
click at [186, 67] on small "My Artworks" at bounding box center [218, 64] width 65 height 12
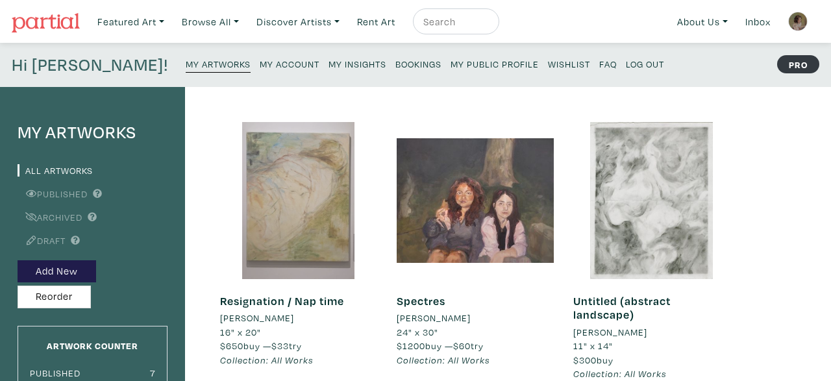
click at [301, 197] on div at bounding box center [298, 200] width 157 height 157
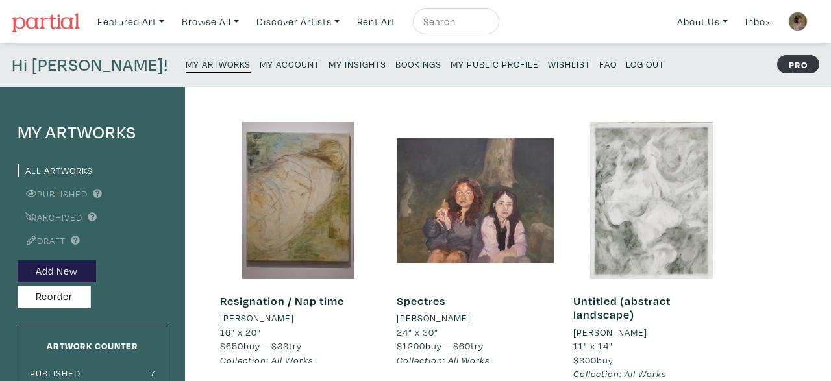
click at [451, 67] on small "My Public Profile" at bounding box center [495, 64] width 88 height 12
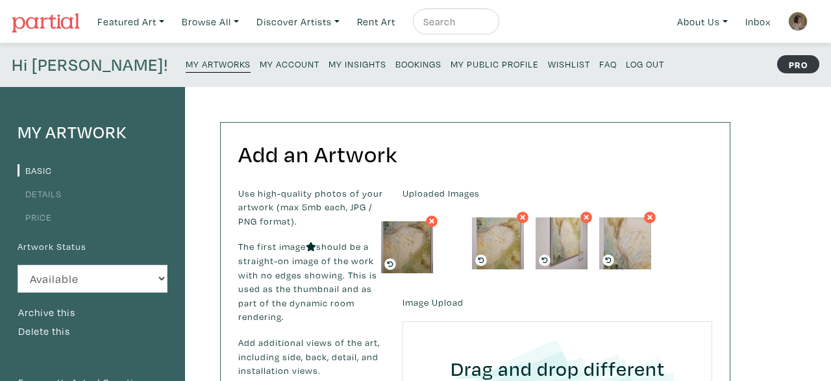
drag, startPoint x: 502, startPoint y: 254, endPoint x: 415, endPoint y: 255, distance: 87.0
click at [415, 255] on img at bounding box center [407, 247] width 52 height 52
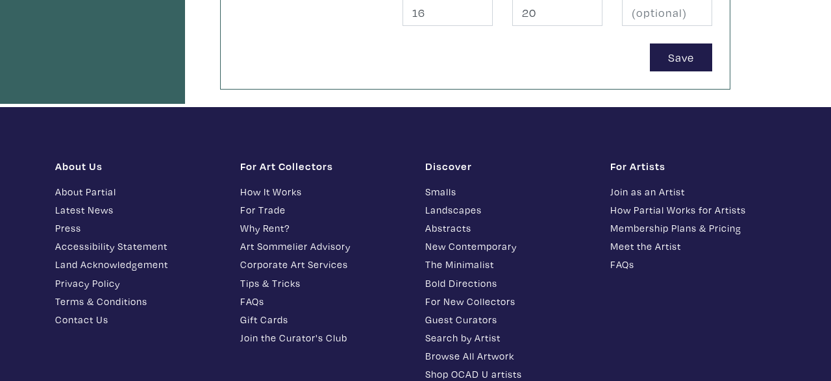
scroll to position [753, 0]
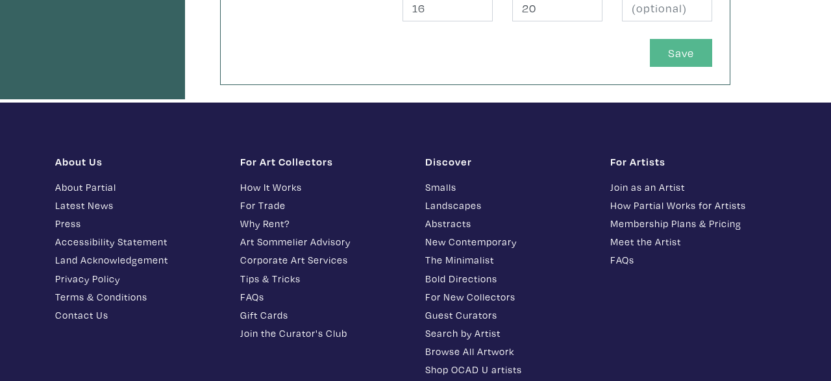
drag, startPoint x: 694, startPoint y: 69, endPoint x: 691, endPoint y: 59, distance: 10.3
click at [691, 59] on button "Save" at bounding box center [681, 53] width 62 height 28
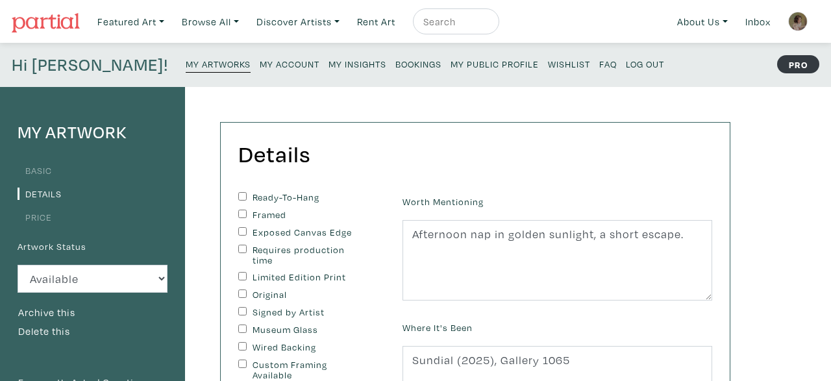
click at [186, 57] on link "My Artworks" at bounding box center [218, 64] width 65 height 18
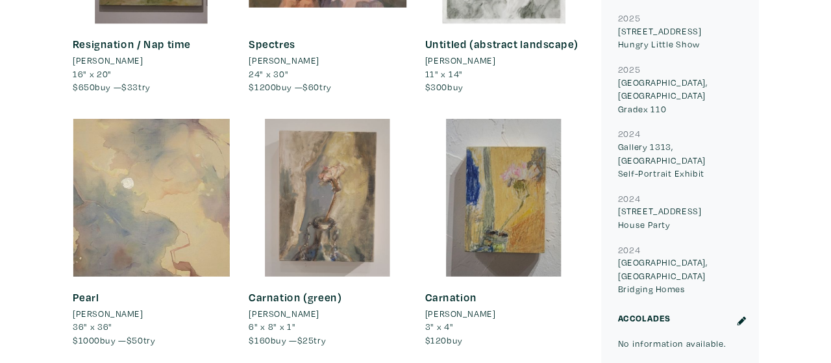
scroll to position [873, 0]
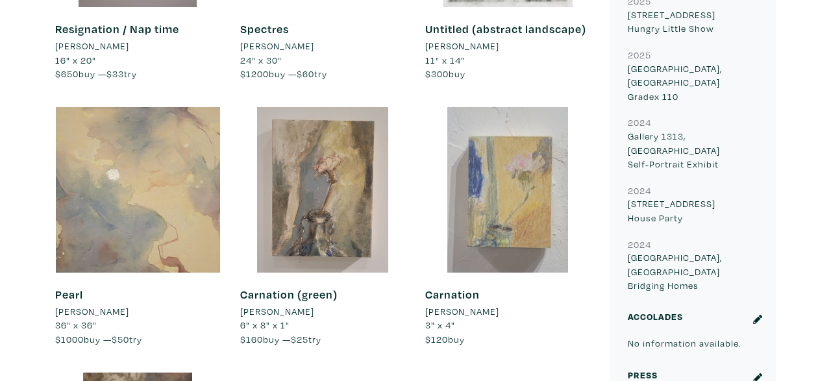
click at [528, 162] on div at bounding box center [508, 190] width 166 height 166
click at [477, 201] on div at bounding box center [508, 190] width 166 height 166
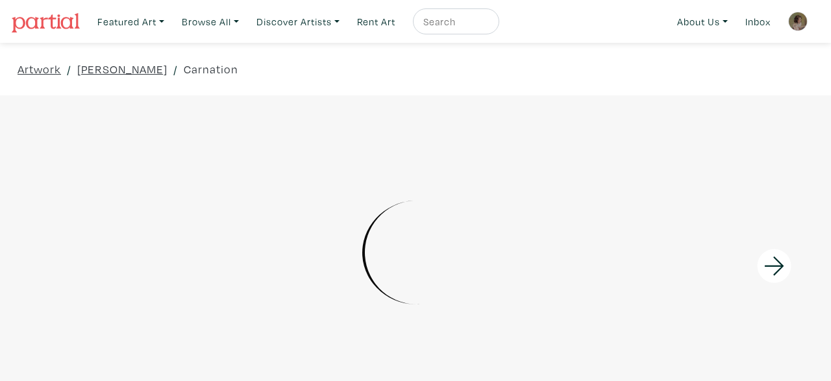
click at [776, 277] on icon at bounding box center [775, 266] width 44 height 35
click at [776, 277] on div at bounding box center [415, 251] width 831 height 277
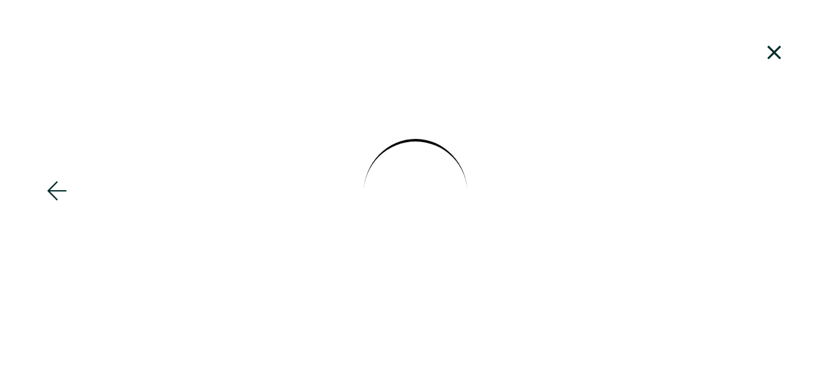
click at [771, 56] on icon at bounding box center [775, 52] width 14 height 14
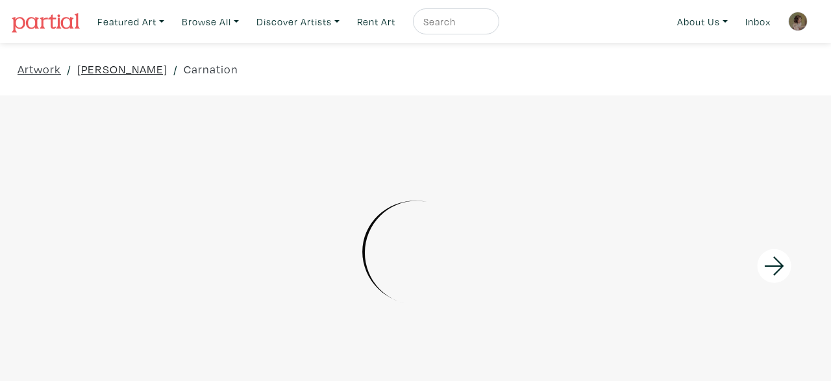
click at [143, 68] on link "[PERSON_NAME]" at bounding box center [122, 69] width 90 height 18
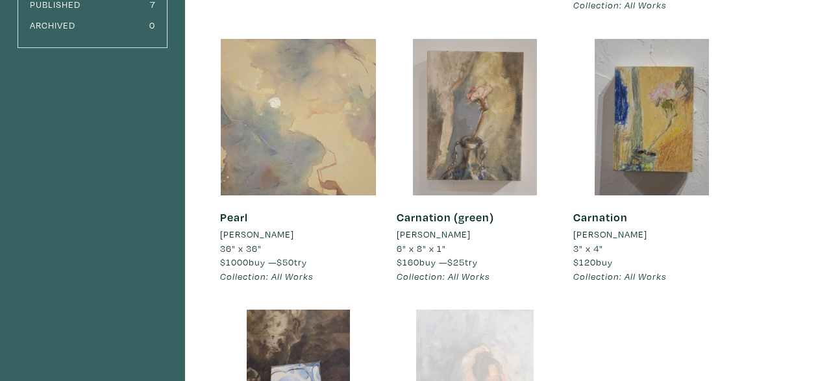
scroll to position [367, 0]
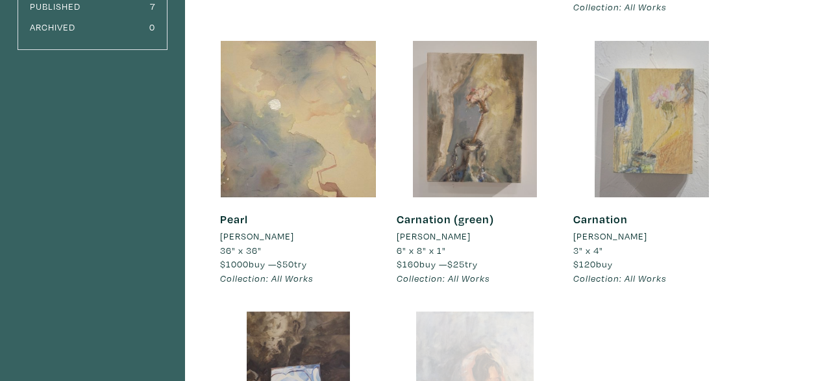
click at [628, 104] on div at bounding box center [652, 119] width 157 height 157
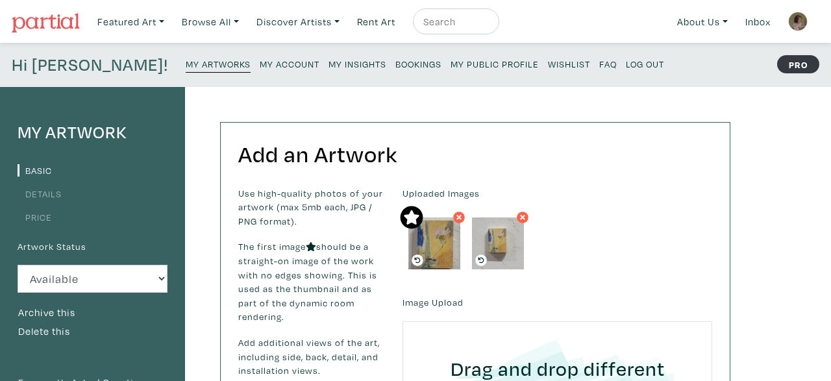
scroll to position [183, 0]
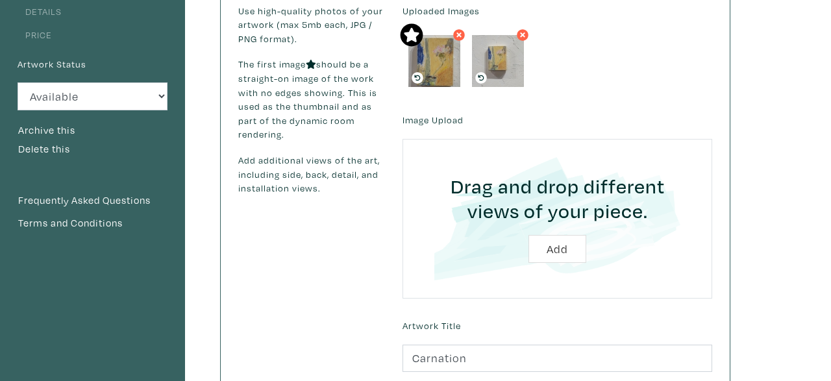
click at [565, 252] on input "file" at bounding box center [557, 218] width 273 height 123
type input "C:\fakepath\carnation.jpg"
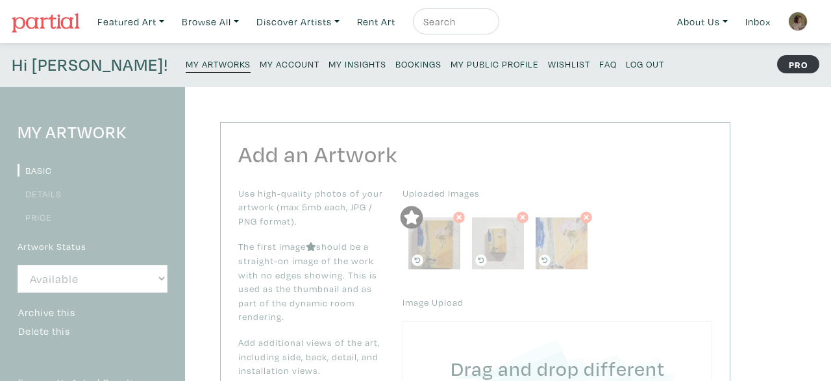
scroll to position [183, 0]
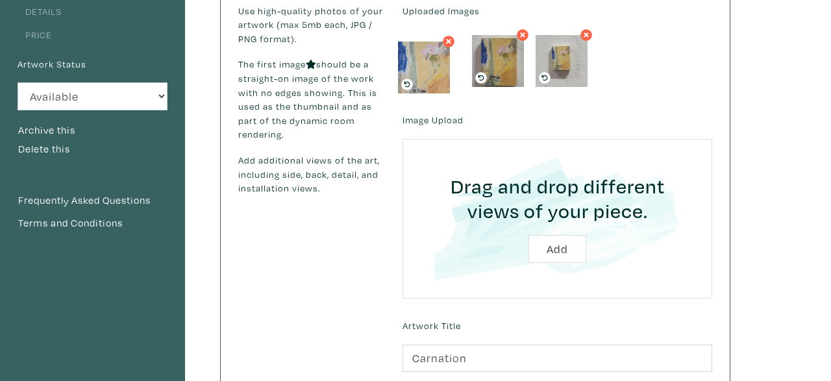
drag, startPoint x: 577, startPoint y: 54, endPoint x: 440, endPoint y: 60, distance: 137.8
click at [440, 60] on img at bounding box center [424, 68] width 52 height 52
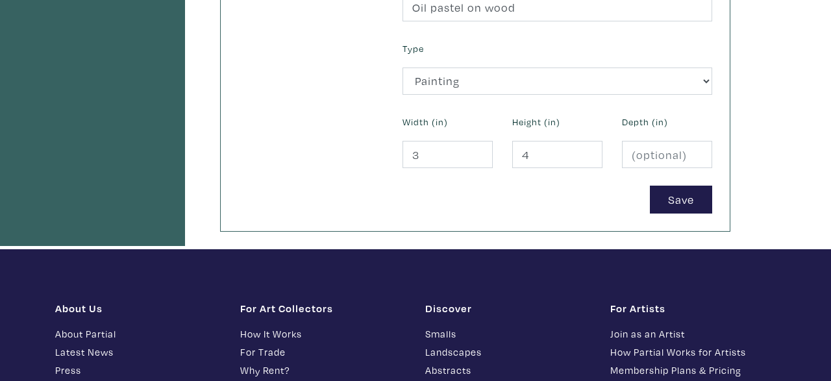
scroll to position [609, 0]
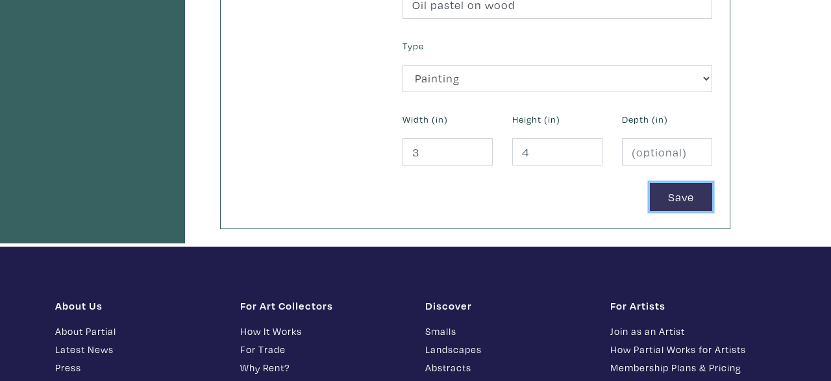
click at [684, 201] on button "Save" at bounding box center [681, 197] width 62 height 28
